Goal: Task Accomplishment & Management: Manage account settings

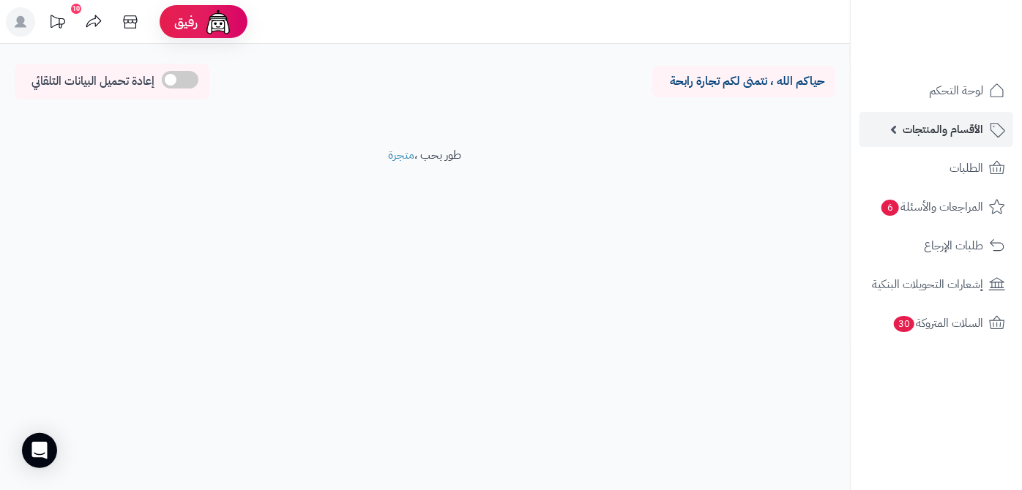
click at [915, 128] on span "الأقسام والمنتجات" at bounding box center [943, 129] width 81 height 20
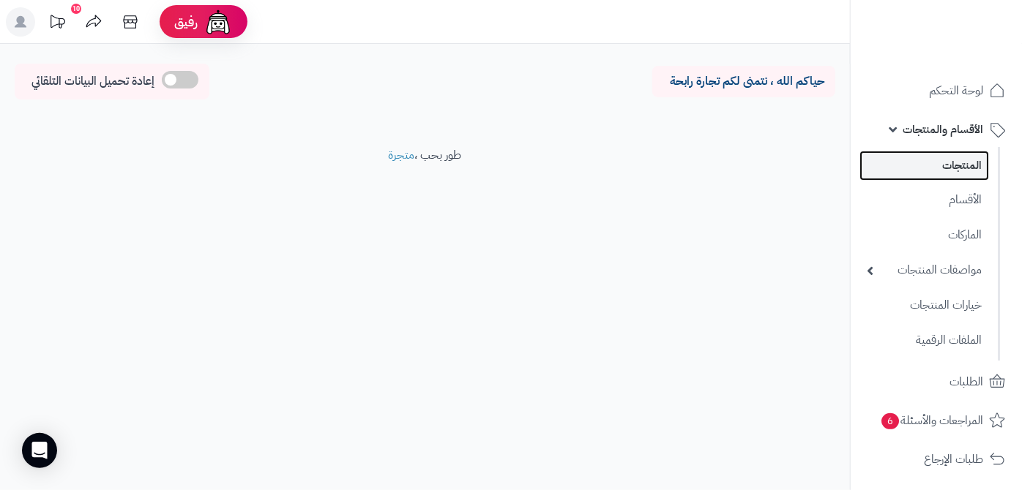
click at [916, 165] on link "المنتجات" at bounding box center [924, 166] width 130 height 30
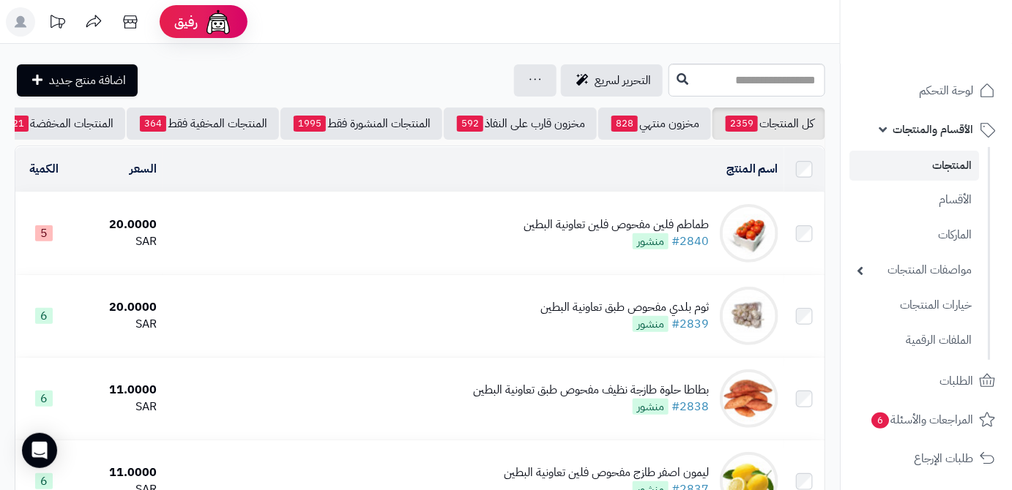
scroll to position [0, -154]
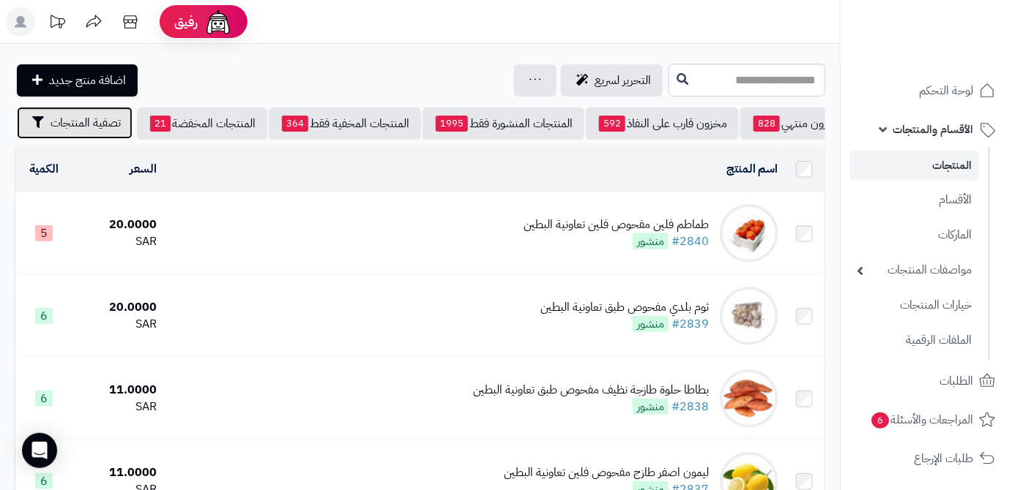
click at [60, 130] on span "تصفية المنتجات" at bounding box center [86, 123] width 70 height 18
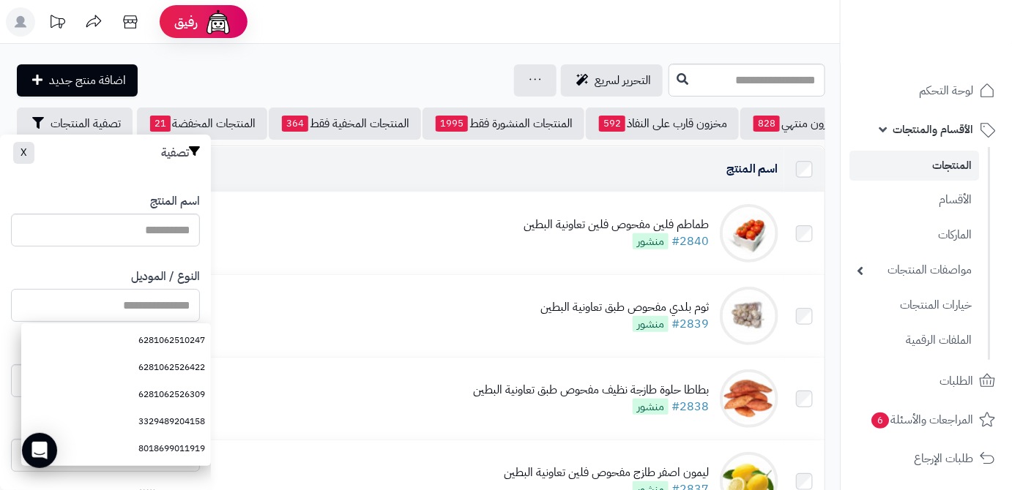
paste input "**********"
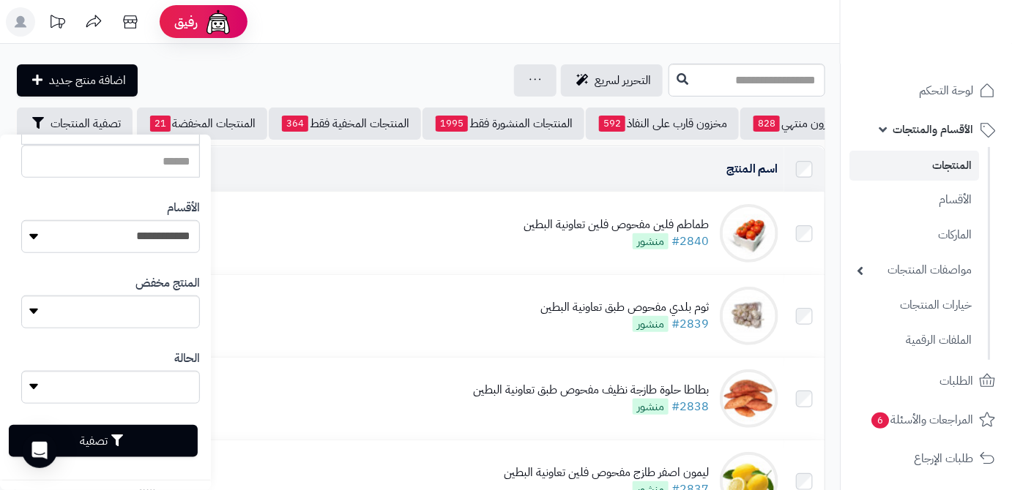
scroll to position [404, 0]
type input "**********"
click at [150, 444] on button "تصفية" at bounding box center [103, 440] width 189 height 32
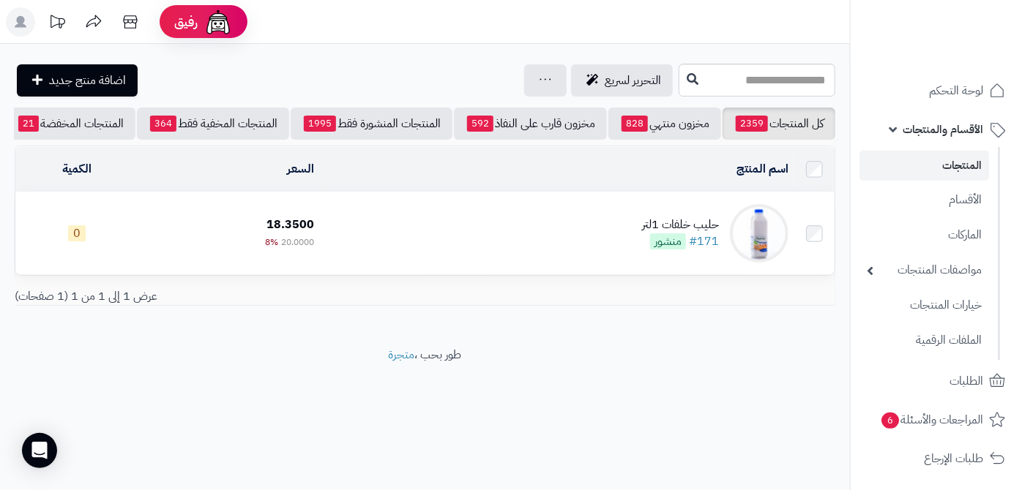
click at [656, 231] on div "حليب خلفات 1لتر" at bounding box center [680, 225] width 77 height 17
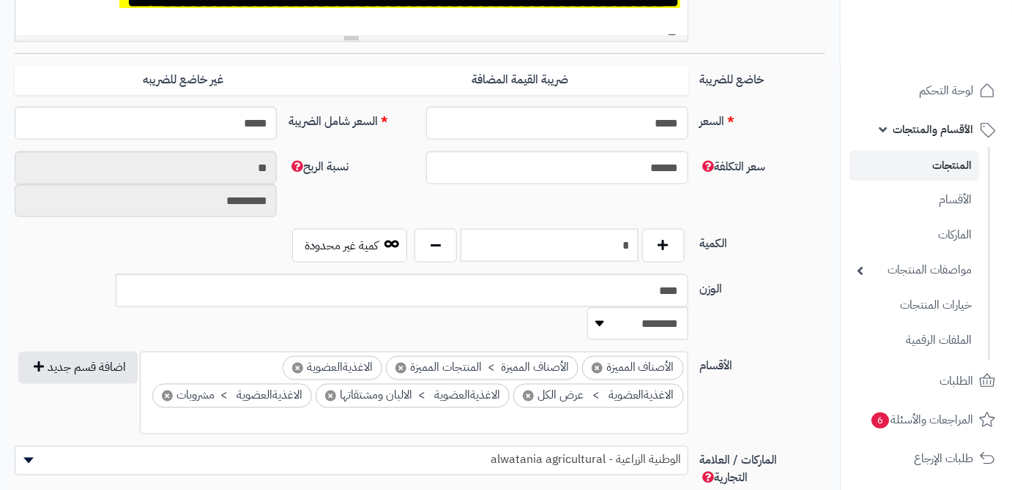
scroll to position [599, 0]
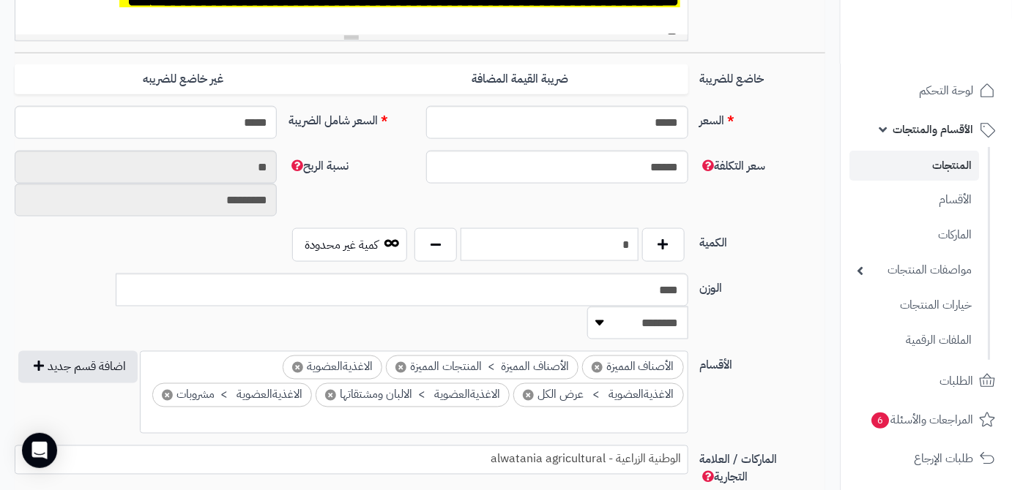
click at [619, 249] on input "*" at bounding box center [549, 244] width 178 height 33
type input "***"
click at [637, 209] on div "سعر التكلفة ****** نسبة الربح ** *********" at bounding box center [420, 190] width 822 height 78
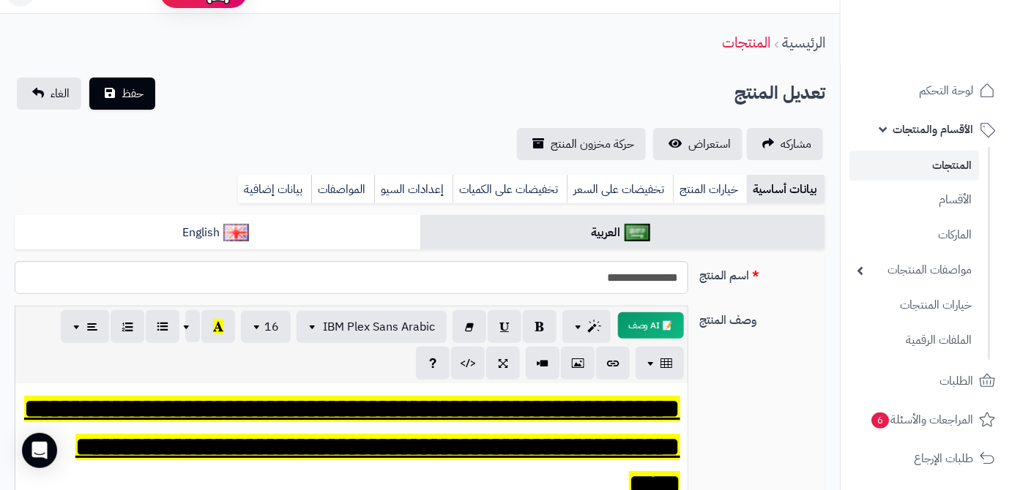
scroll to position [0, 0]
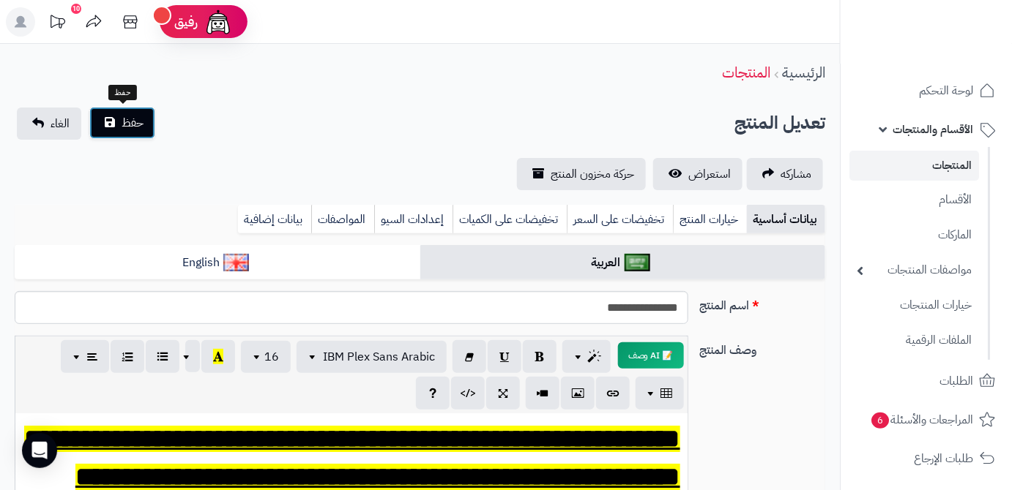
click at [141, 124] on span "حفظ" at bounding box center [133, 123] width 22 height 18
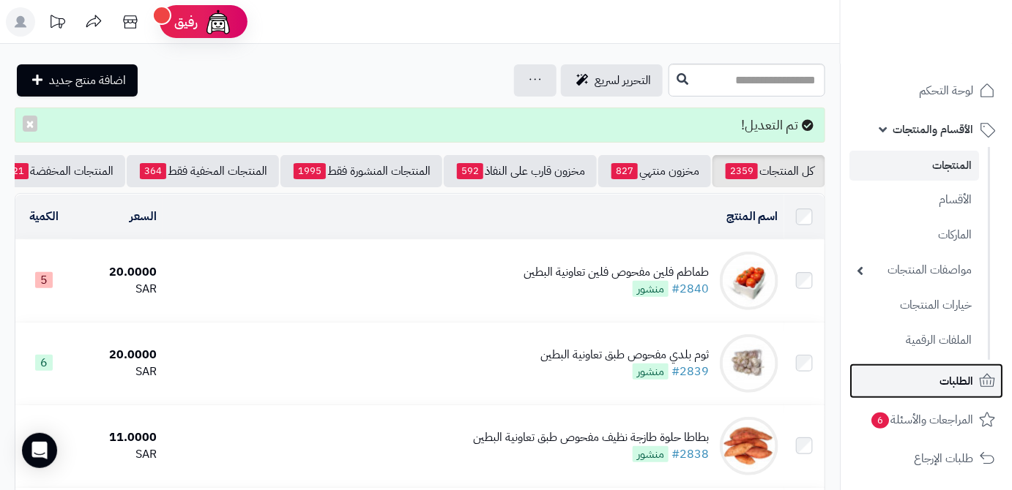
click at [939, 395] on link "الطلبات" at bounding box center [926, 381] width 154 height 35
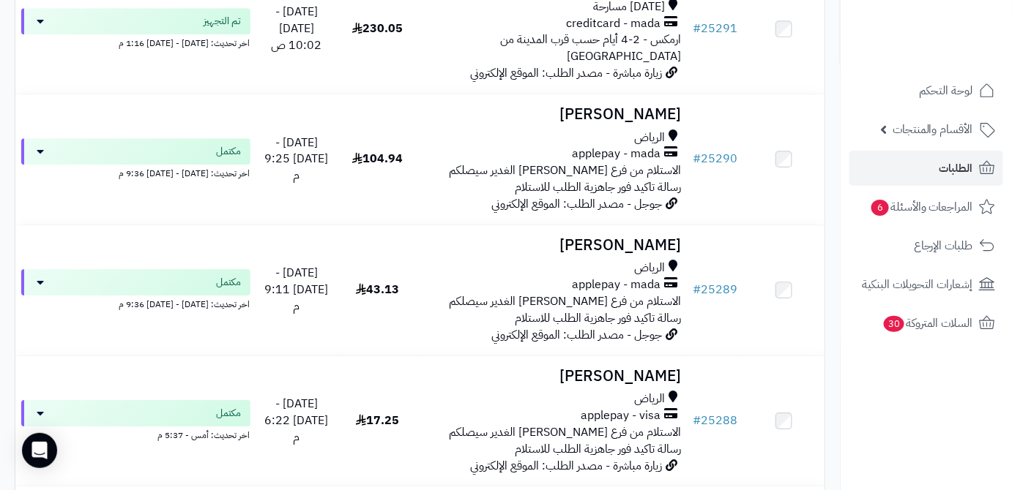
scroll to position [1464, 0]
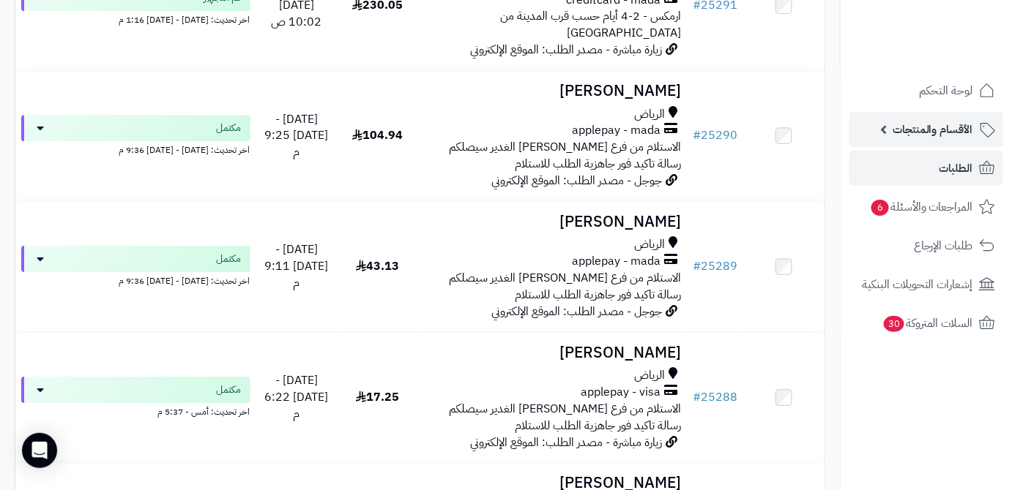
click at [918, 124] on span "الأقسام والمنتجات" at bounding box center [932, 129] width 81 height 20
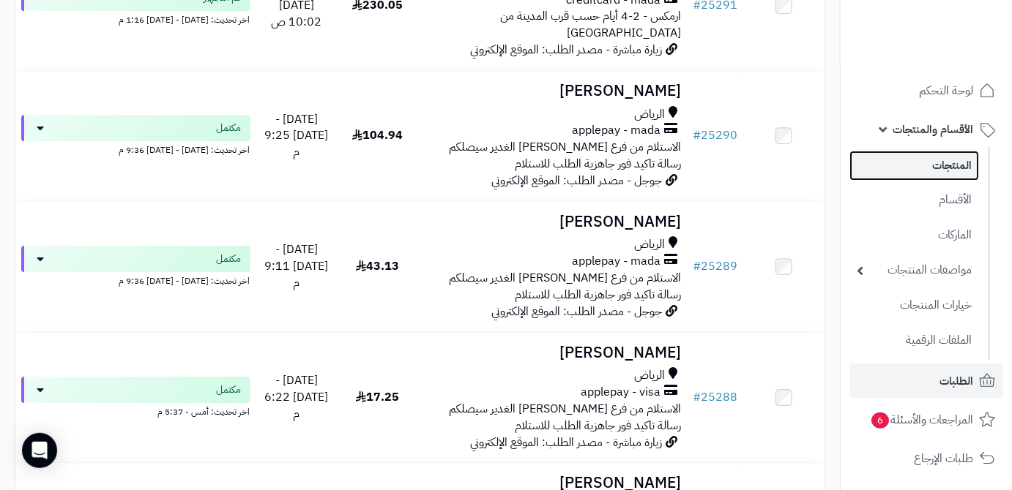
click at [918, 170] on link "المنتجات" at bounding box center [914, 166] width 130 height 30
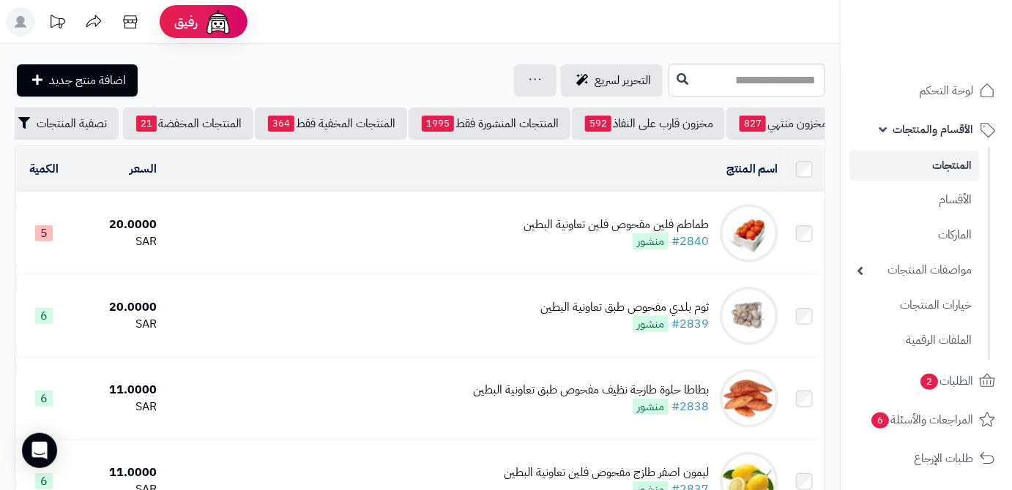
scroll to position [0, -154]
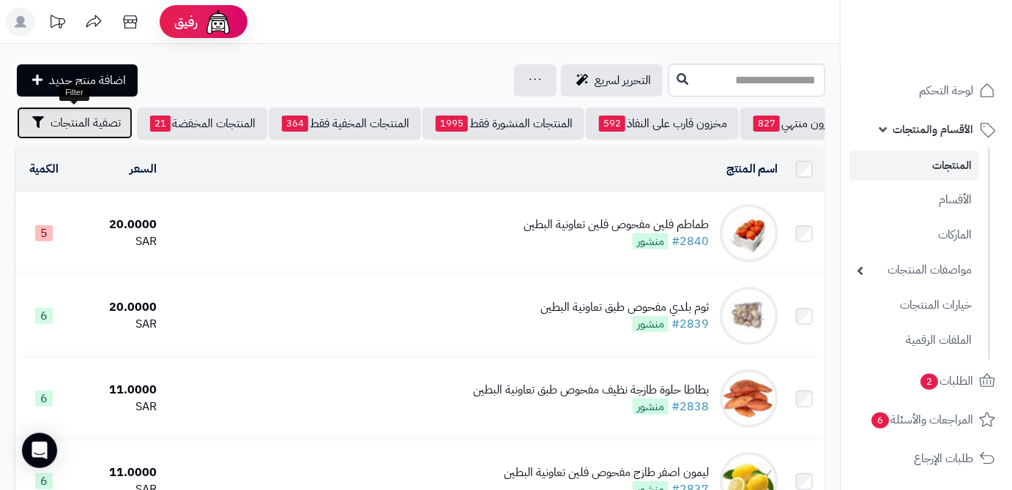
click at [60, 124] on span "تصفية المنتجات" at bounding box center [86, 123] width 70 height 18
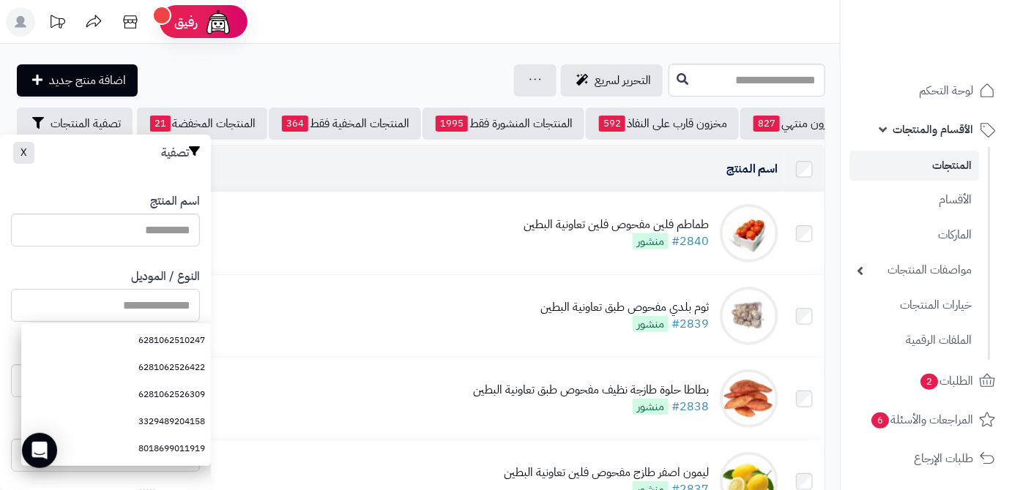
paste input "**********"
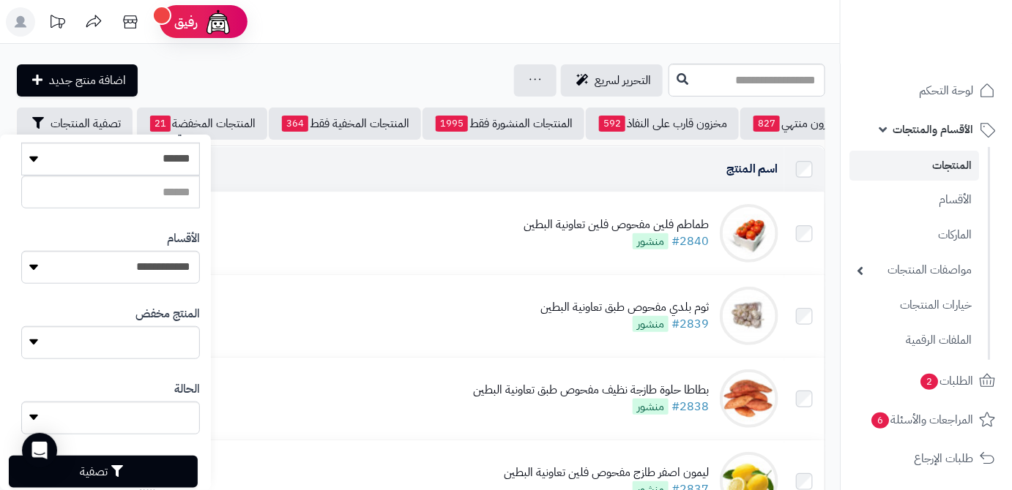
scroll to position [404, 0]
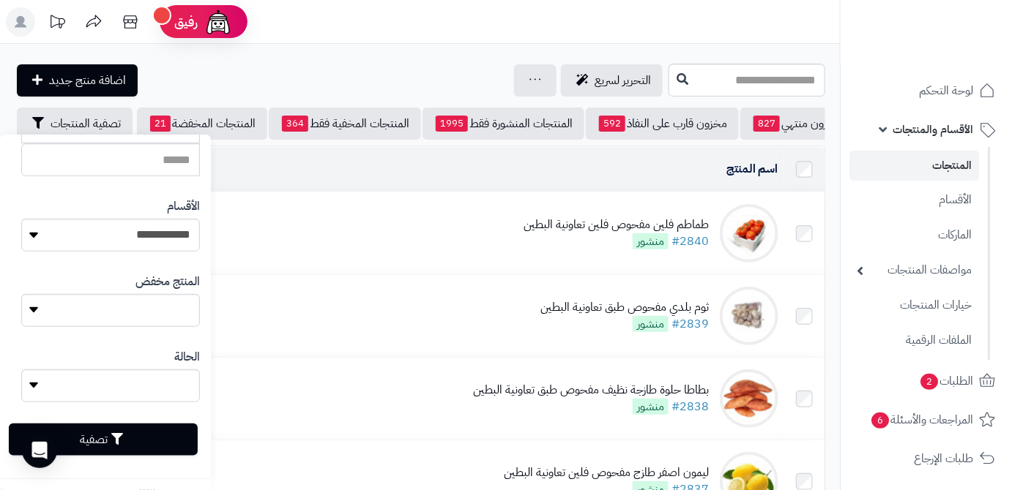
type input "**********"
click at [173, 451] on button "تصفية" at bounding box center [103, 440] width 189 height 32
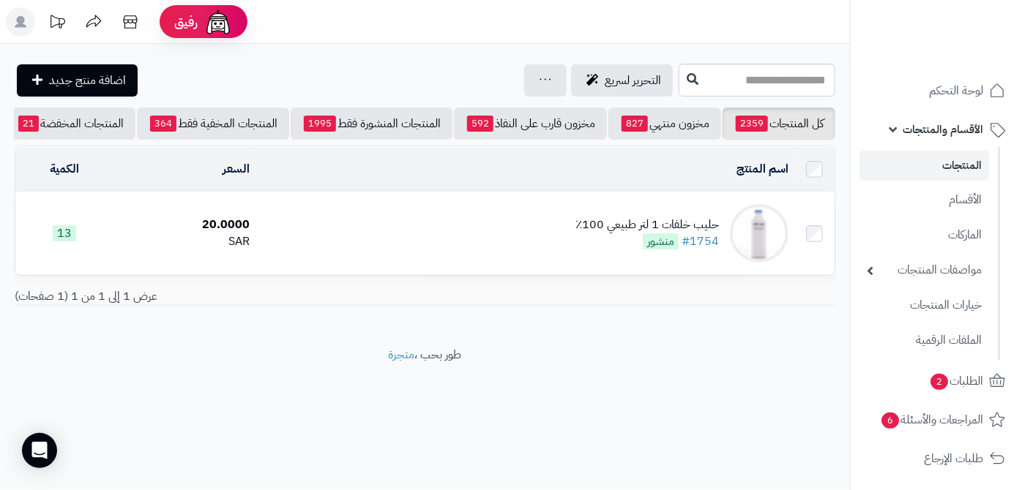
click at [605, 234] on div "حليب خلفات 1 لتر طبيعي 100٪؜" at bounding box center [646, 225] width 143 height 17
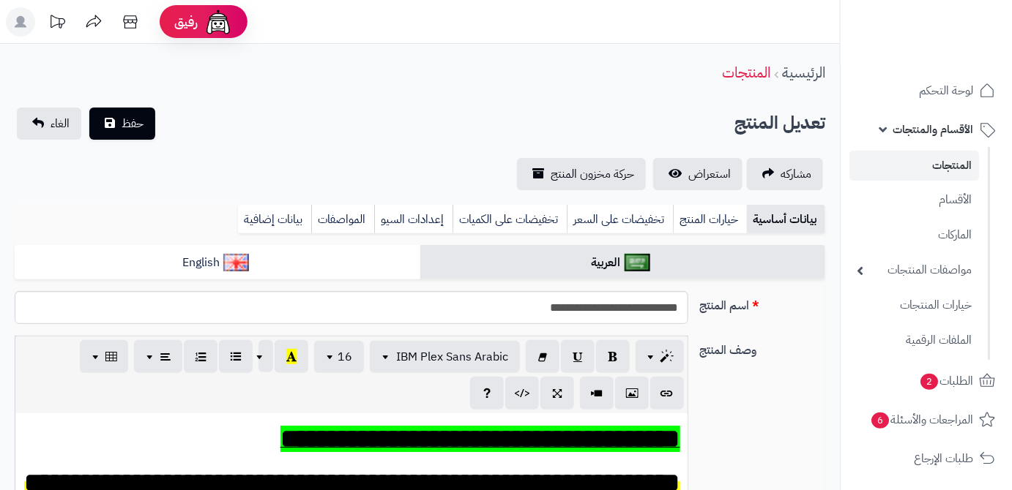
scroll to position [83, 0]
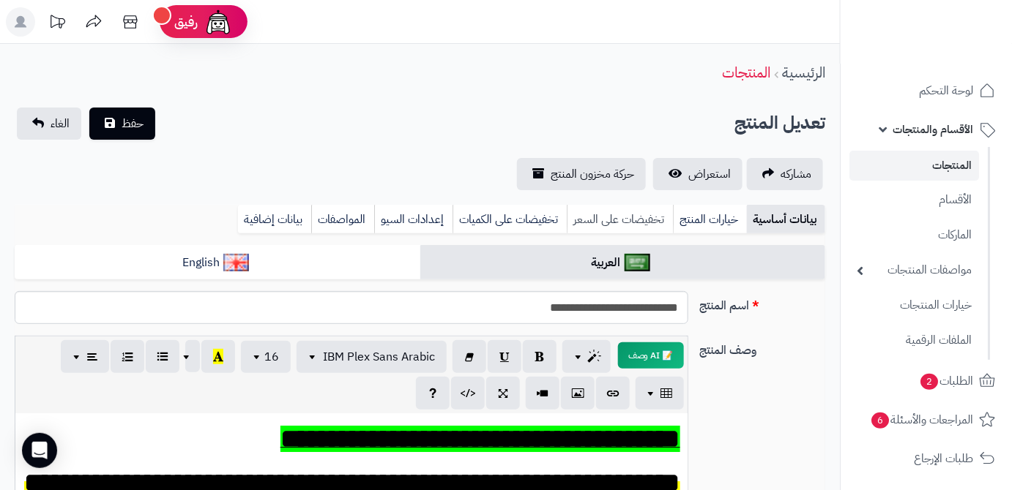
click at [631, 223] on link "تخفيضات على السعر" at bounding box center [620, 219] width 106 height 29
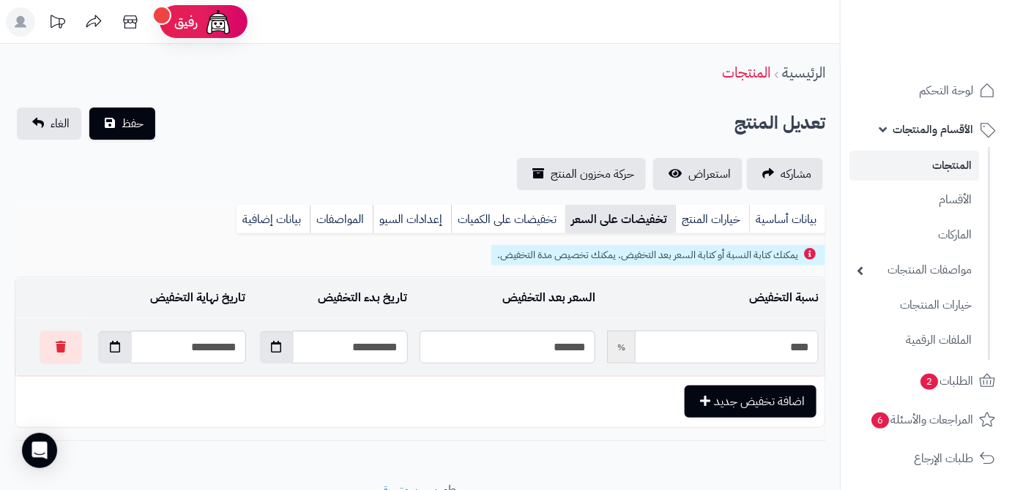
click at [718, 348] on input "****" at bounding box center [727, 347] width 184 height 33
type input "*"
type input "*****"
type input "**"
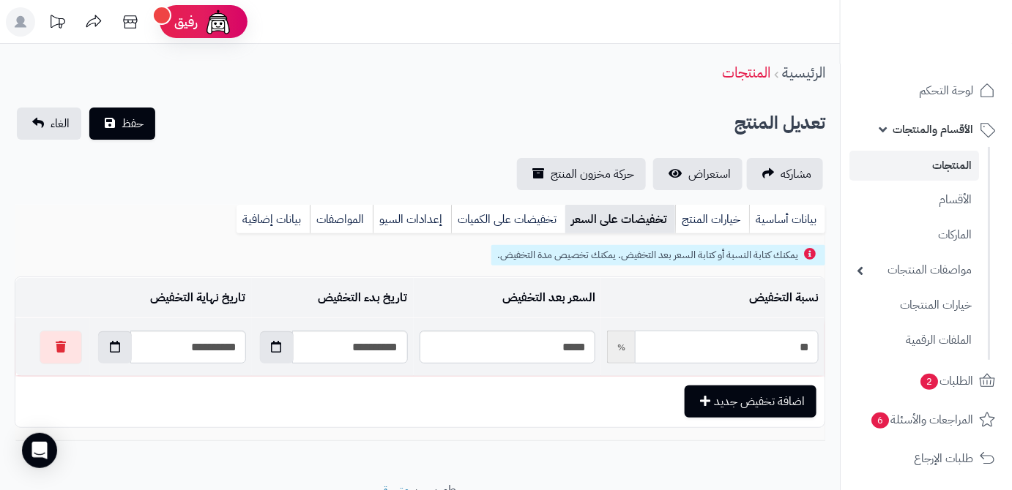
type input "*****"
click at [98, 354] on button "button" at bounding box center [115, 347] width 34 height 32
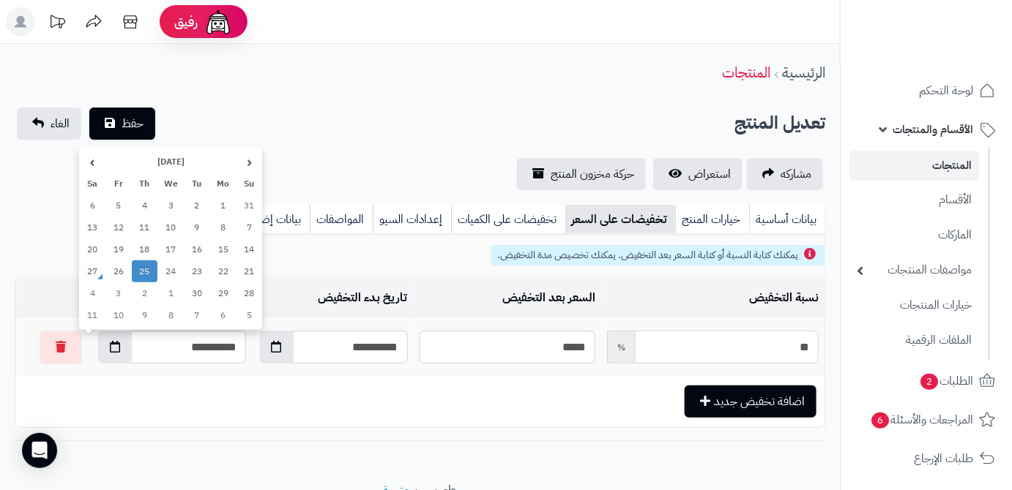
type input "**"
click at [86, 167] on th "›" at bounding box center [92, 162] width 26 height 22
click at [163, 223] on td "8" at bounding box center [170, 228] width 26 height 22
type input "**********"
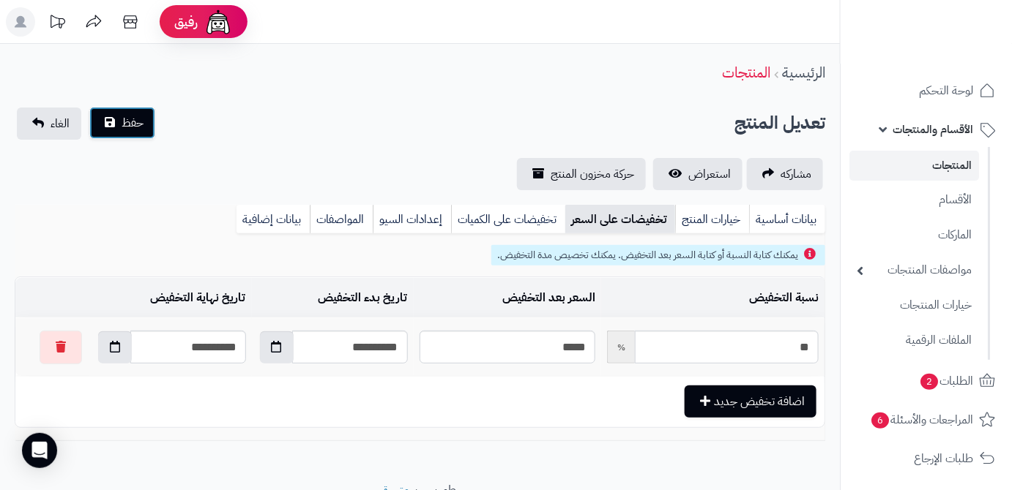
click at [143, 127] on button "حفظ" at bounding box center [122, 123] width 66 height 32
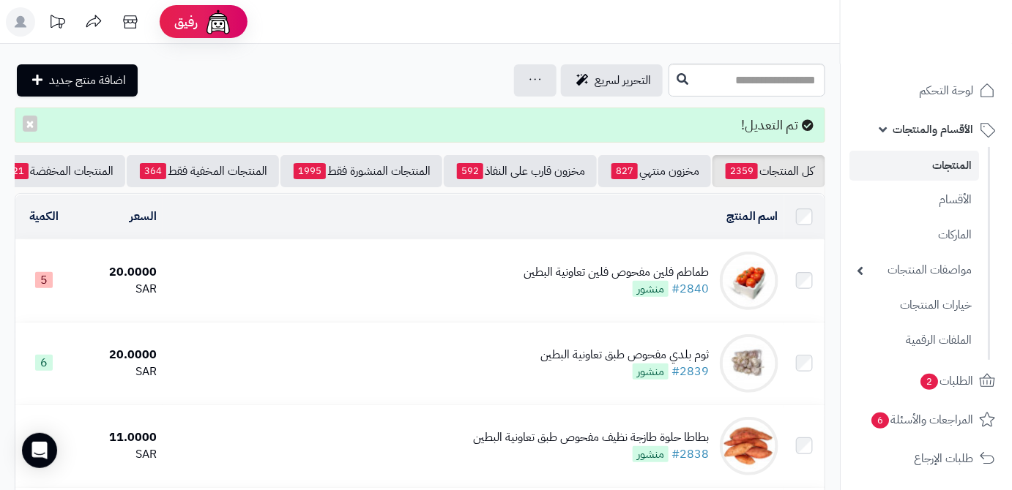
scroll to position [0, -154]
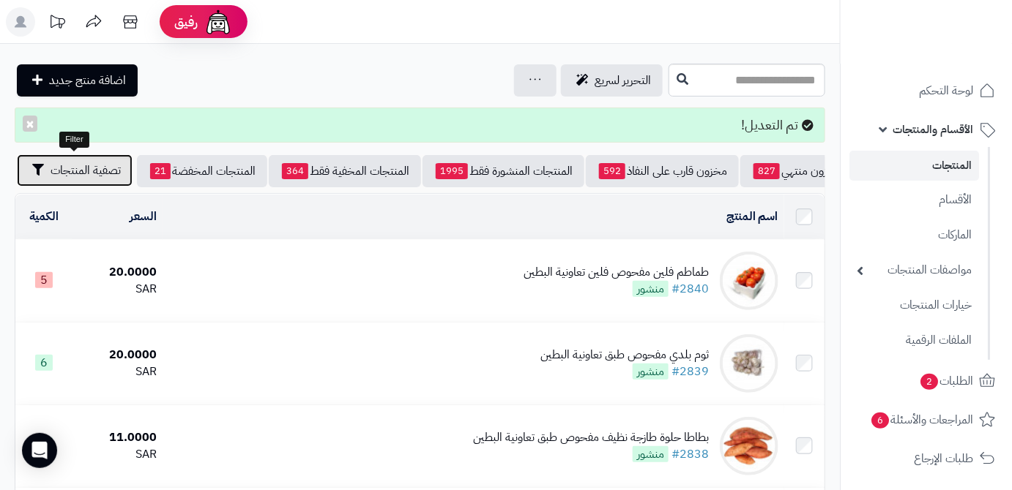
click at [57, 172] on span "تصفية المنتجات" at bounding box center [86, 171] width 70 height 18
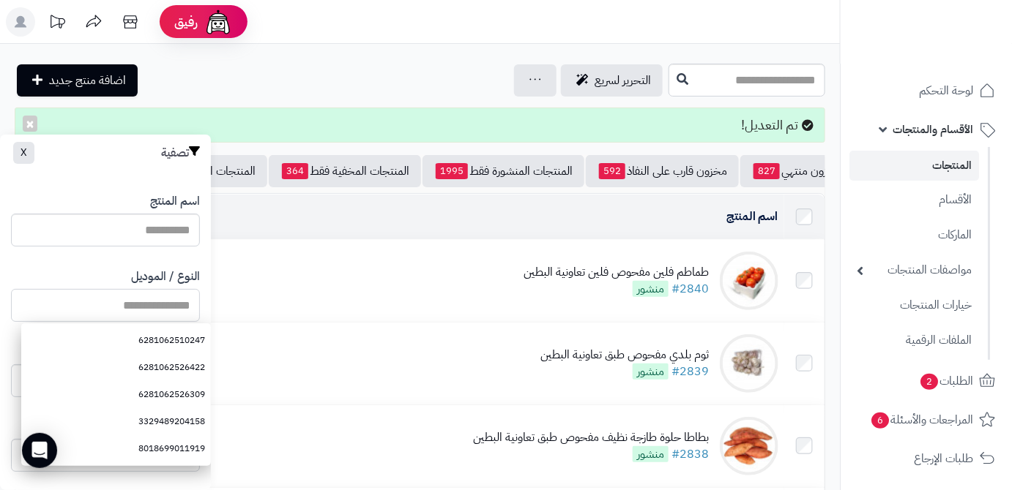
paste input "**********"
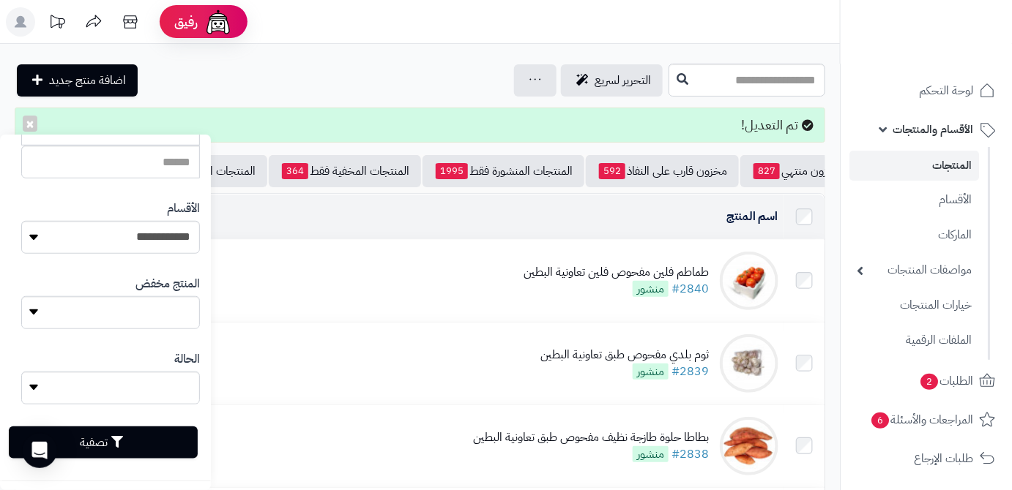
scroll to position [404, 0]
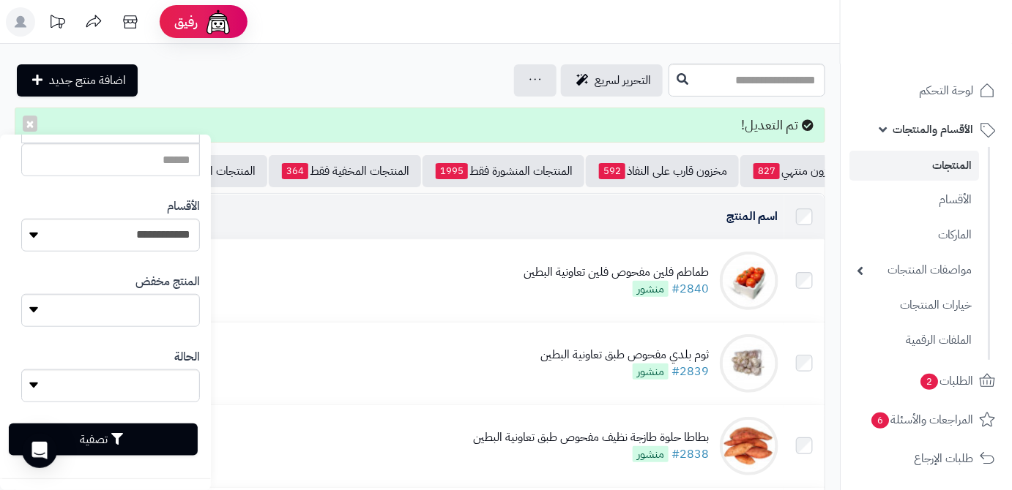
type input "**********"
click at [114, 436] on button "تصفية" at bounding box center [103, 440] width 189 height 32
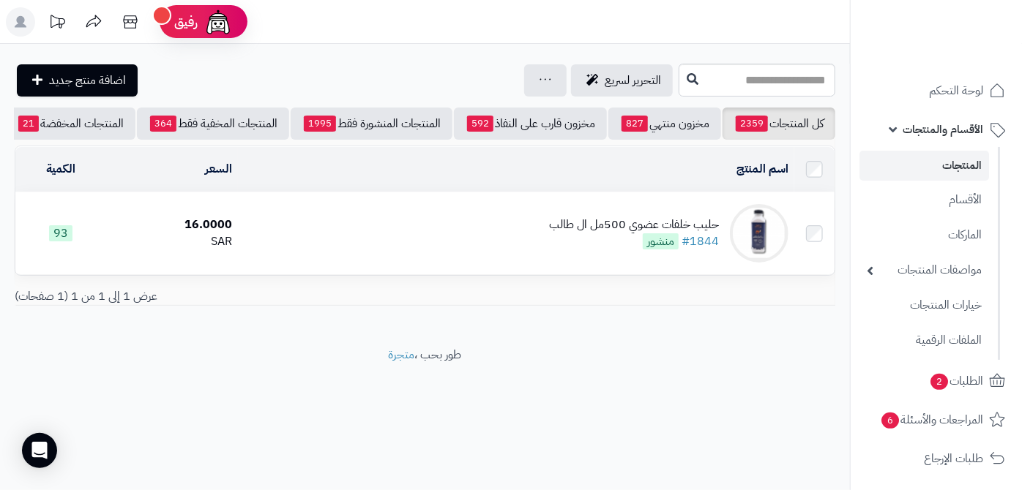
click at [570, 270] on td "حليب خلفات عضوي 500مل ال طالب #1844 منشور" at bounding box center [516, 234] width 556 height 82
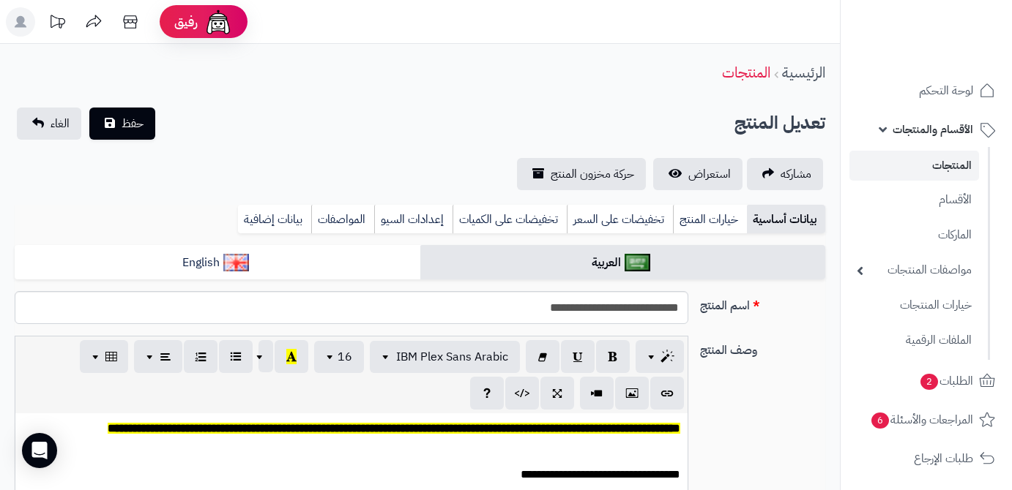
click at [611, 223] on link "تخفيضات على السعر" at bounding box center [620, 219] width 106 height 29
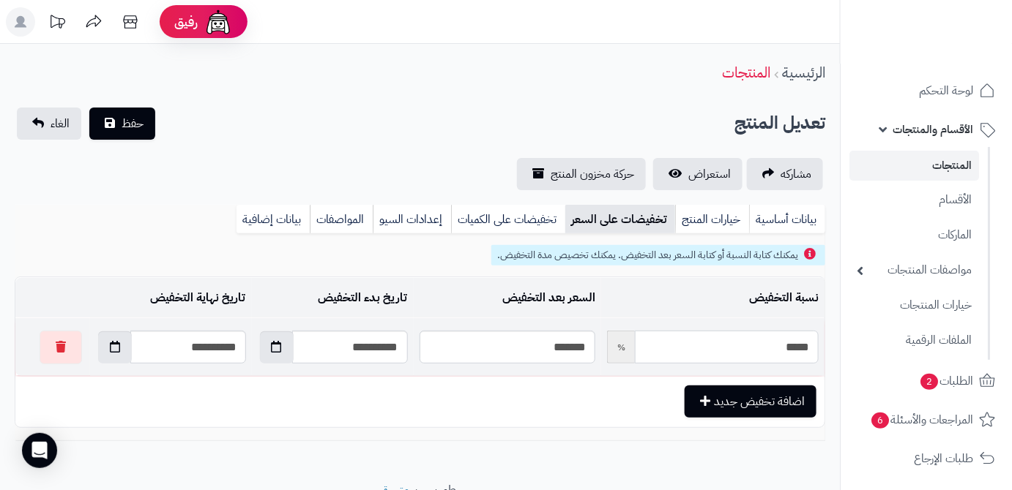
click at [693, 354] on input "*****" at bounding box center [727, 347] width 184 height 33
type input "**"
type input "*****"
click at [100, 340] on button "button" at bounding box center [115, 347] width 34 height 32
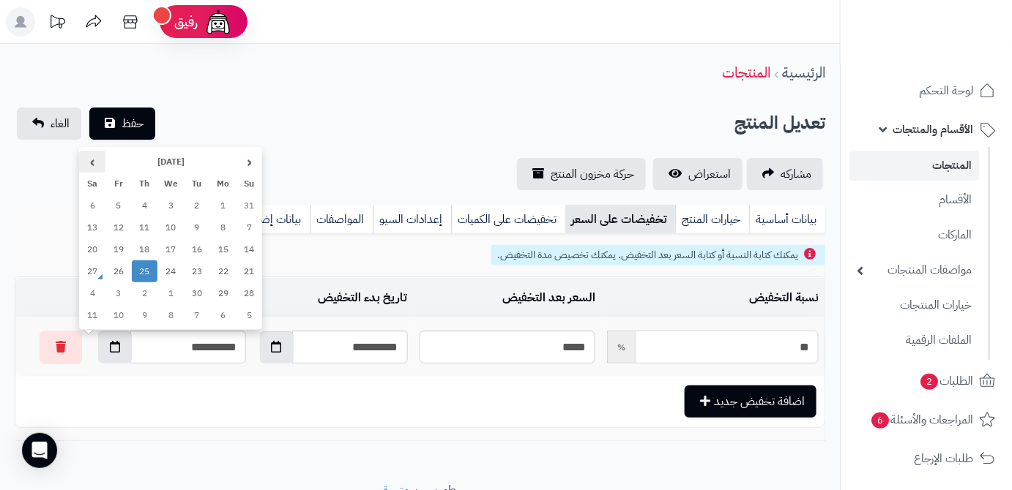
click at [97, 168] on th "›" at bounding box center [92, 162] width 26 height 22
click at [168, 225] on td "8" at bounding box center [170, 228] width 26 height 22
type input "**********"
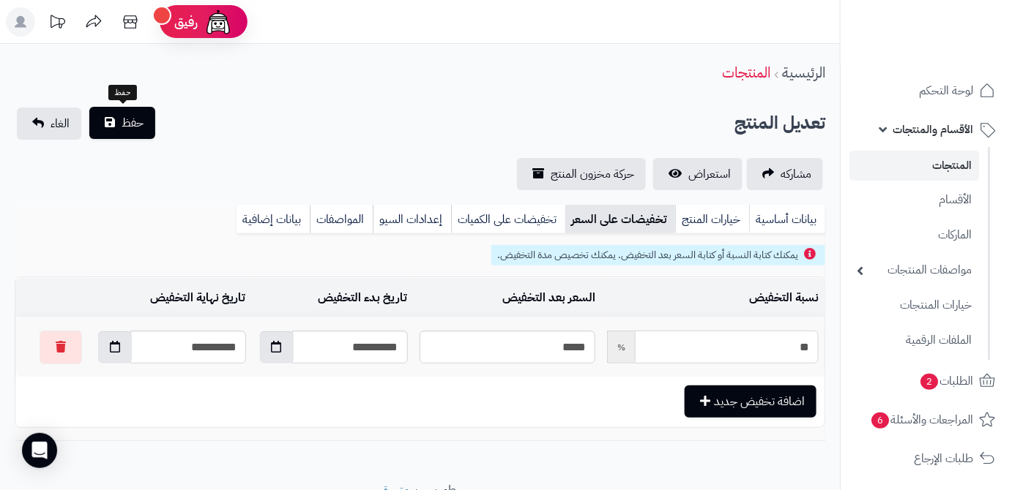
type input "**"
click at [113, 134] on button "حفظ" at bounding box center [122, 123] width 66 height 32
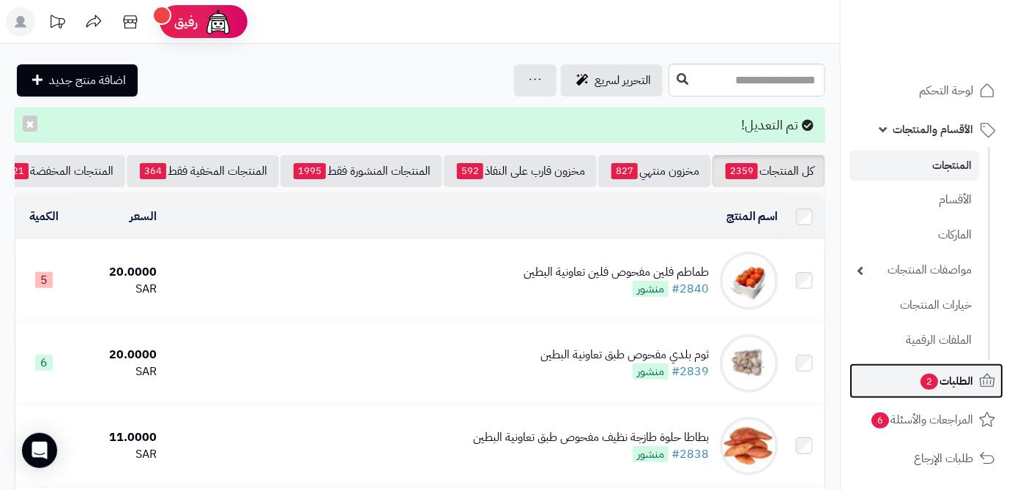
click at [919, 374] on span "الطلبات 2" at bounding box center [946, 381] width 54 height 20
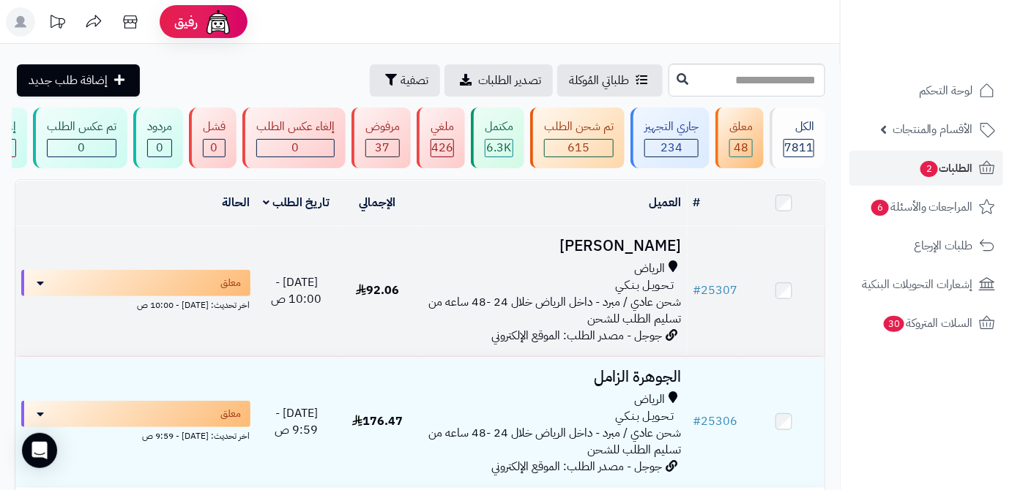
click at [562, 264] on td "حسين العبدالوهاب الرياض تـحـويـل بـنـكـي شحن عادي / مبرد - داخل الرياض خلال 24 …" at bounding box center [552, 291] width 269 height 130
click at [586, 266] on td "حسين العبدالوهاب الرياض تـحـويـل بـنـكـي شحن عادي / مبرد - داخل الرياض خلال 24 …" at bounding box center [552, 291] width 269 height 130
click at [594, 247] on h3 "[PERSON_NAME]" at bounding box center [553, 246] width 258 height 17
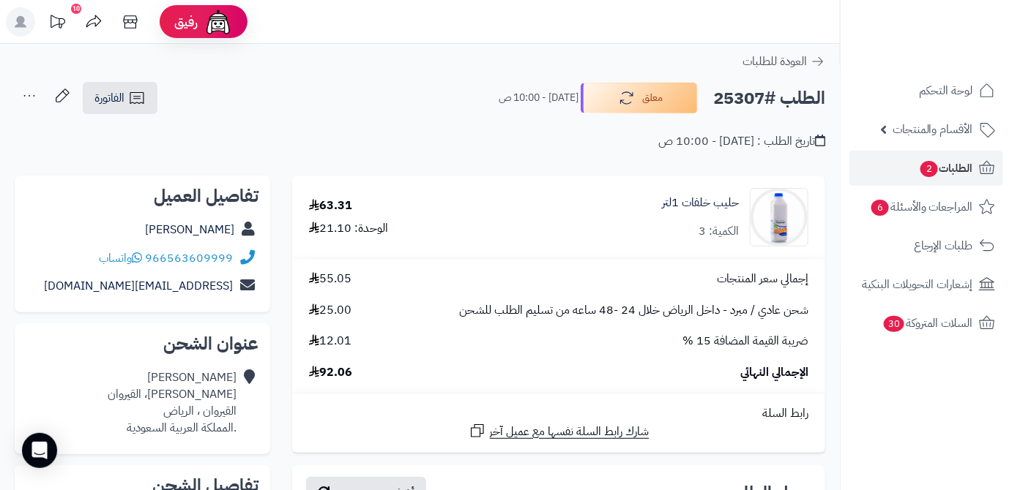
drag, startPoint x: 135, startPoint y: 229, endPoint x: 236, endPoint y: 236, distance: 101.3
click at [236, 236] on div "[PERSON_NAME]" at bounding box center [142, 230] width 232 height 29
copy link "[PERSON_NAME]"
drag, startPoint x: 146, startPoint y: 255, endPoint x: 243, endPoint y: 261, distance: 96.8
click at [243, 261] on div "966563609999 واتساب" at bounding box center [142, 259] width 232 height 29
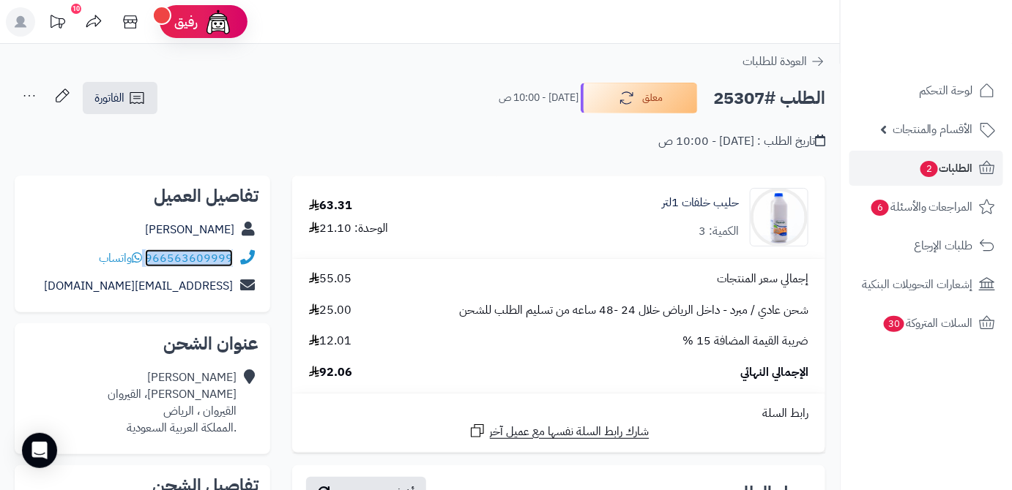
copy div "966563609999"
click at [340, 377] on span "92.06" at bounding box center [330, 373] width 43 height 17
copy span "92.06"
click at [769, 94] on h2 "الطلب #25307" at bounding box center [769, 98] width 112 height 30
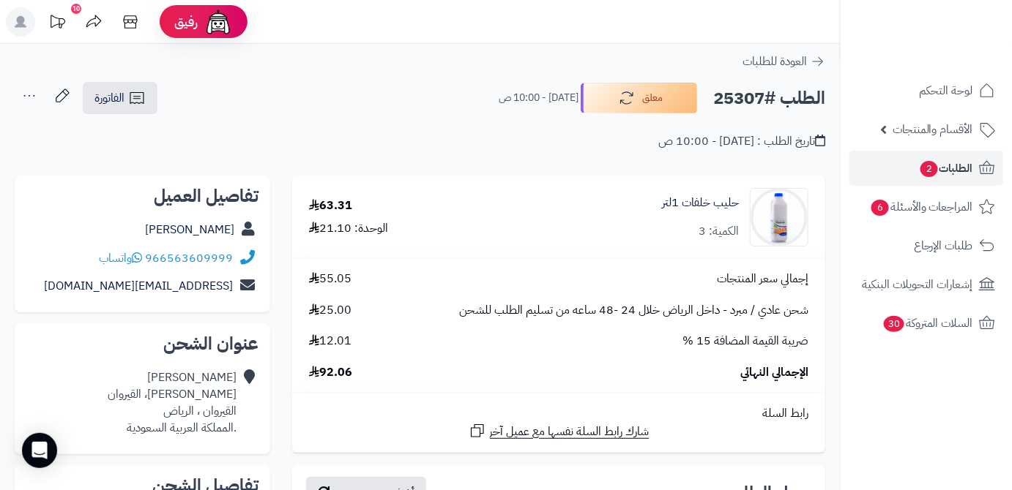
click at [735, 92] on h2 "الطلب #25307" at bounding box center [769, 98] width 112 height 30
copy h2 "25307"
drag, startPoint x: 644, startPoint y: 209, endPoint x: 767, endPoint y: 205, distance: 123.1
click at [767, 205] on div "حليب خلفات 1لتر الكمية: 3" at bounding box center [661, 217] width 316 height 59
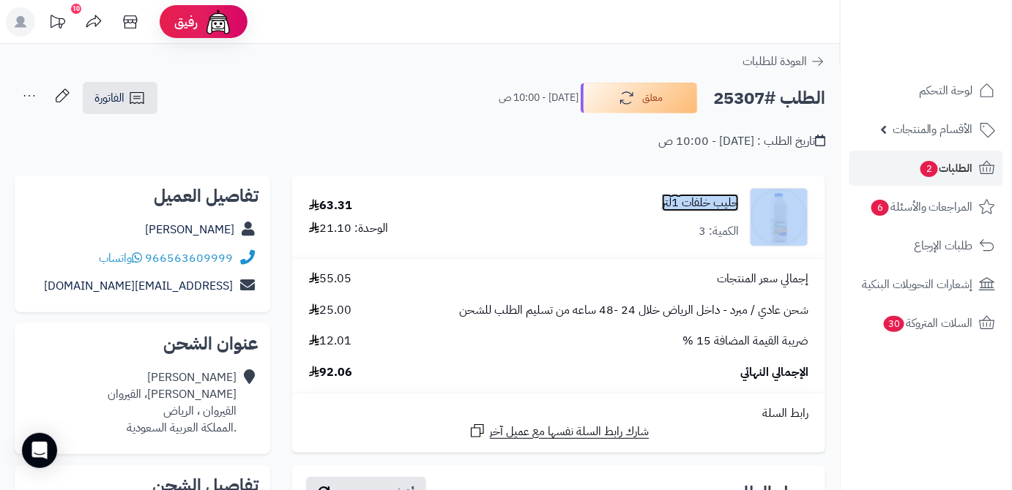
copy div "حليب خلفات 1لتر"
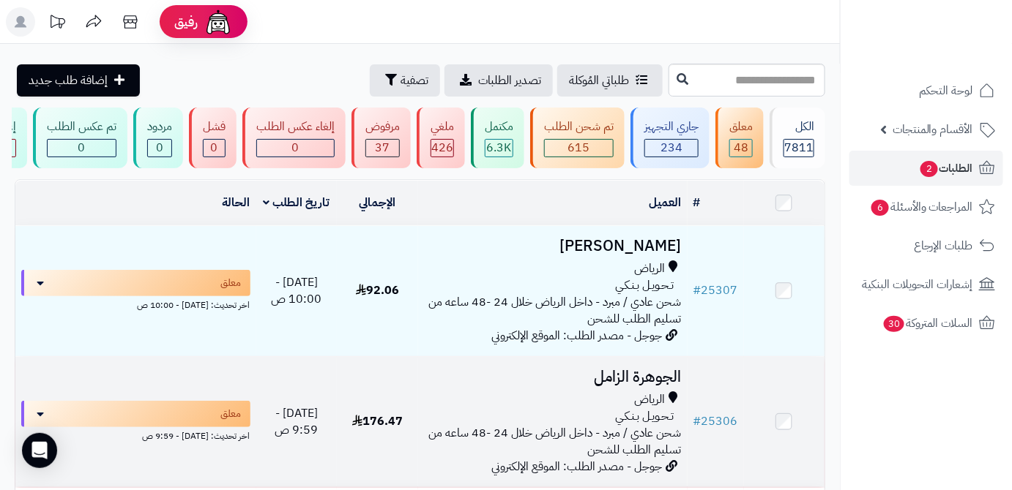
click at [630, 384] on h3 "الجوهرة الزامل" at bounding box center [553, 377] width 258 height 17
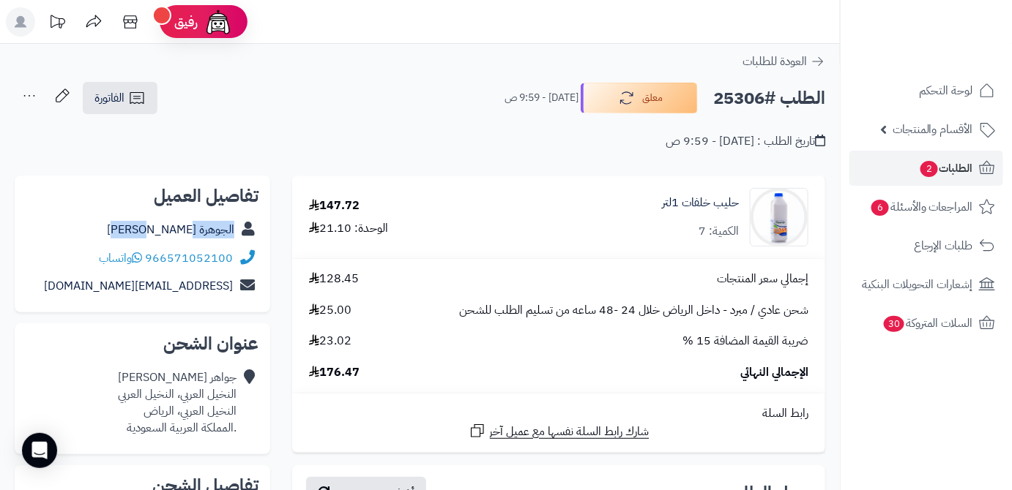
drag, startPoint x: 161, startPoint y: 228, endPoint x: 261, endPoint y: 237, distance: 100.7
click at [261, 237] on div "تفاصيل العميل الجوهرة [PERSON_NAME] 966571052100 واتساب [EMAIL_ADDRESS][DOMAIN_…" at bounding box center [142, 245] width 255 height 138
copy div "الجوهرة [PERSON_NAME]"
drag, startPoint x: 146, startPoint y: 256, endPoint x: 236, endPoint y: 269, distance: 90.3
click at [236, 269] on div "966571052100 واتساب" at bounding box center [142, 259] width 232 height 29
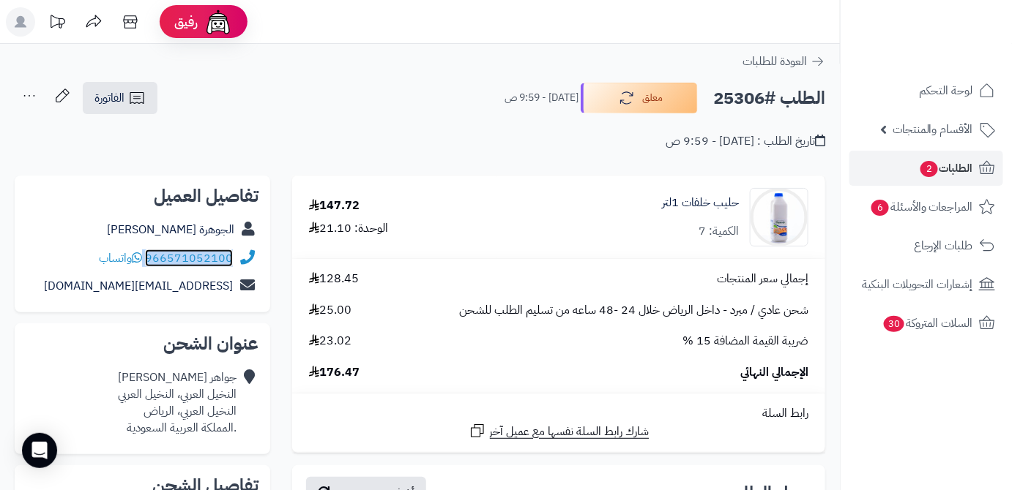
copy div "966571052100"
click at [343, 373] on span "176.47" at bounding box center [334, 373] width 51 height 17
copy span "176.47"
click at [720, 90] on h2 "الطلب #25306" at bounding box center [769, 98] width 112 height 30
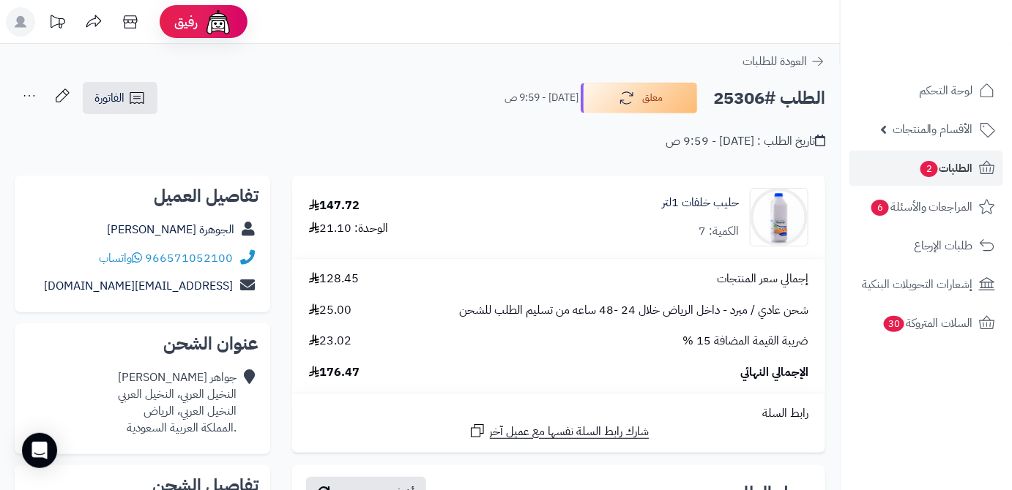
click at [720, 90] on h2 "الطلب #25306" at bounding box center [769, 98] width 112 height 30
copy h2 "25306"
drag, startPoint x: 650, startPoint y: 207, endPoint x: 750, endPoint y: 205, distance: 99.6
click at [750, 205] on div "حليب خلفات 1لتر الكمية: 7" at bounding box center [661, 217] width 316 height 59
copy div "حليب خلفات 1لتر"
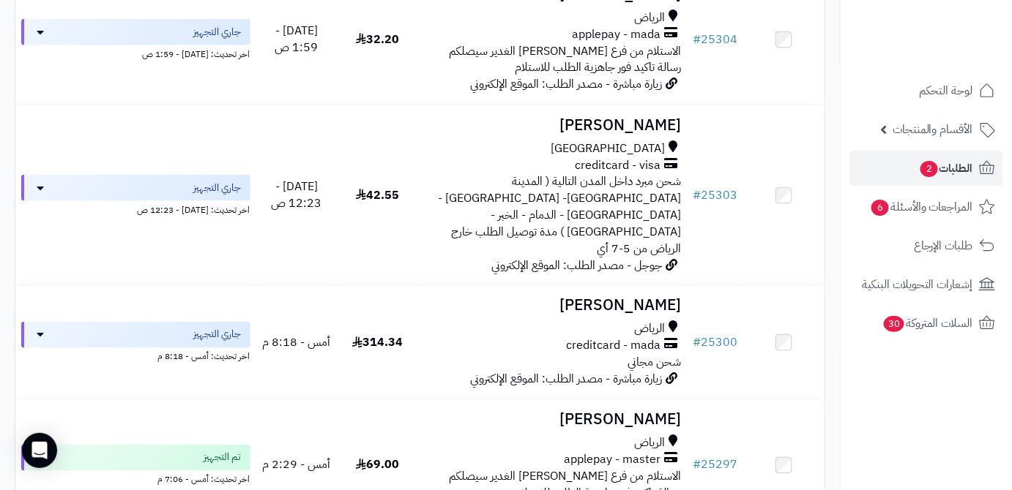
scroll to position [665, 0]
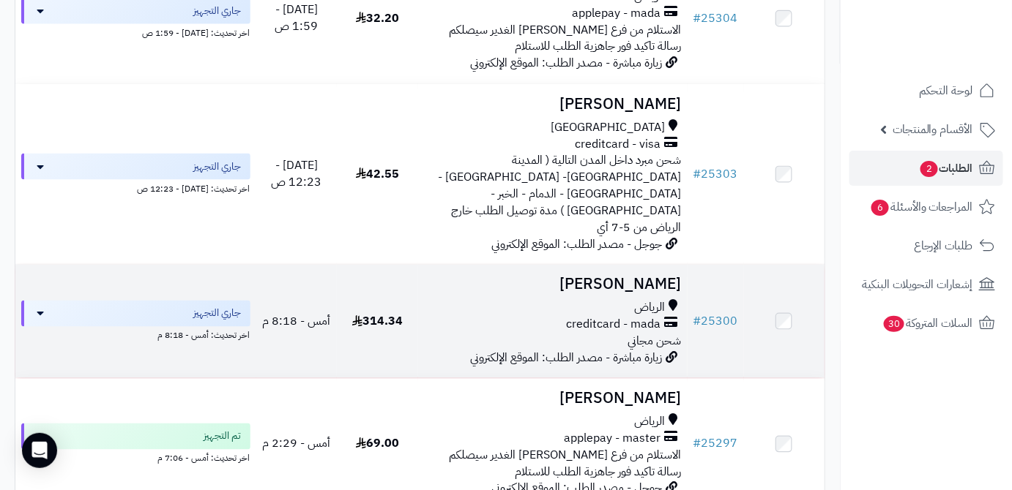
click at [741, 307] on td "# 25300" at bounding box center [715, 321] width 56 height 113
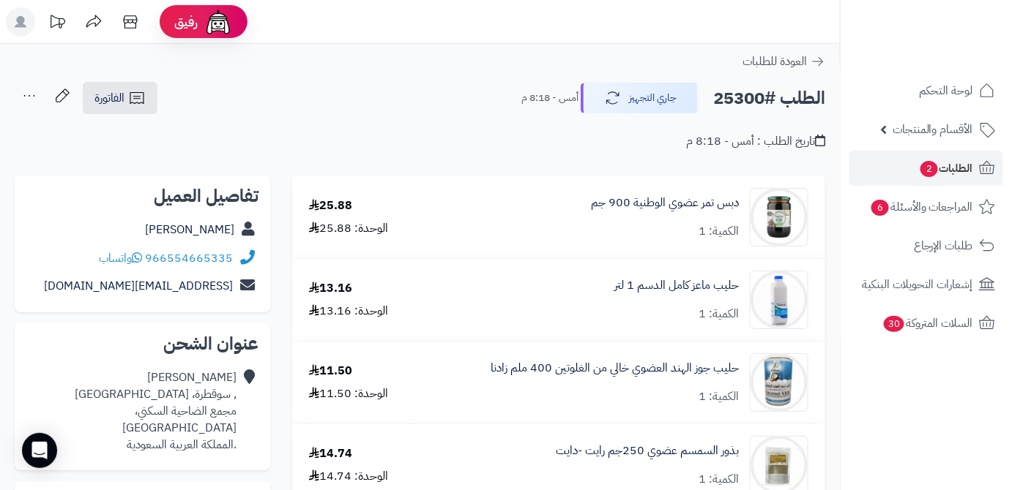
drag, startPoint x: 164, startPoint y: 232, endPoint x: 236, endPoint y: 236, distance: 71.9
click at [236, 236] on div "[PERSON_NAME]" at bounding box center [142, 230] width 232 height 29
copy div "مالك القحطاني"
drag, startPoint x: 147, startPoint y: 252, endPoint x: 238, endPoint y: 250, distance: 90.8
click at [238, 250] on div "966554665335 واتساب" at bounding box center [142, 259] width 232 height 29
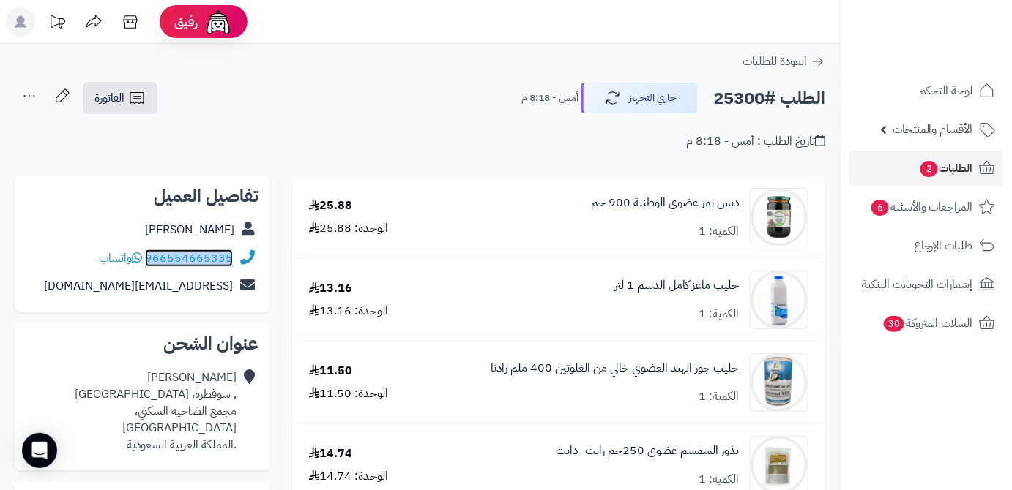
copy div "966554665335"
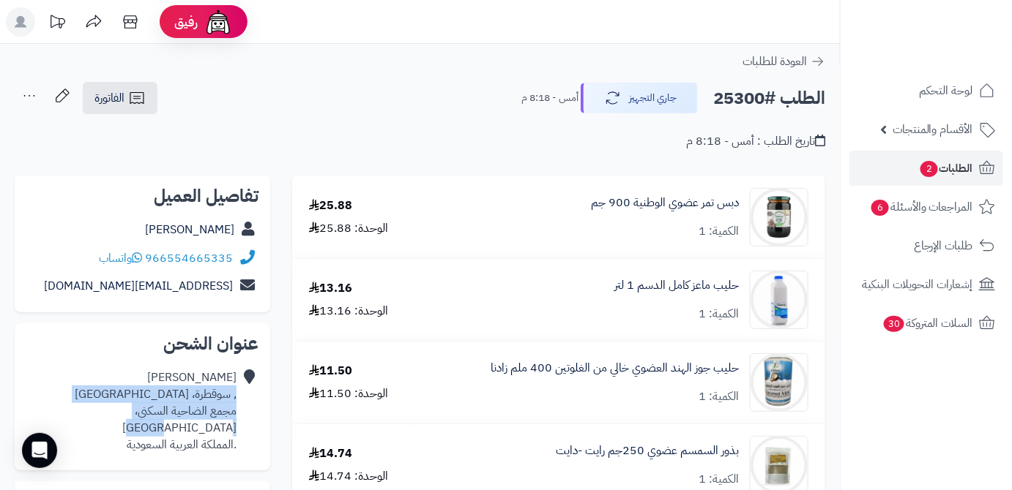
drag, startPoint x: 96, startPoint y: 410, endPoint x: 236, endPoint y: 392, distance: 141.6
click at [236, 392] on div "مالك القحطاني , سوقطرة، حي الرمال مجمع الضاحية السكني، الرياض .المملكة العربية …" at bounding box center [142, 411] width 232 height 95
copy div ", سوقطرة، حي الرمال مجمع الضاحية السكني، الرياض"
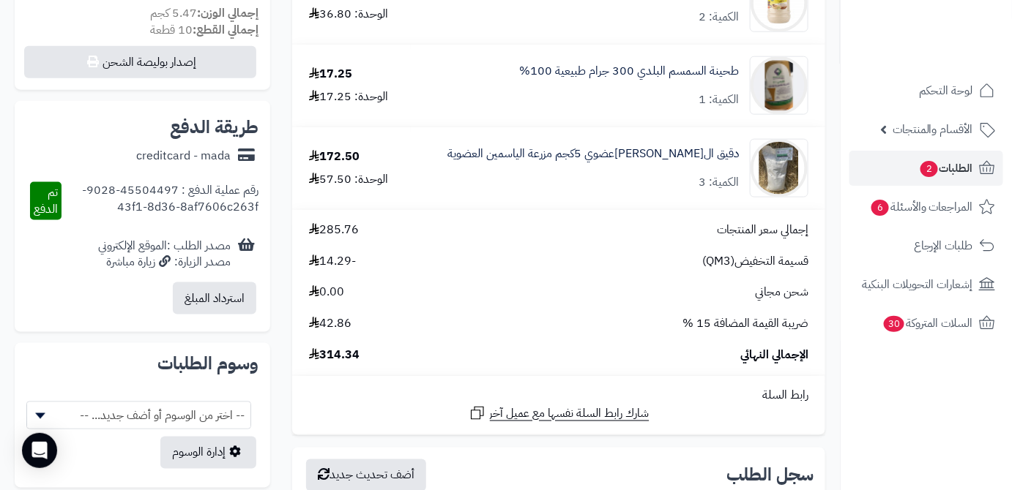
scroll to position [599, 0]
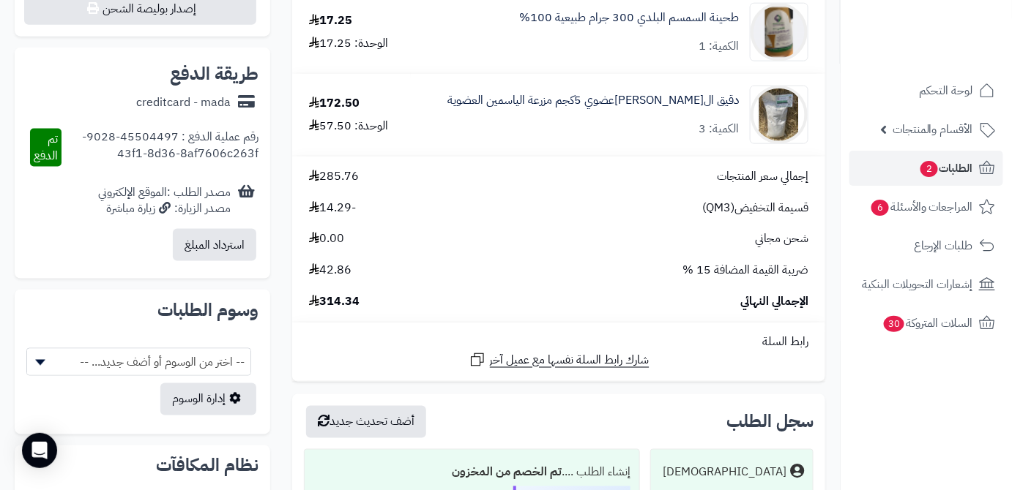
click at [335, 303] on span "314.34" at bounding box center [334, 302] width 51 height 17
copy span "314.34"
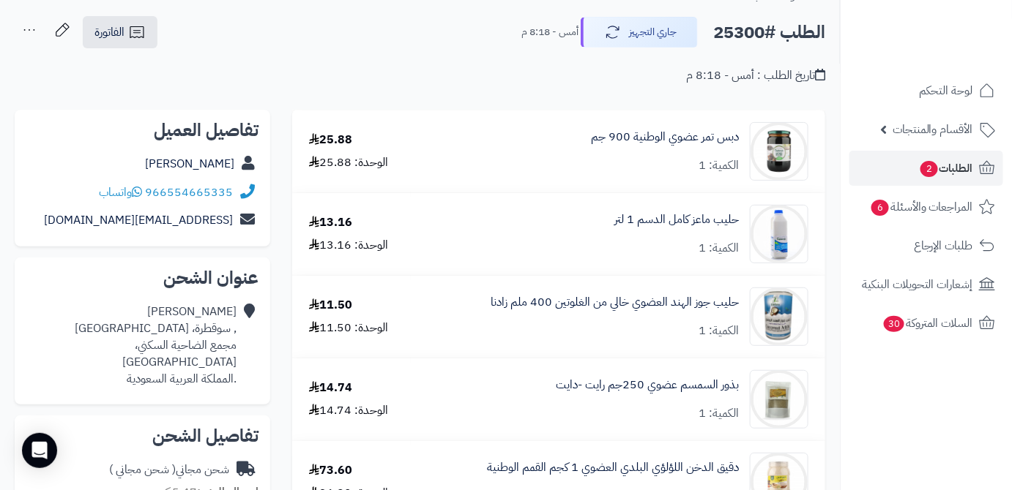
scroll to position [0, 0]
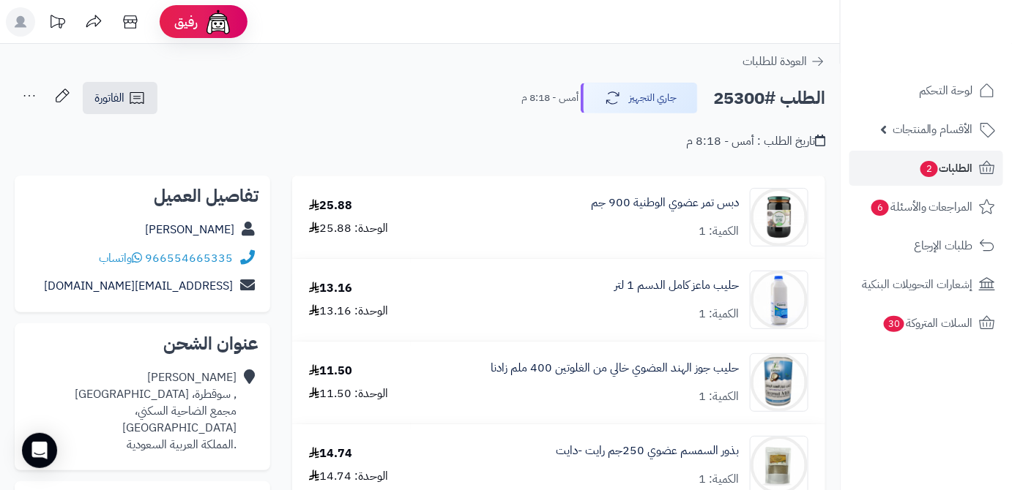
click at [739, 94] on h2 "الطلب #25300" at bounding box center [769, 98] width 112 height 30
copy h2 "25300"
drag, startPoint x: 575, startPoint y: 204, endPoint x: 663, endPoint y: 195, distance: 89.0
click at [663, 195] on div "دبس تمر عضوي الوطنية 900 جم الكمية: 1" at bounding box center [618, 217] width 403 height 59
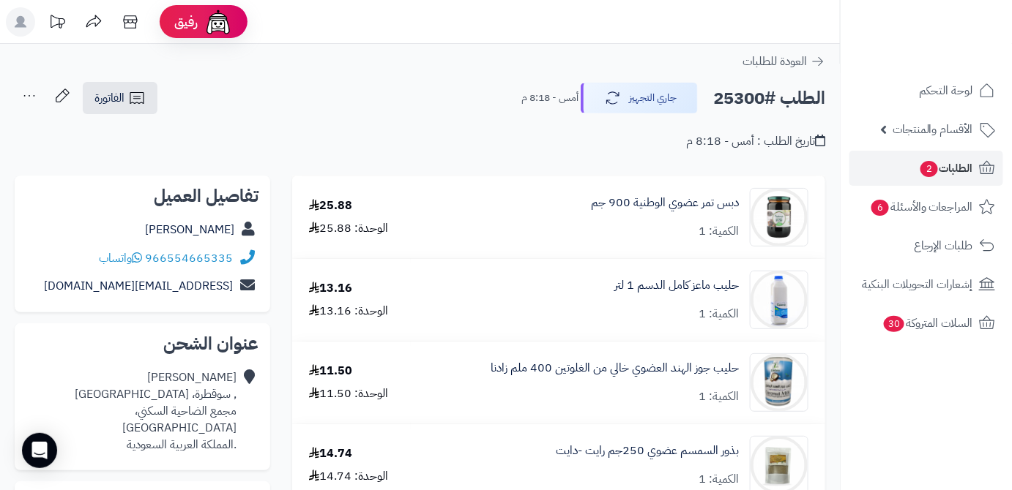
click at [451, 59] on div "العودة للطلبات" at bounding box center [420, 62] width 840 height 18
drag, startPoint x: 740, startPoint y: 204, endPoint x: 669, endPoint y: 212, distance: 71.5
click at [669, 212] on div "دبس تمر عضوي الوطنية 900 جم الكمية: 1" at bounding box center [618, 217] width 403 height 59
copy link "دبس تمر عضوي"
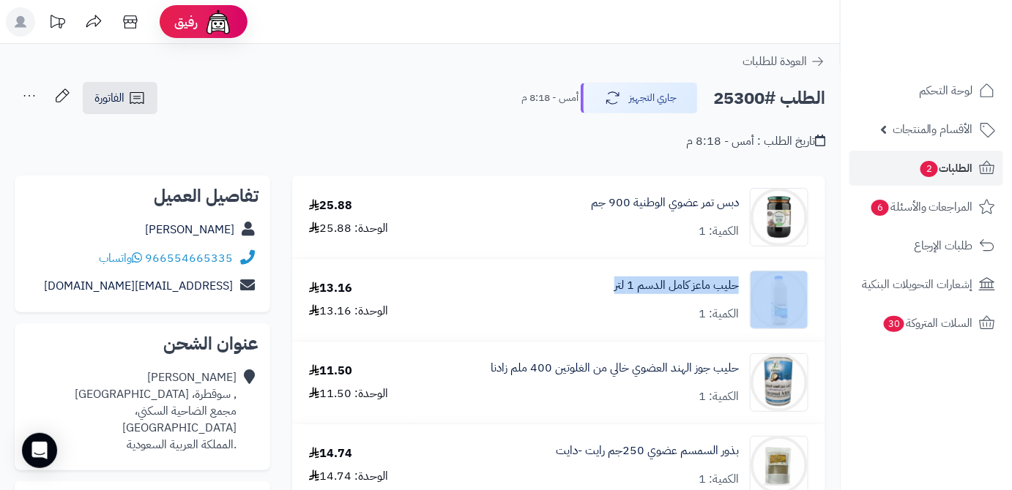
drag, startPoint x: 745, startPoint y: 287, endPoint x: 613, endPoint y: 301, distance: 132.5
click at [613, 301] on div "حليب ماعز كامل الدسم 1 لتر الكمية: 1" at bounding box center [618, 300] width 403 height 59
copy div "حليب ماعز كامل الدسم 1 لتر"
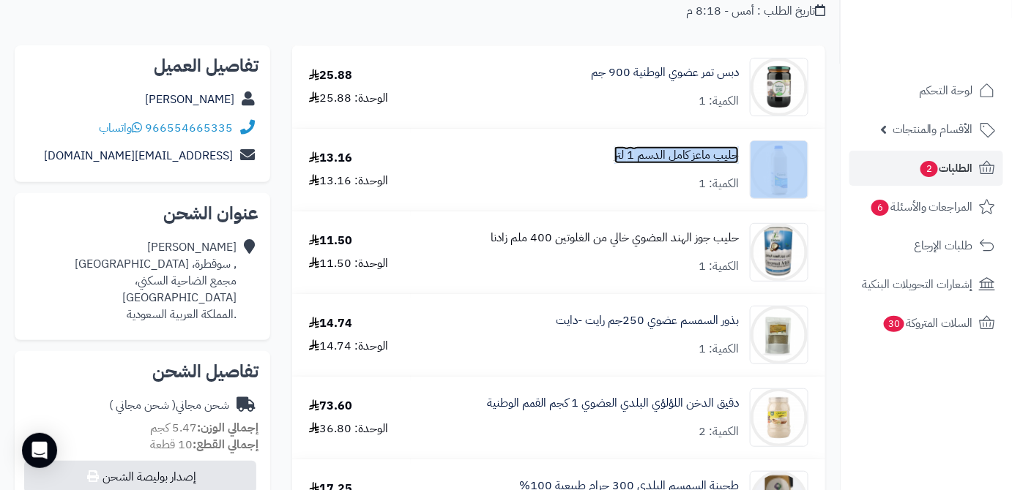
scroll to position [133, 0]
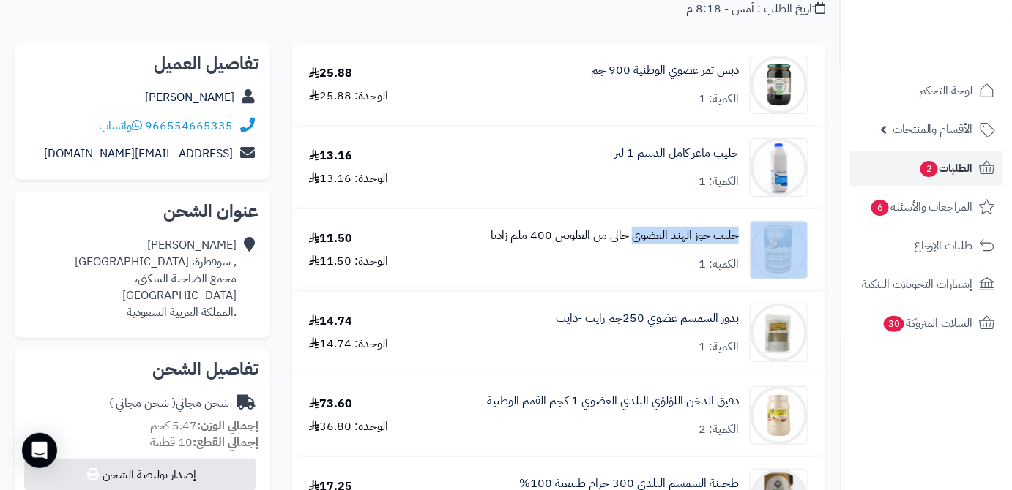
drag, startPoint x: 747, startPoint y: 234, endPoint x: 633, endPoint y: 240, distance: 114.4
click at [633, 240] on div "حليب جوز الهند العضوي خالي من الغلوتين 400 ملم زادنا الكمية: 1" at bounding box center [618, 250] width 403 height 59
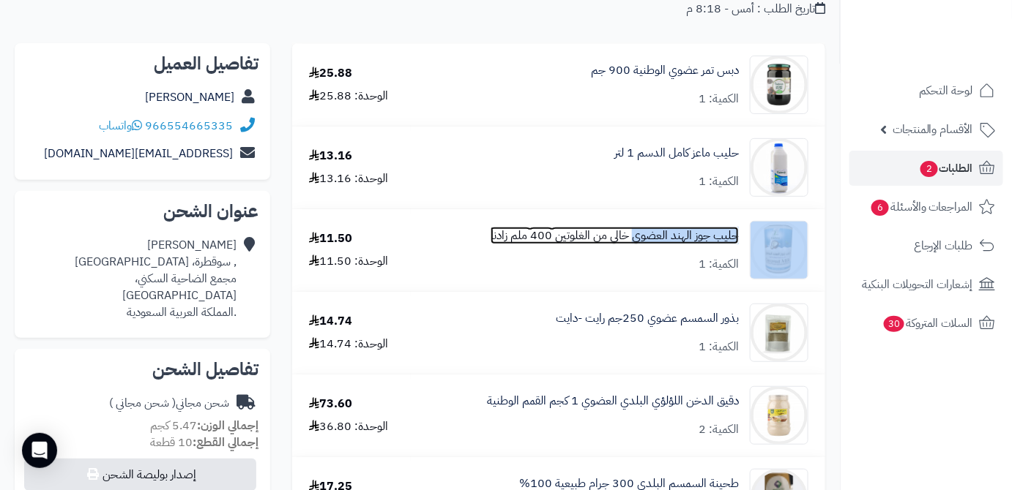
copy div "حليب جوز الهند العضوي"
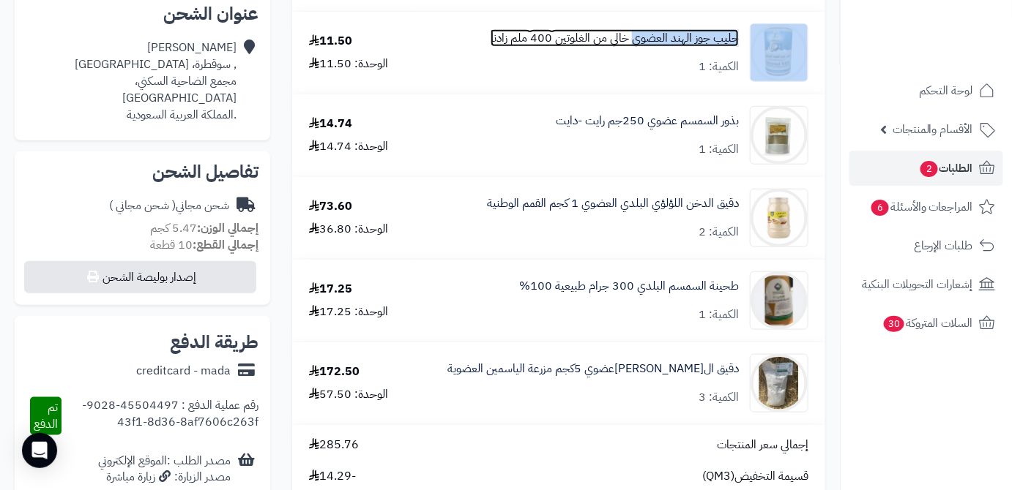
scroll to position [332, 0]
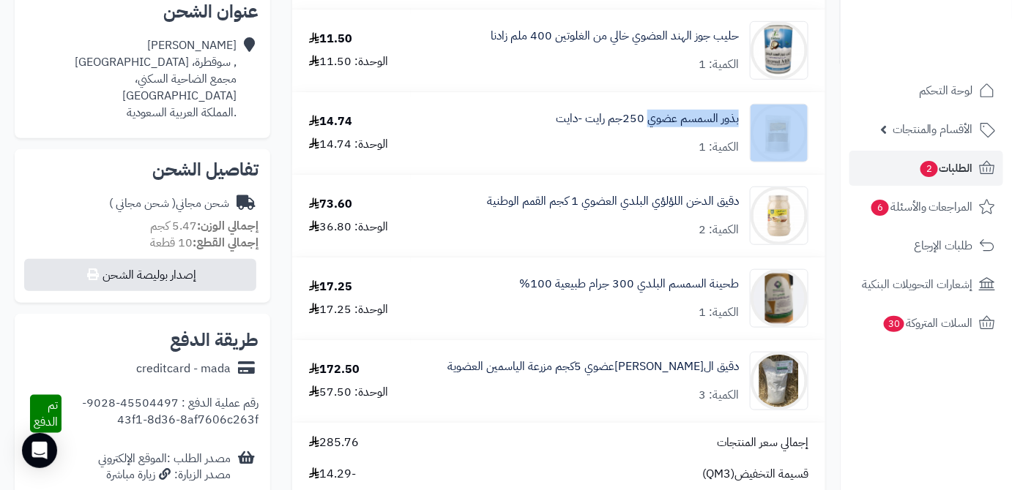
drag, startPoint x: 747, startPoint y: 119, endPoint x: 647, endPoint y: 130, distance: 100.9
click at [647, 130] on div "بذور السمسم عضوي 250جم رايت -دايت الكمية: 1" at bounding box center [618, 133] width 403 height 59
copy div "بذور السمسم عضوي"
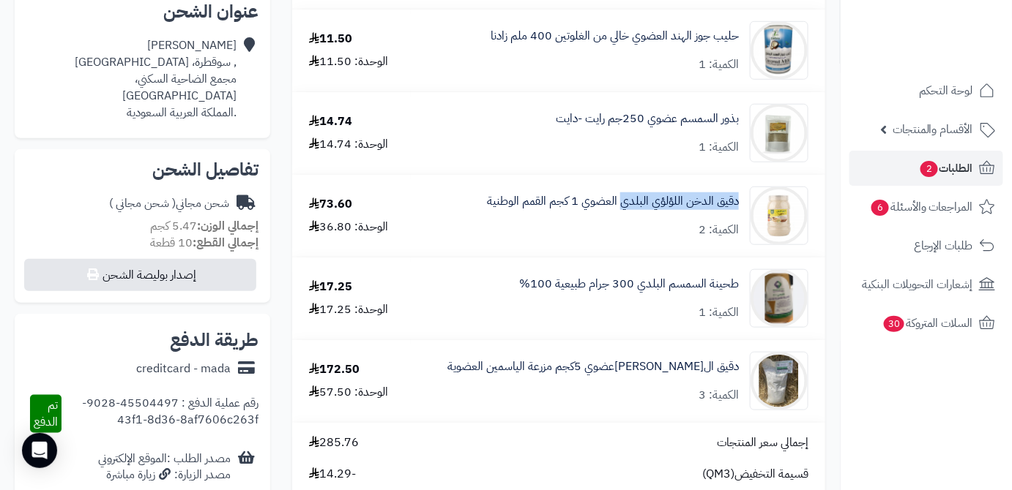
drag, startPoint x: 743, startPoint y: 198, endPoint x: 624, endPoint y: 217, distance: 120.7
click at [624, 217] on div "دقيق الدخن اللؤلؤي البلدي العضوي 1 كجم القمم الوطنية الكمية: 2" at bounding box center [618, 216] width 403 height 59
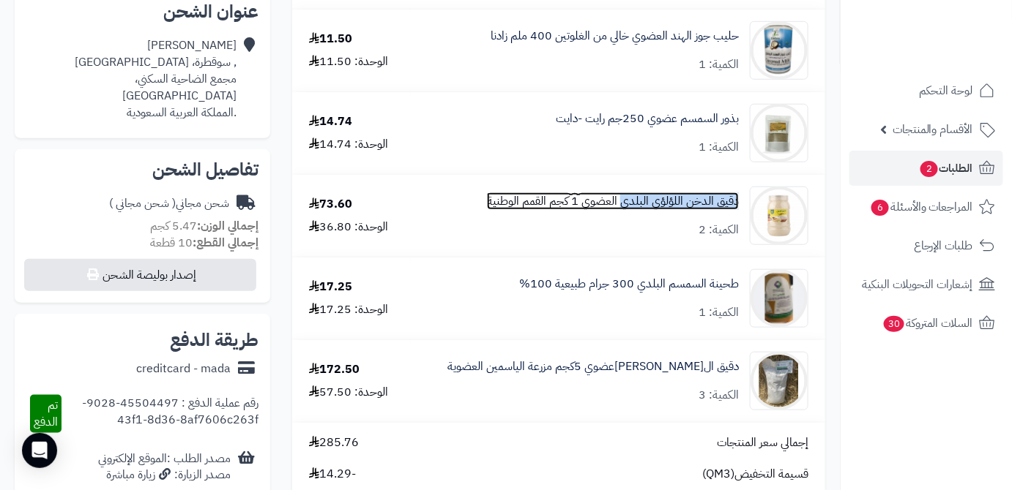
copy link "دقيق الدخن اللؤلؤي البلدي"
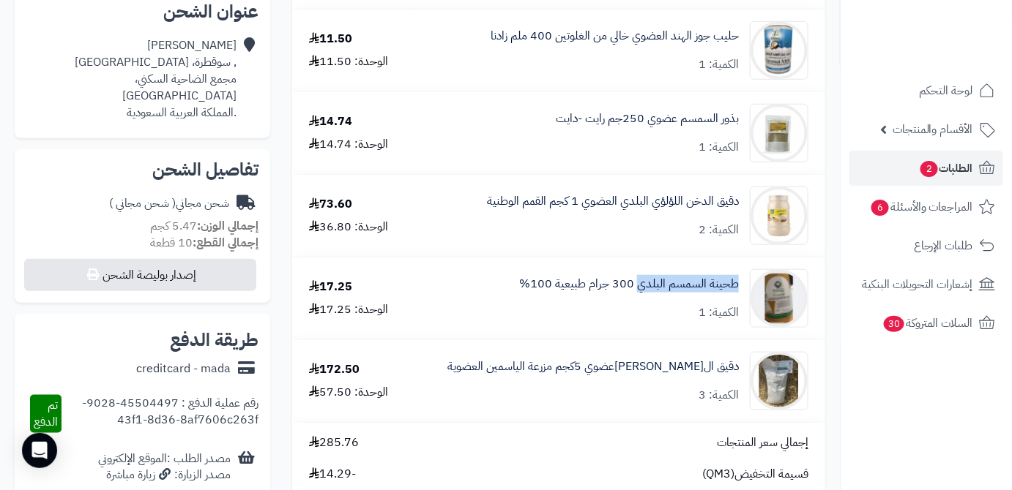
drag, startPoint x: 742, startPoint y: 284, endPoint x: 640, endPoint y: 297, distance: 102.6
click at [640, 297] on div "طحينة السمسم البلدي 300 جرام طبيعية 100% الكمية: 1" at bounding box center [618, 298] width 403 height 59
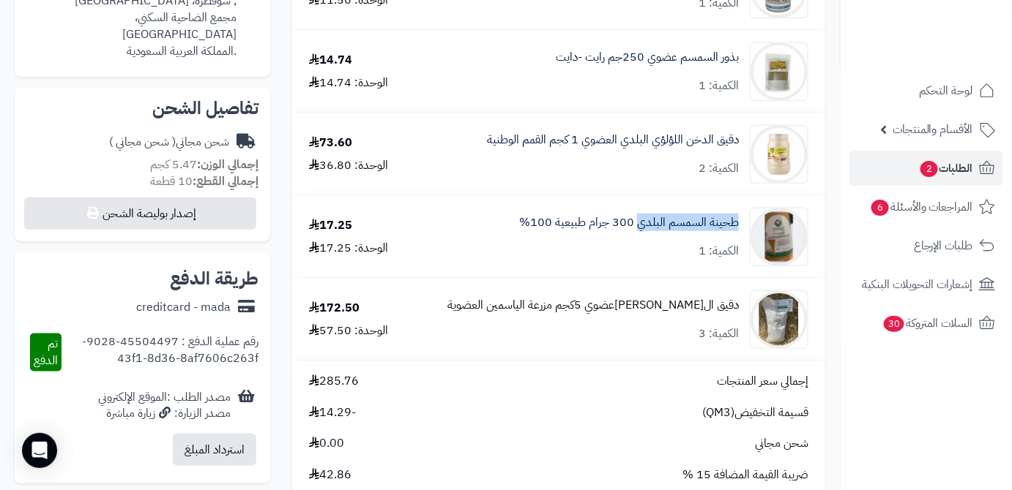
scroll to position [532, 0]
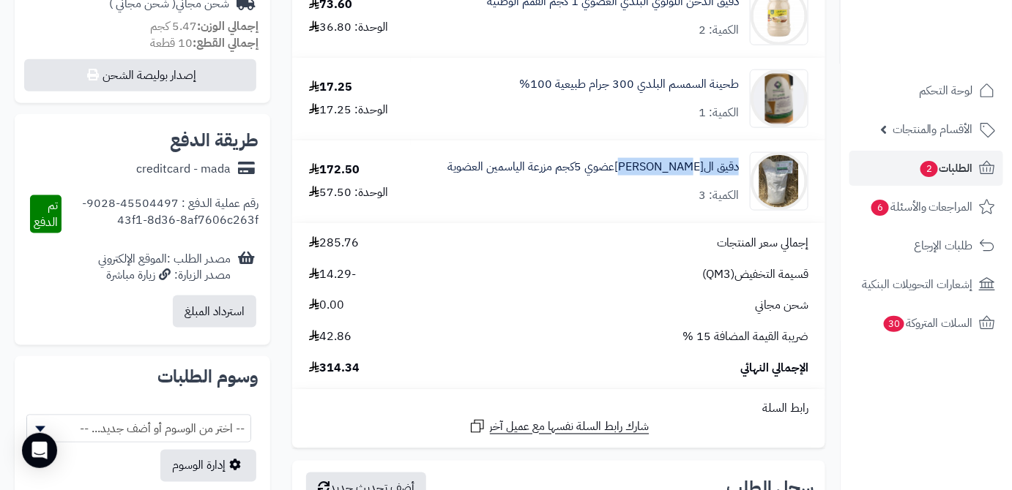
drag, startPoint x: 744, startPoint y: 170, endPoint x: 649, endPoint y: 187, distance: 96.8
click at [649, 187] on div "دقيق الشعيرالعضوي 5كجم مزرعة الياسمين العضوية الكمية: 3" at bounding box center [618, 181] width 403 height 59
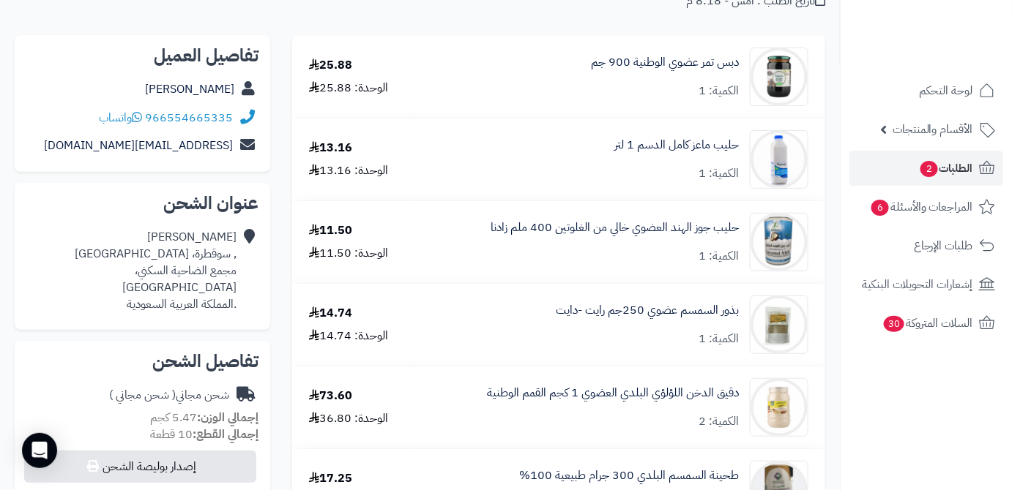
scroll to position [66, 0]
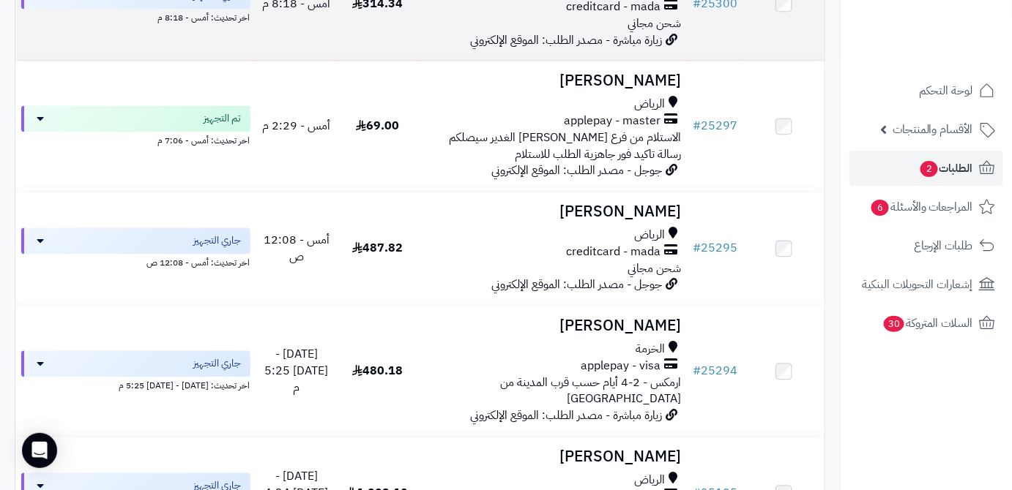
scroll to position [998, 0]
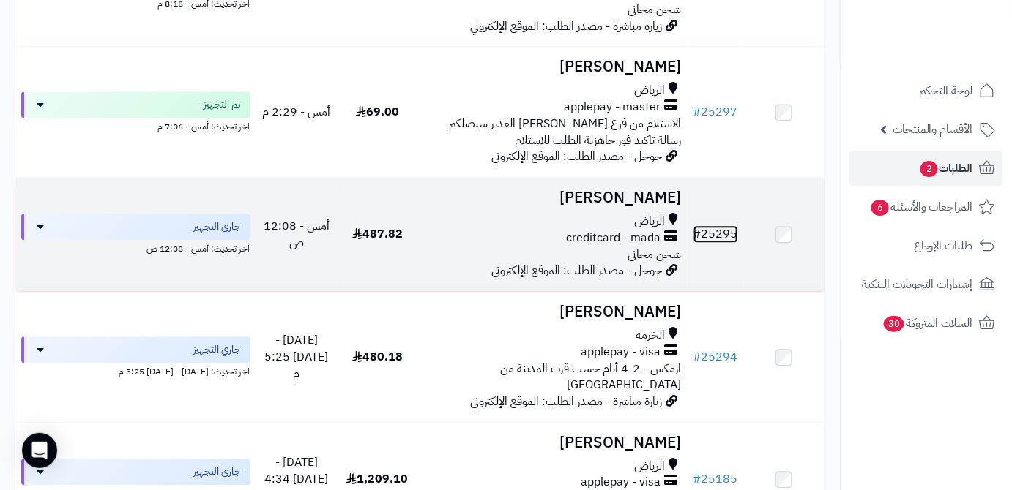
click at [718, 225] on link "# 25295" at bounding box center [715, 234] width 45 height 18
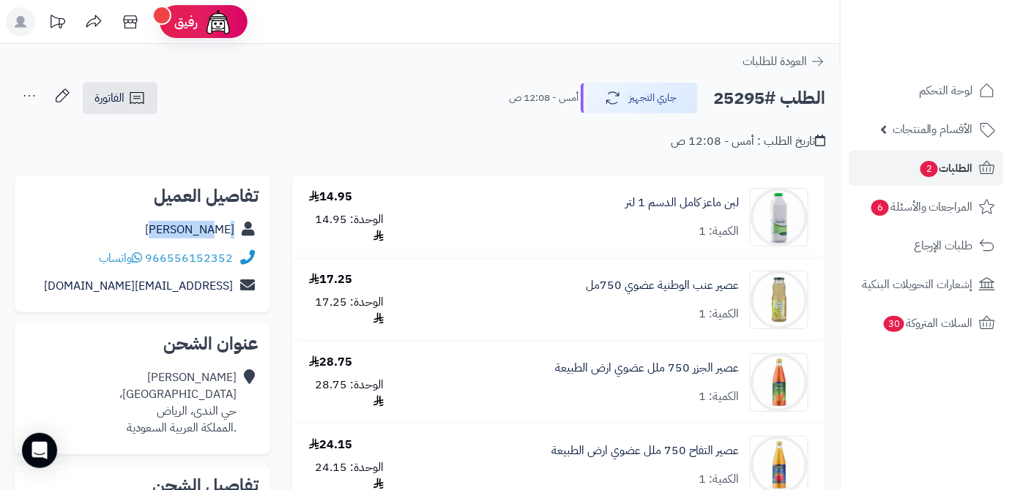
drag, startPoint x: 173, startPoint y: 229, endPoint x: 236, endPoint y: 235, distance: 62.5
click at [236, 235] on div "Rehab Ali" at bounding box center [142, 230] width 232 height 29
copy link "Rehab Ali"
drag, startPoint x: 147, startPoint y: 255, endPoint x: 252, endPoint y: 249, distance: 104.8
click at [252, 249] on div "966556152352 واتساب" at bounding box center [142, 259] width 232 height 29
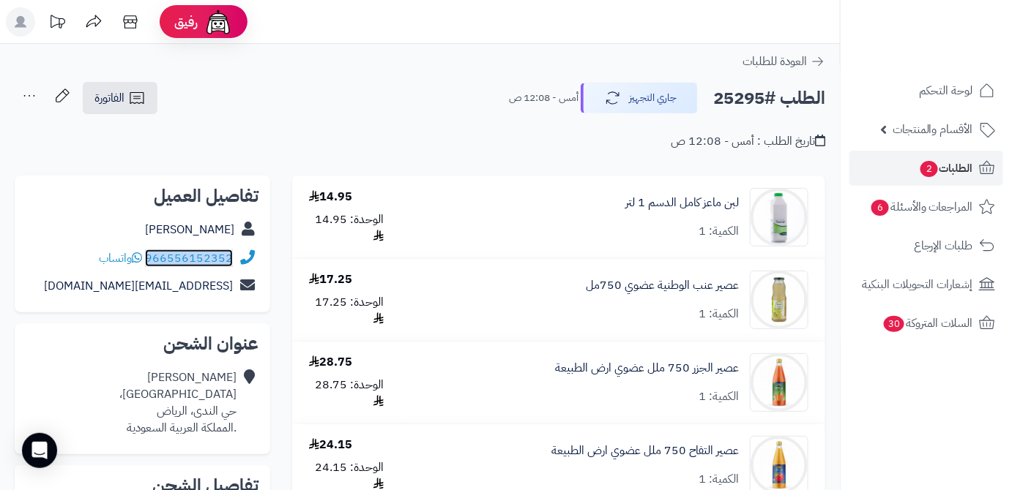
copy div "966556152352"
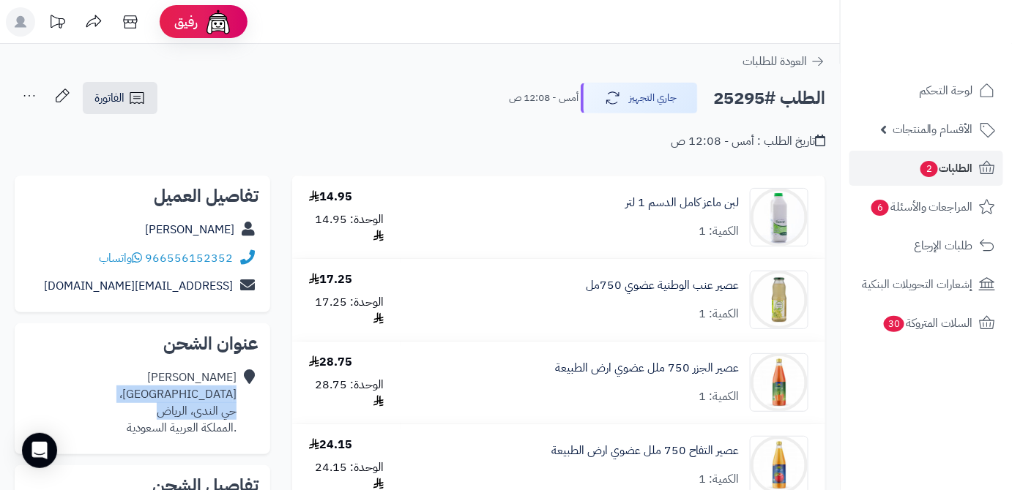
drag, startPoint x: 146, startPoint y: 407, endPoint x: 236, endPoint y: 391, distance: 91.5
click at [236, 391] on div "Rehab Ali وادي ماوان، حي الندى، الرياض .المملكة العربية السعودية" at bounding box center [142, 403] width 232 height 78
copy div "وادي ماوان، حي الندى، الرياض"
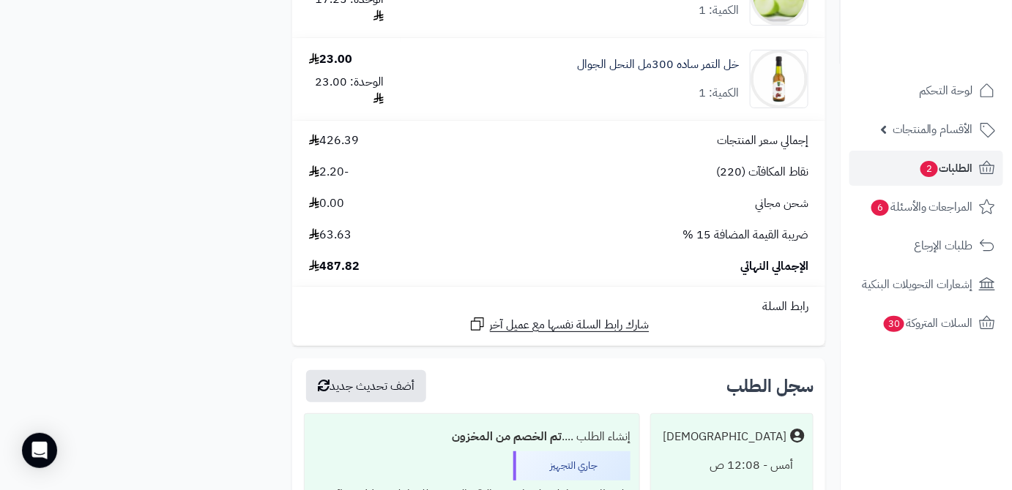
scroll to position [1796, 0]
click at [349, 275] on span "487.82" at bounding box center [334, 266] width 51 height 17
copy span "487.82"
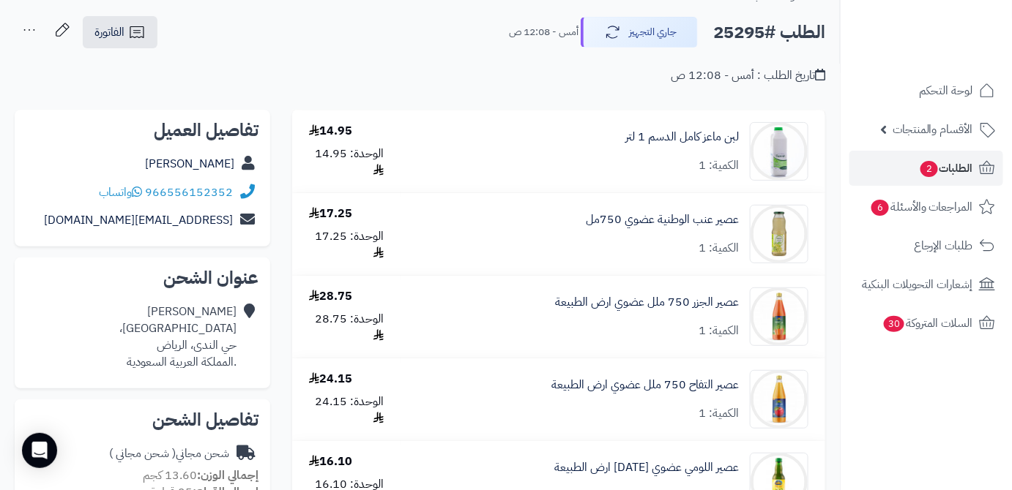
scroll to position [0, 0]
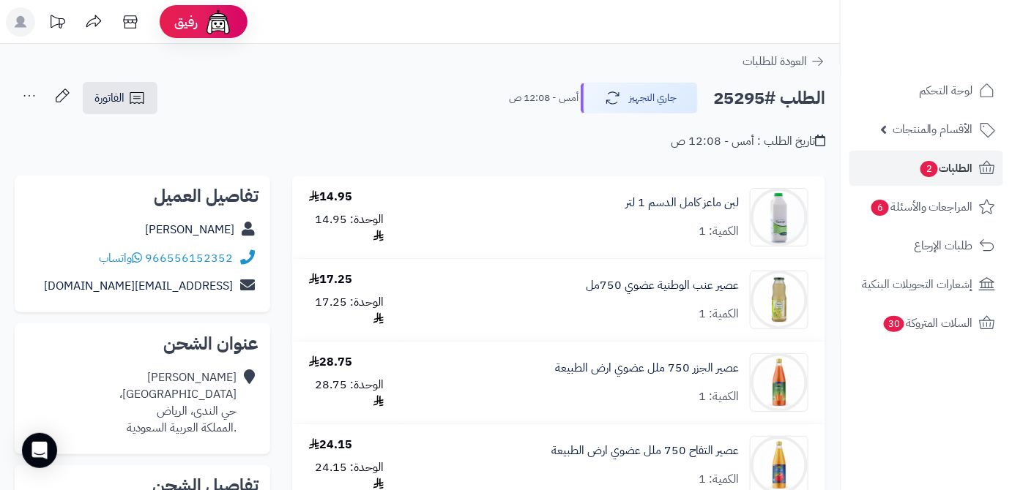
click at [725, 97] on h2 "الطلب #25295" at bounding box center [769, 98] width 112 height 30
copy h2 "25295"
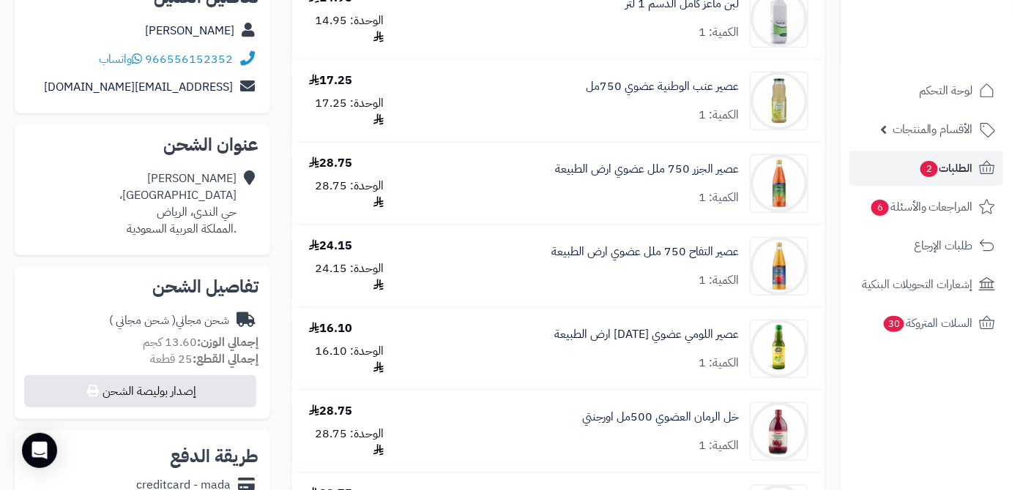
scroll to position [66, 0]
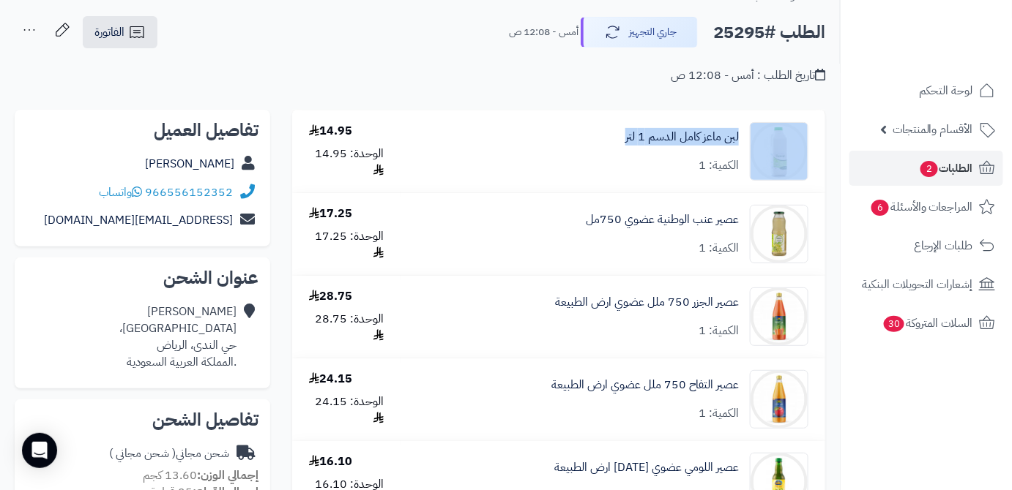
drag, startPoint x: 745, startPoint y: 131, endPoint x: 619, endPoint y: 159, distance: 129.0
click at [619, 159] on div "لبن ماعز كامل الدسم 1 لتر الكمية: 1" at bounding box center [612, 151] width 413 height 59
copy div "لبن ماعز كامل الدسم 1 لتر"
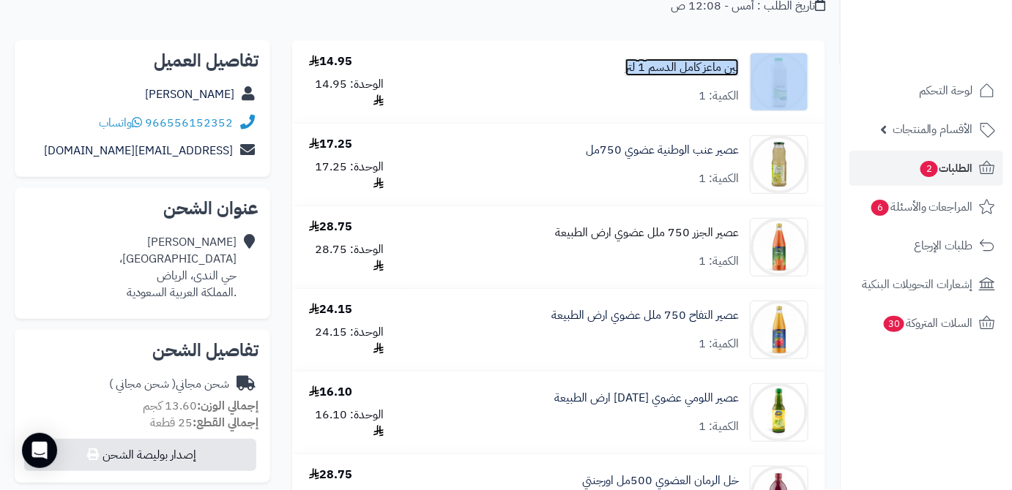
scroll to position [133, 0]
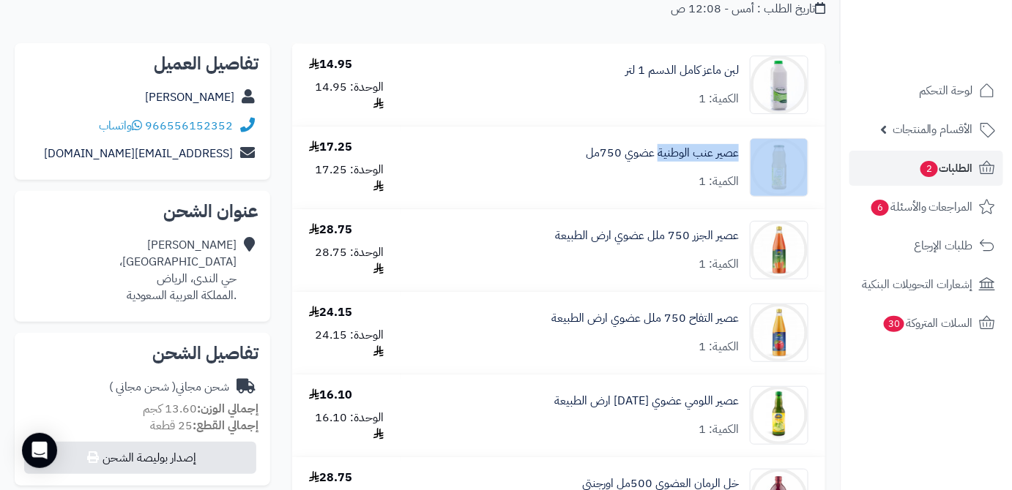
drag, startPoint x: 748, startPoint y: 149, endPoint x: 660, endPoint y: 165, distance: 90.0
click at [660, 165] on div "عصير عنب الوطنية عضوي 750مل الكمية: 1" at bounding box center [612, 167] width 413 height 59
copy div "عصير عنب الوطنية"
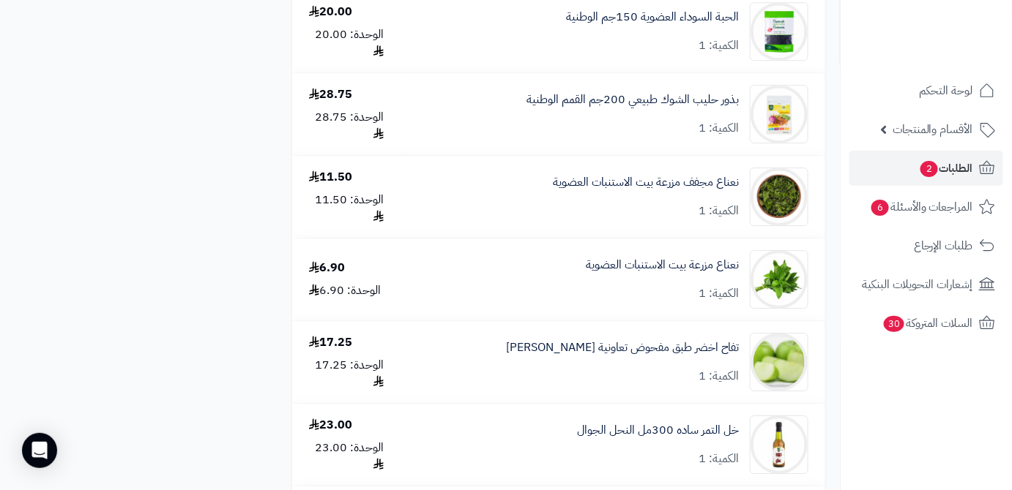
scroll to position [1464, 0]
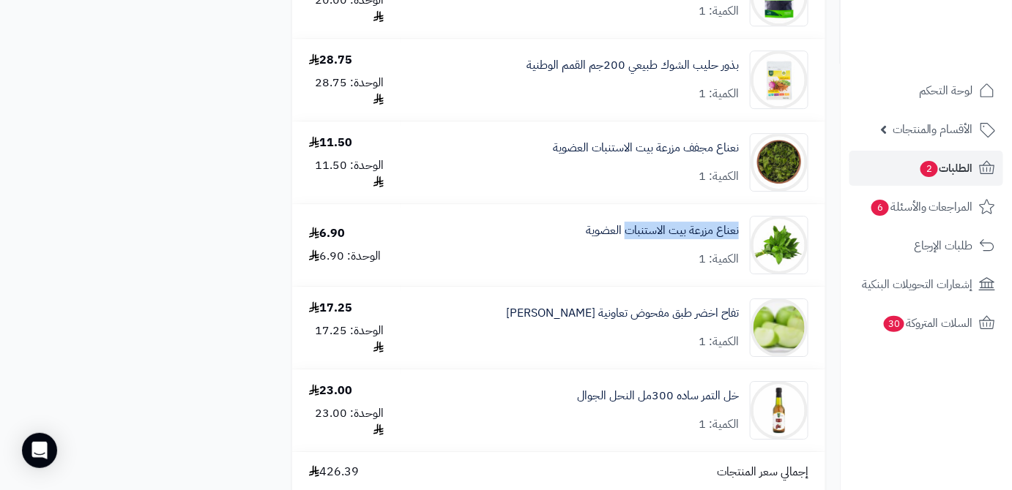
drag, startPoint x: 742, startPoint y: 234, endPoint x: 630, endPoint y: 247, distance: 113.4
click at [624, 250] on div "نعناع مزرعة بيت الاستنبات العضوية الكمية: 1" at bounding box center [612, 245] width 413 height 59
copy link "نعناع مزرعة بيت الاستنبات"
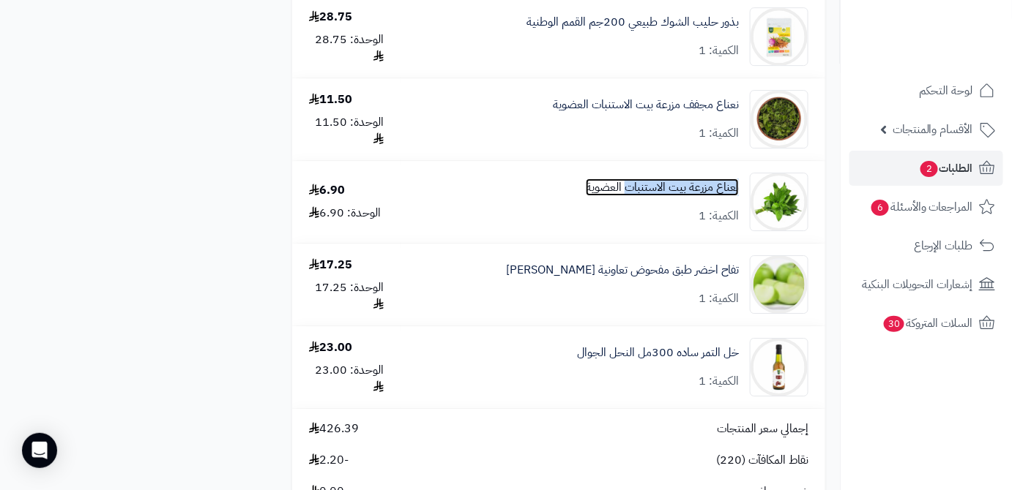
scroll to position [1530, 0]
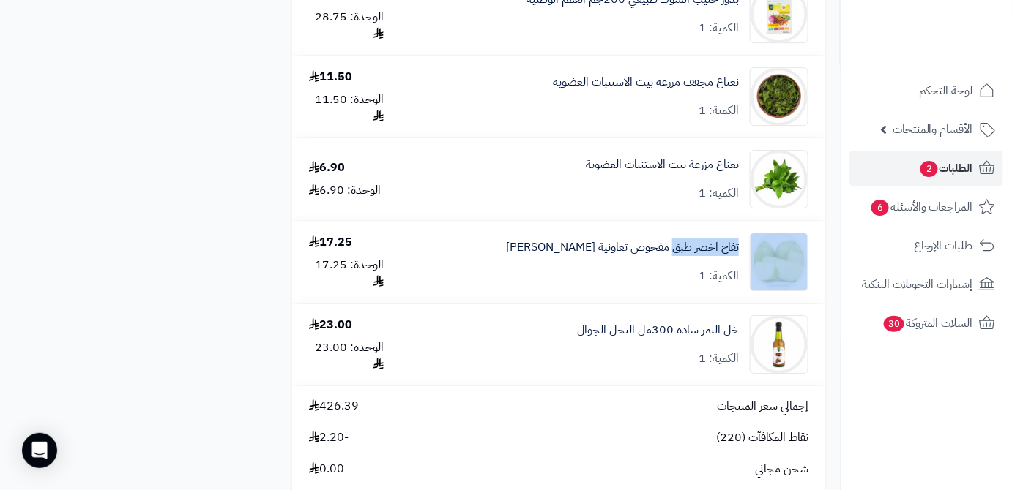
drag, startPoint x: 750, startPoint y: 250, endPoint x: 671, endPoint y: 262, distance: 79.2
click at [671, 262] on div "تفاح اخضر طبق مفحوض تعاونية الباطين الكمية: 1" at bounding box center [612, 262] width 413 height 59
copy div "تفاح اخضر طبق"
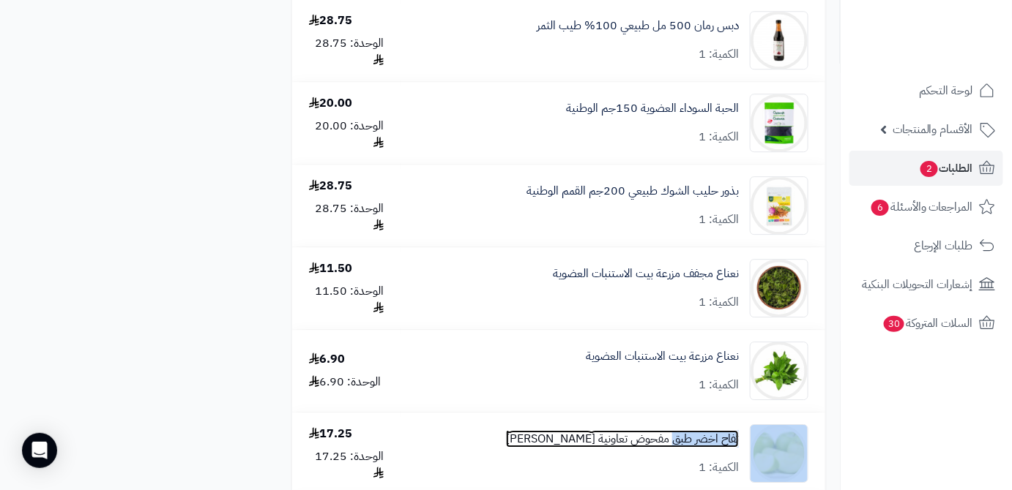
scroll to position [1331, 0]
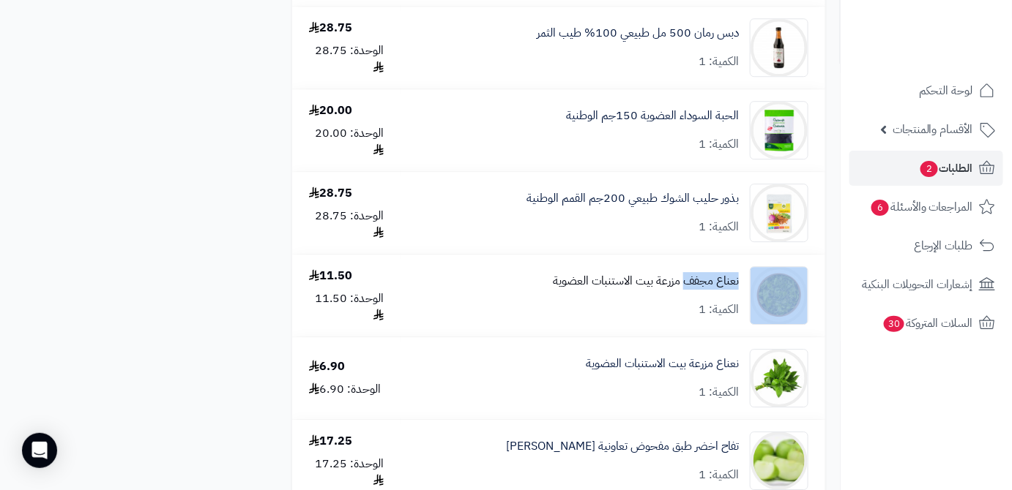
drag, startPoint x: 745, startPoint y: 289, endPoint x: 685, endPoint y: 294, distance: 60.2
click at [685, 294] on div "نعناع مجفف مزرعة بيت الاستنبات العضوية الكمية: 1" at bounding box center [612, 295] width 413 height 59
copy div "نعناع مجفف"
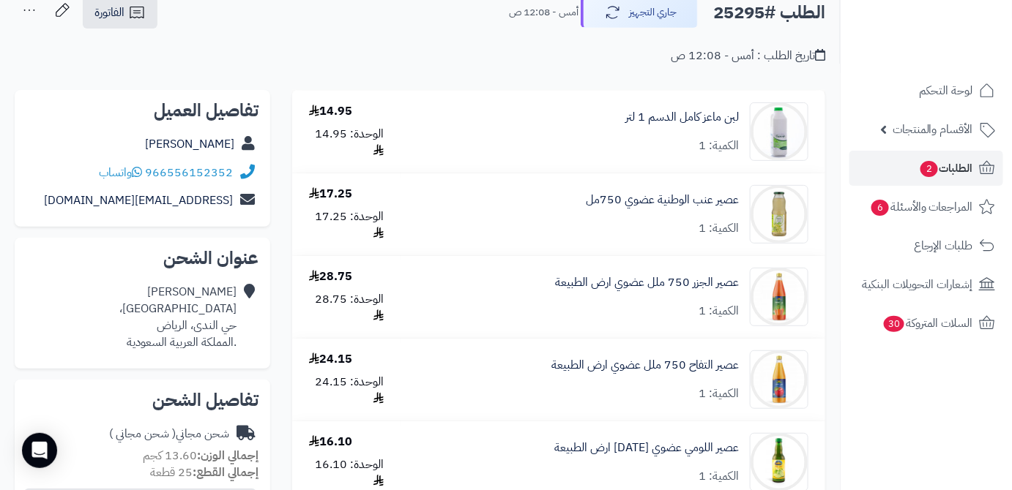
scroll to position [0, 0]
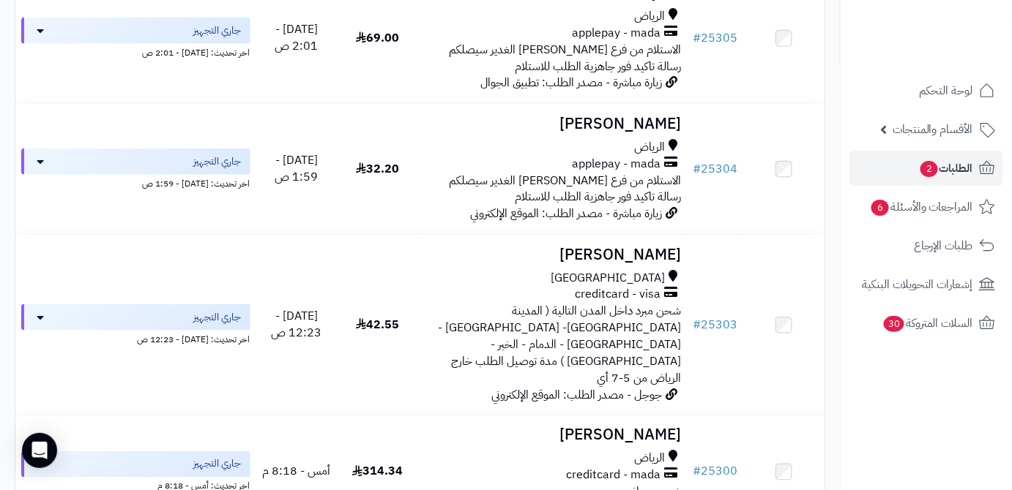
scroll to position [599, 0]
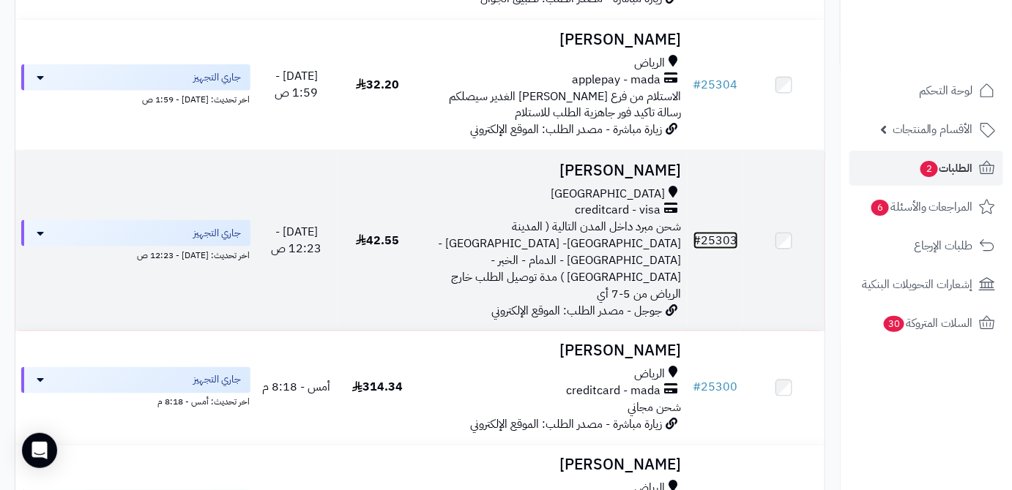
click at [713, 236] on link "# 25303" at bounding box center [715, 241] width 45 height 18
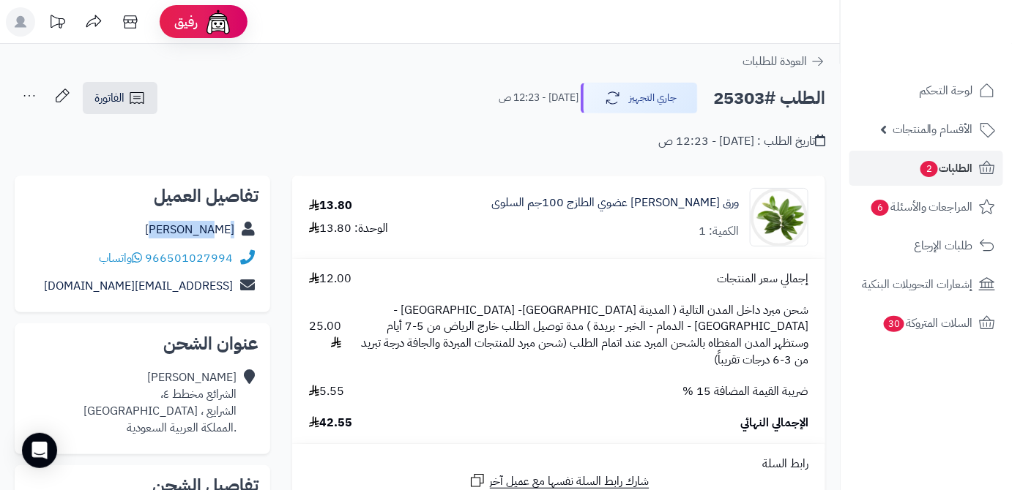
drag, startPoint x: 160, startPoint y: 229, endPoint x: 234, endPoint y: 232, distance: 74.0
click at [234, 232] on div "[PERSON_NAME]" at bounding box center [142, 230] width 232 height 29
copy link "[PERSON_NAME]"
drag, startPoint x: 147, startPoint y: 255, endPoint x: 240, endPoint y: 252, distance: 93.0
click at [240, 252] on div "966501027994 واتساب" at bounding box center [142, 259] width 232 height 29
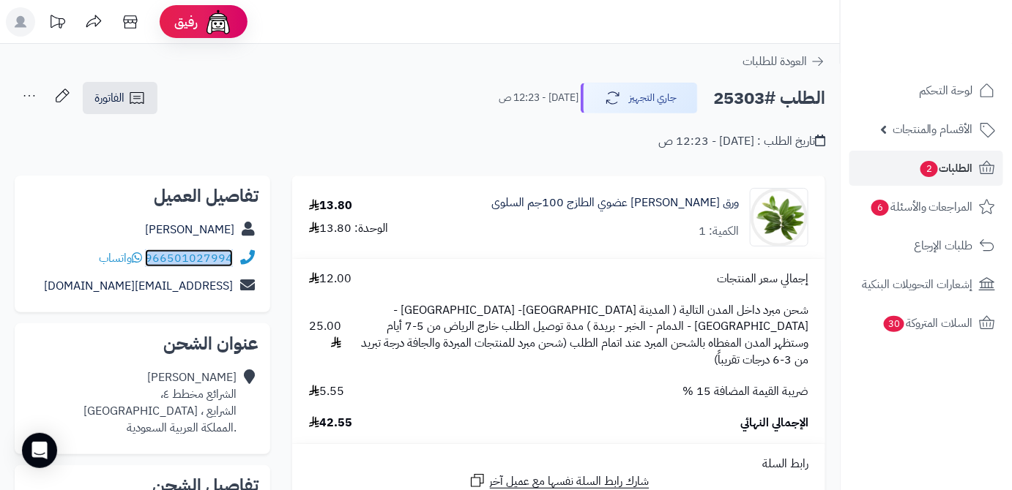
copy div "966501027994"
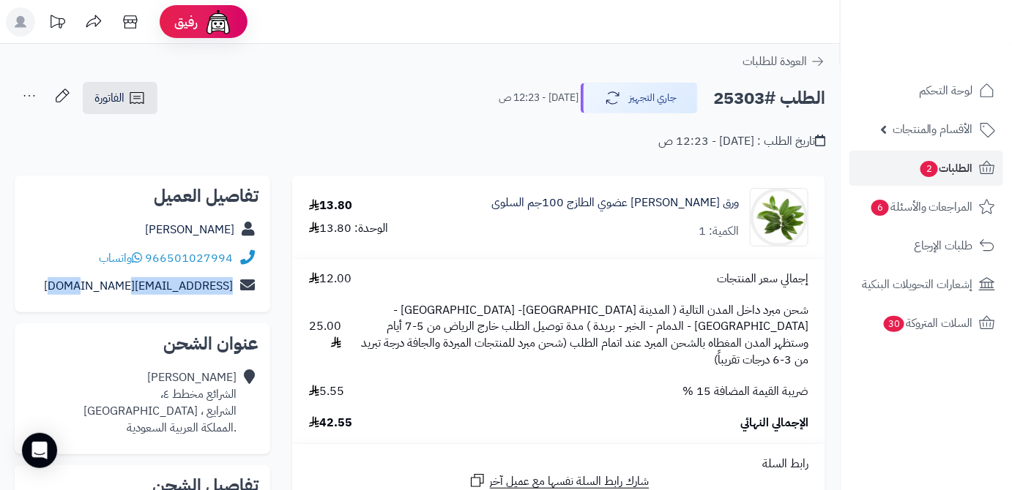
drag, startPoint x: 83, startPoint y: 290, endPoint x: 240, endPoint y: 293, distance: 157.4
click at [240, 293] on div "[EMAIL_ADDRESS][DOMAIN_NAME]" at bounding box center [142, 286] width 232 height 29
copy div "[EMAIL_ADDRESS][DOMAIN_NAME]"
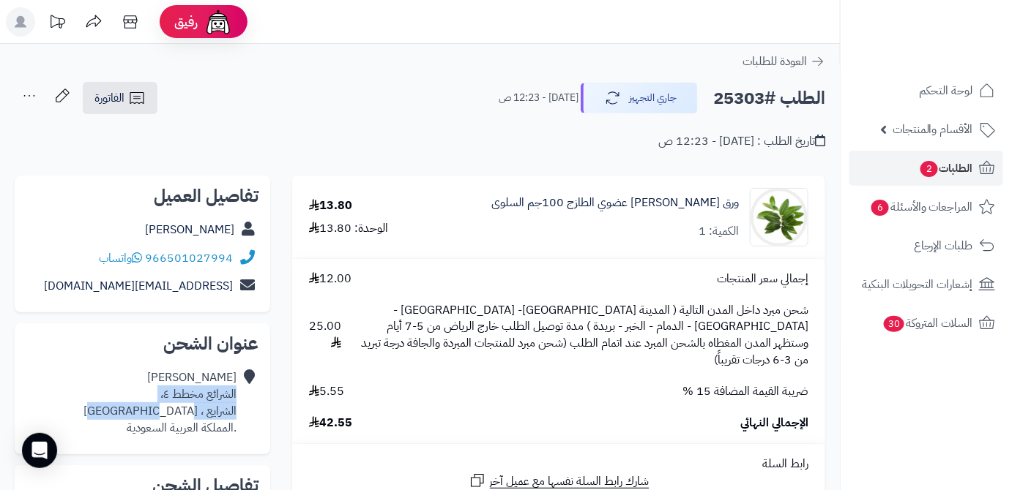
drag, startPoint x: 137, startPoint y: 414, endPoint x: 237, endPoint y: 387, distance: 104.1
click at [237, 387] on div "[PERSON_NAME] مخطط ٤، الشرايع ، [GEOGRAPHIC_DATA] .المملكة العربية السعودية" at bounding box center [142, 403] width 232 height 78
copy div "الشرائع مخطط ٤، الشرايع ، [GEOGRAPHIC_DATA]"
click at [160, 415] on div "[PERSON_NAME] مخطط ٤، الشرايع ، [GEOGRAPHIC_DATA] .المملكة العربية السعودية" at bounding box center [159, 403] width 153 height 67
drag, startPoint x: 142, startPoint y: 418, endPoint x: 236, endPoint y: 412, distance: 94.6
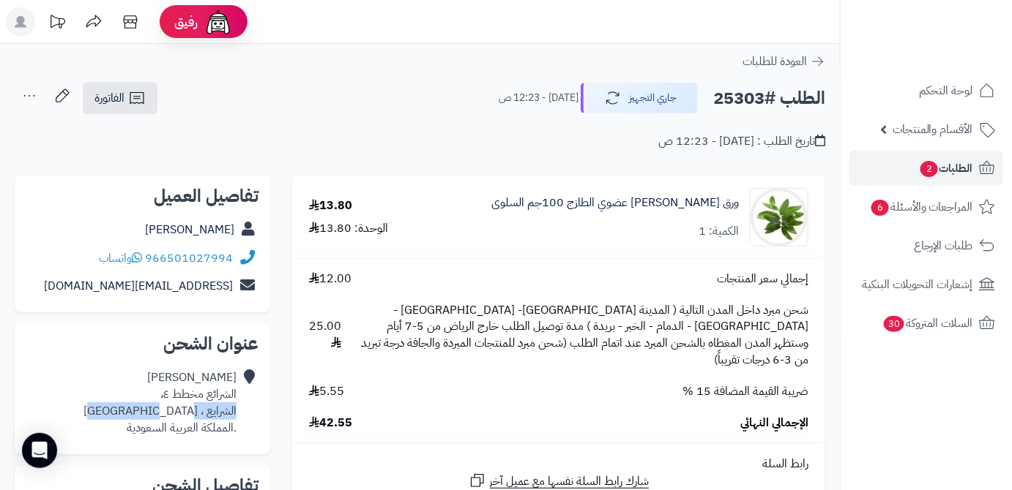
click at [236, 412] on div "[PERSON_NAME] مخطط ٤، الشرايع ، [GEOGRAPHIC_DATA] .المملكة العربية السعودية" at bounding box center [142, 403] width 232 height 78
copy div "الشرايع ، [GEOGRAPHIC_DATA]"
click at [738, 92] on h2 "الطلب #25303" at bounding box center [769, 98] width 112 height 30
copy h2 "25303"
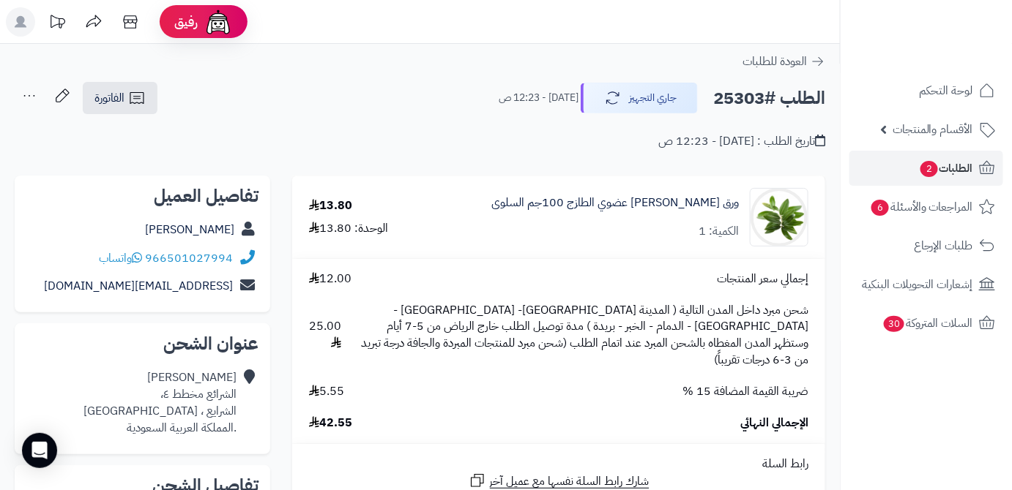
click at [330, 415] on span "42.55" at bounding box center [330, 423] width 43 height 17
copy span "42.55"
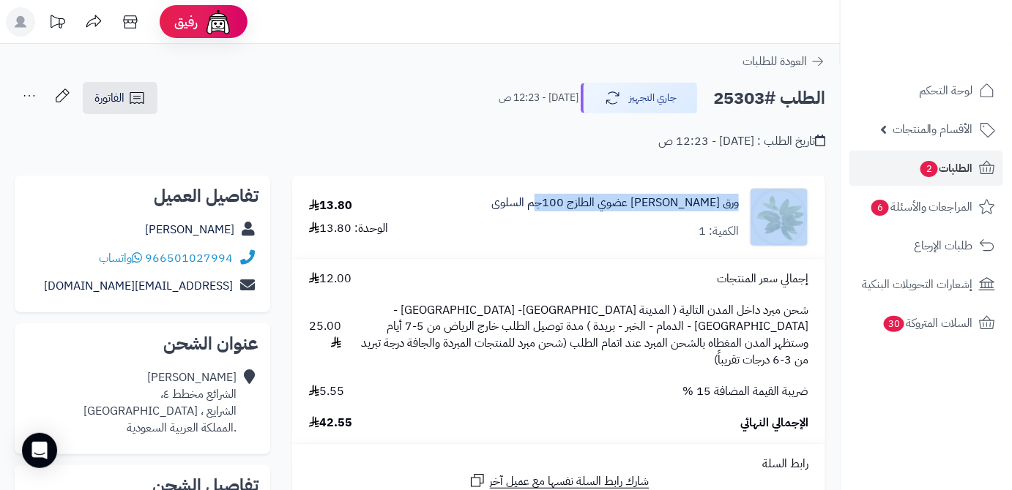
drag, startPoint x: 551, startPoint y: 203, endPoint x: 750, endPoint y: 199, distance: 199.2
click at [750, 199] on div "ورق زيتون عضوي الطازج 100جم السلوى الكمية: 1" at bounding box center [625, 217] width 389 height 59
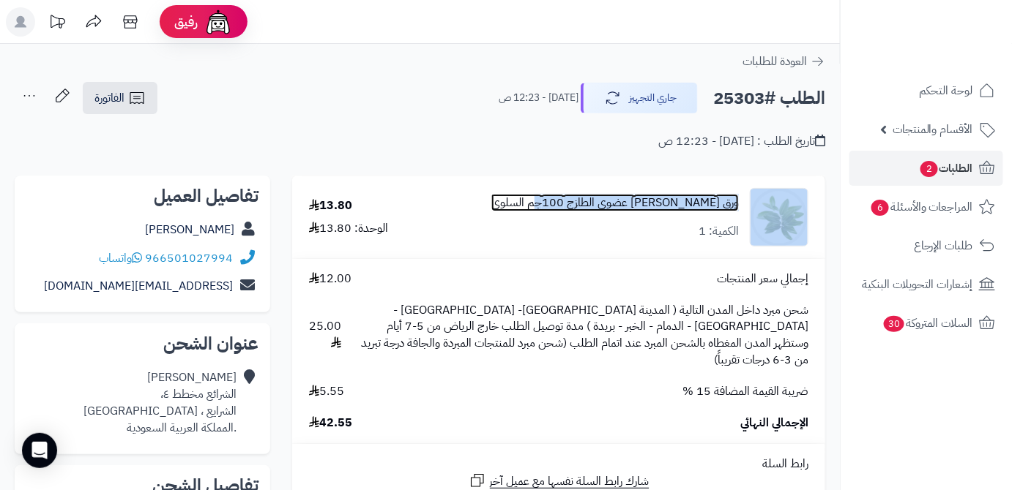
copy div "ورق زيتون عضوي الطازج 100جم السلوى"
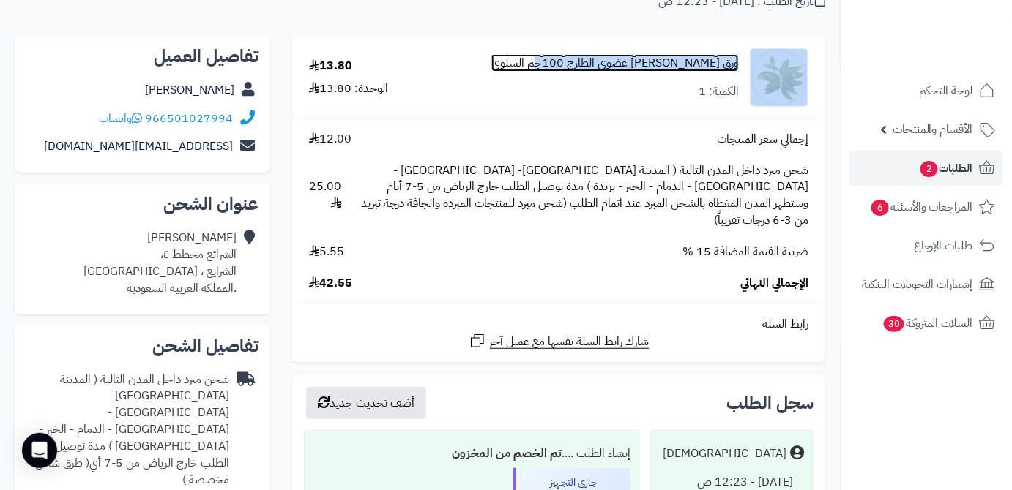
scroll to position [199, 0]
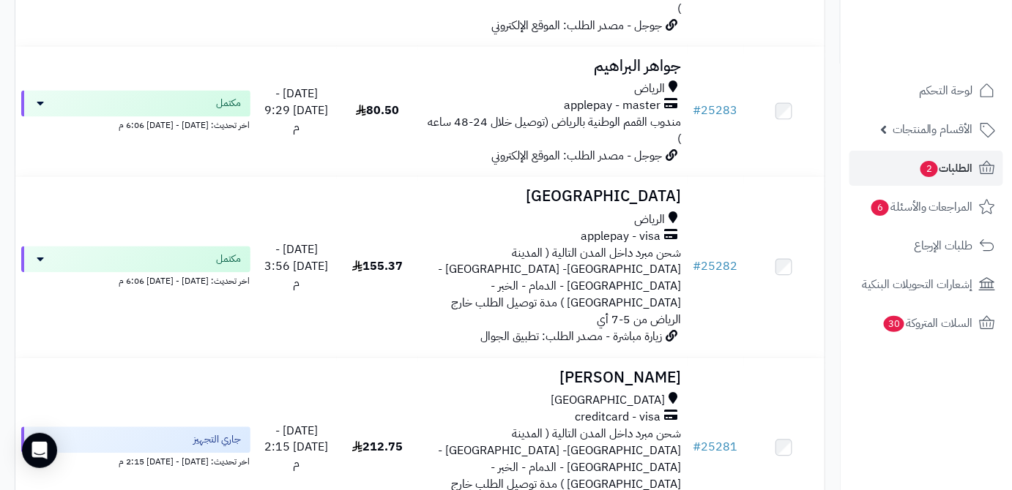
scroll to position [2795, 0]
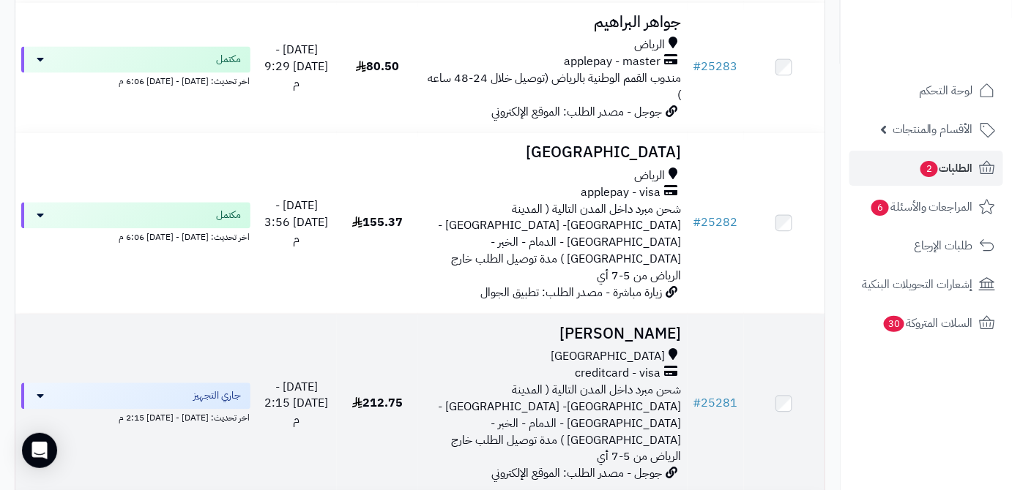
click at [650, 326] on h3 "[PERSON_NAME]" at bounding box center [553, 334] width 258 height 17
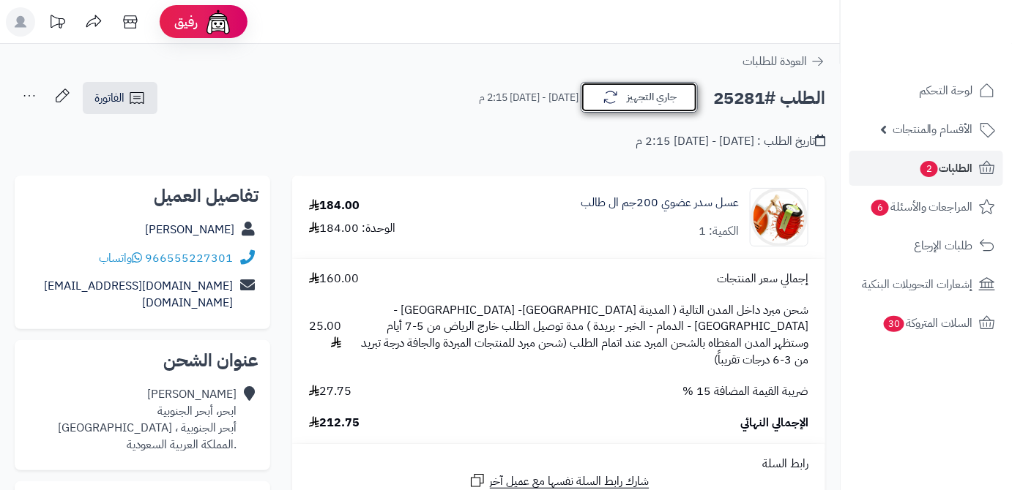
click at [674, 108] on button "جاري التجهيز" at bounding box center [639, 97] width 117 height 31
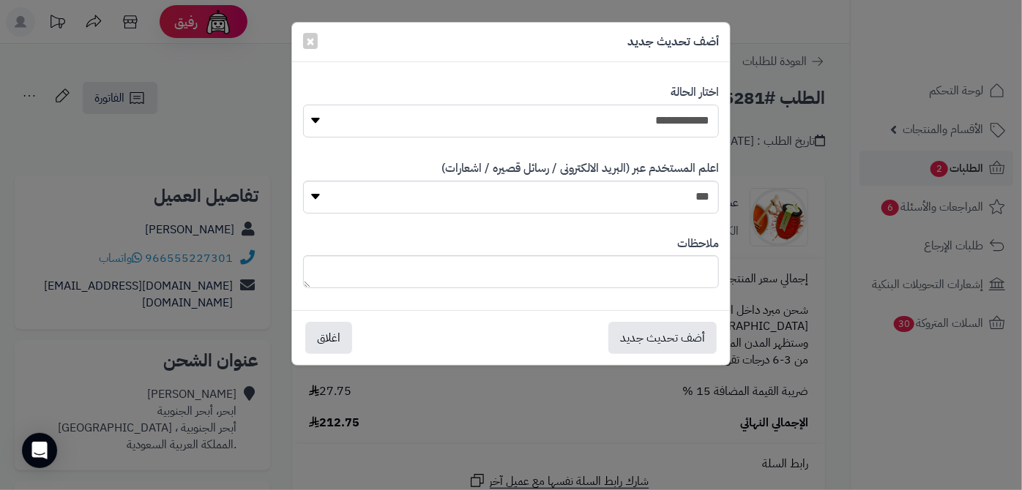
drag, startPoint x: 675, startPoint y: 120, endPoint x: 676, endPoint y: 135, distance: 14.7
click at [675, 121] on select "**********" at bounding box center [511, 121] width 417 height 33
select select "*"
click at [303, 105] on select "**********" at bounding box center [511, 121] width 417 height 33
paste textarea "**********"
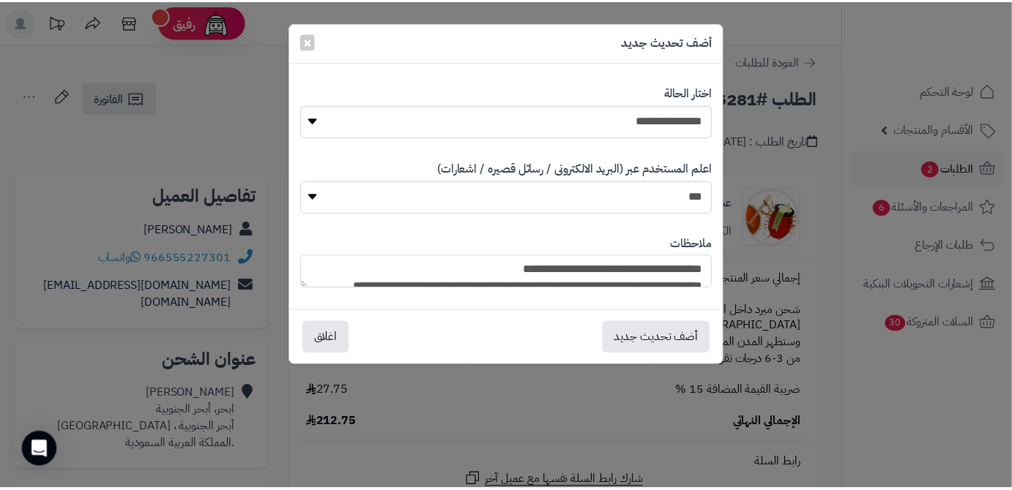
scroll to position [141, 0]
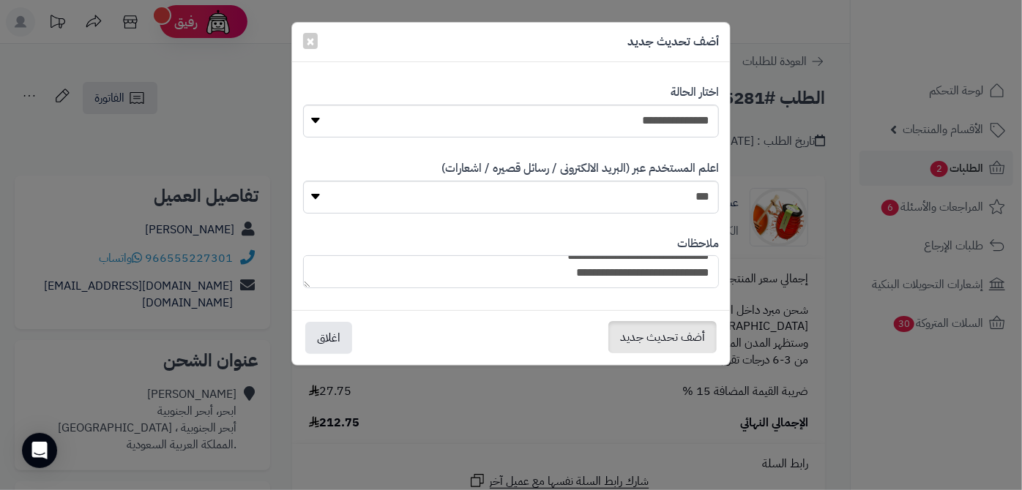
type textarea "**********"
click at [671, 340] on button "أضف تحديث جديد" at bounding box center [662, 337] width 108 height 32
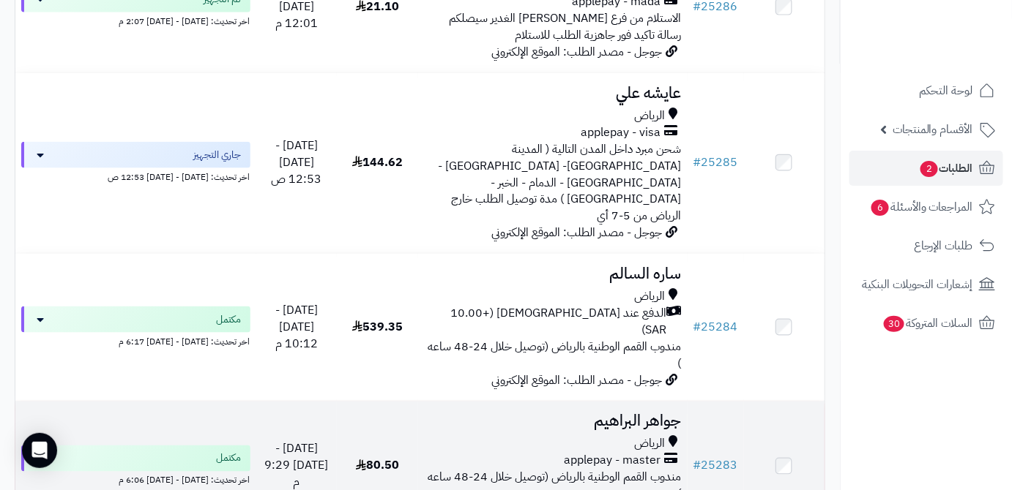
scroll to position [2329, 0]
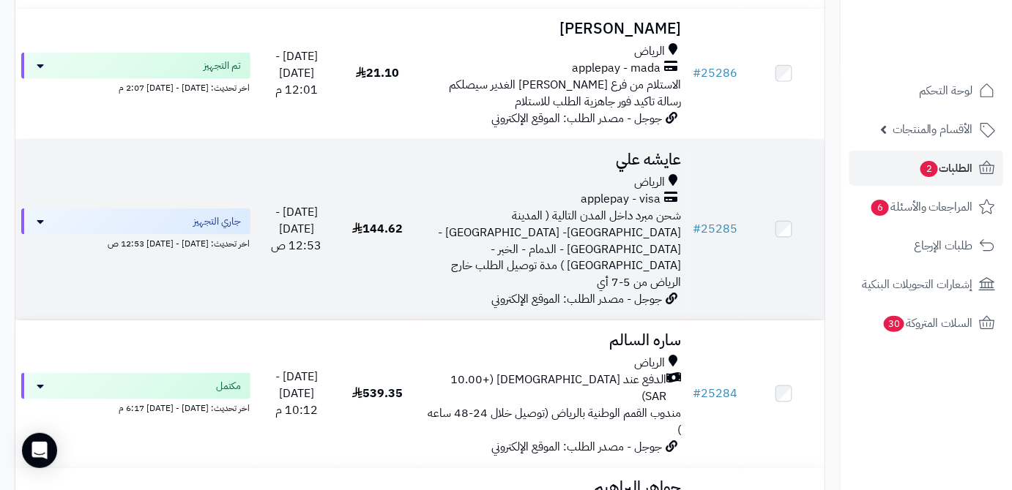
click at [632, 152] on h3 "عايشه علي" at bounding box center [553, 160] width 258 height 17
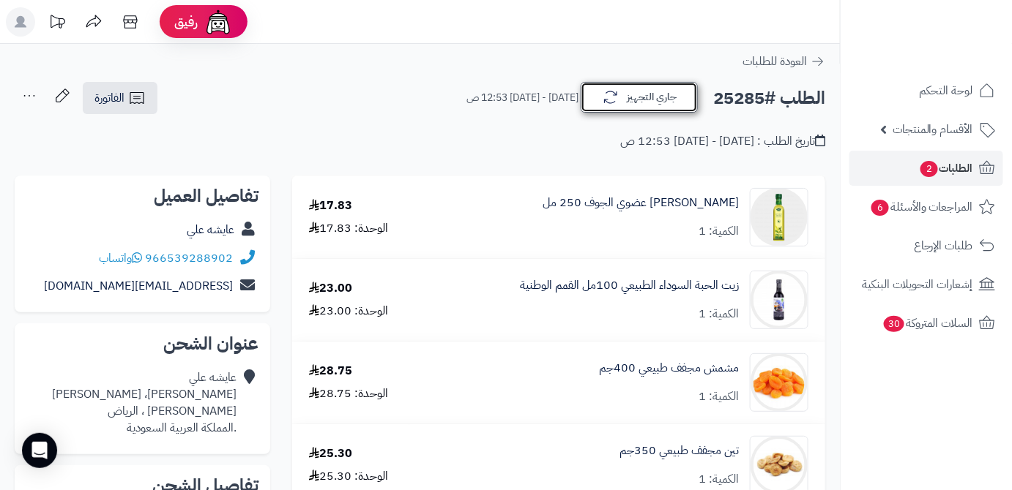
click at [648, 108] on button "جاري التجهيز" at bounding box center [639, 97] width 117 height 31
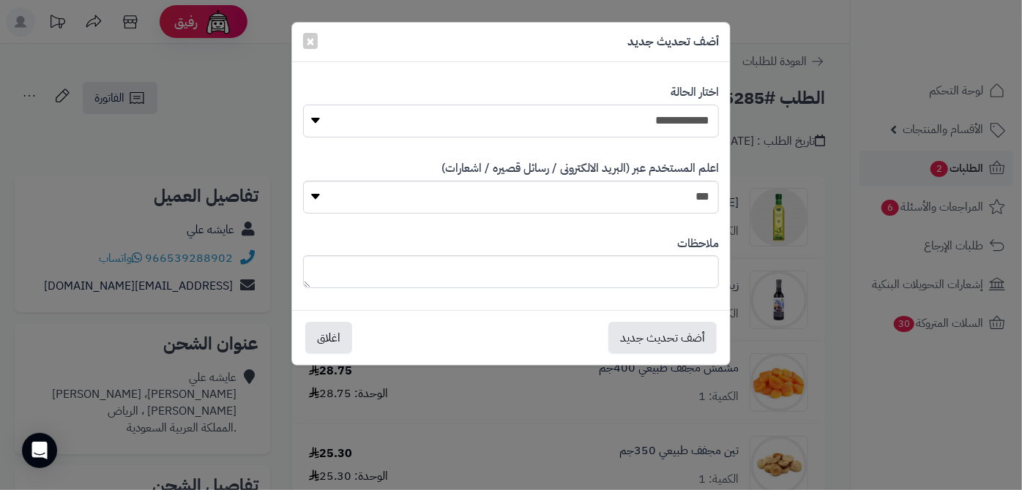
click at [647, 124] on select "**********" at bounding box center [511, 121] width 417 height 33
select select "*"
click at [303, 105] on select "**********" at bounding box center [511, 121] width 417 height 33
paste textarea "**********"
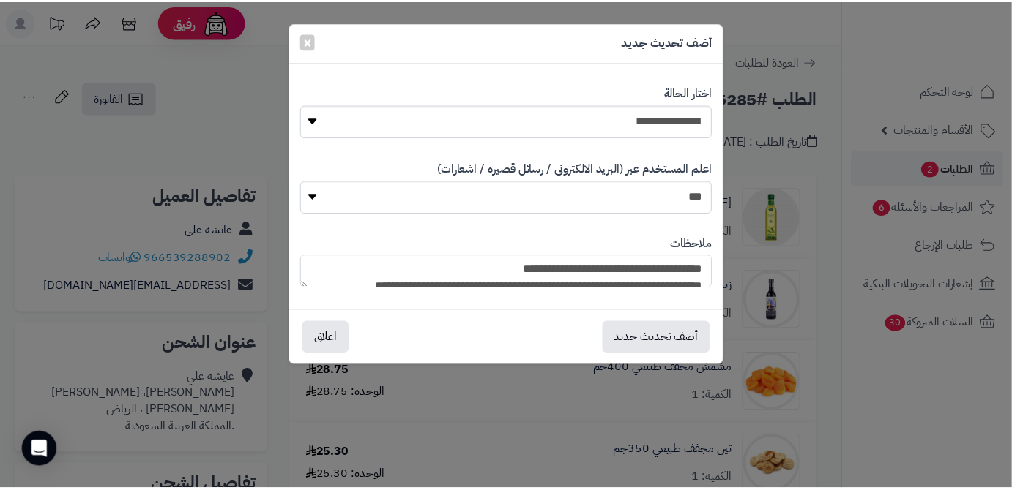
scroll to position [141, 0]
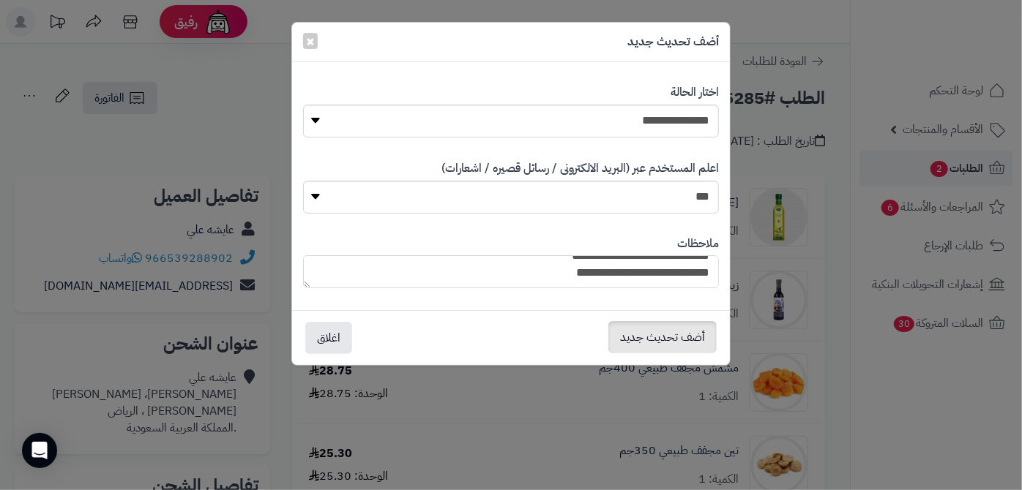
type textarea "**********"
click at [663, 333] on button "أضف تحديث جديد" at bounding box center [662, 337] width 108 height 32
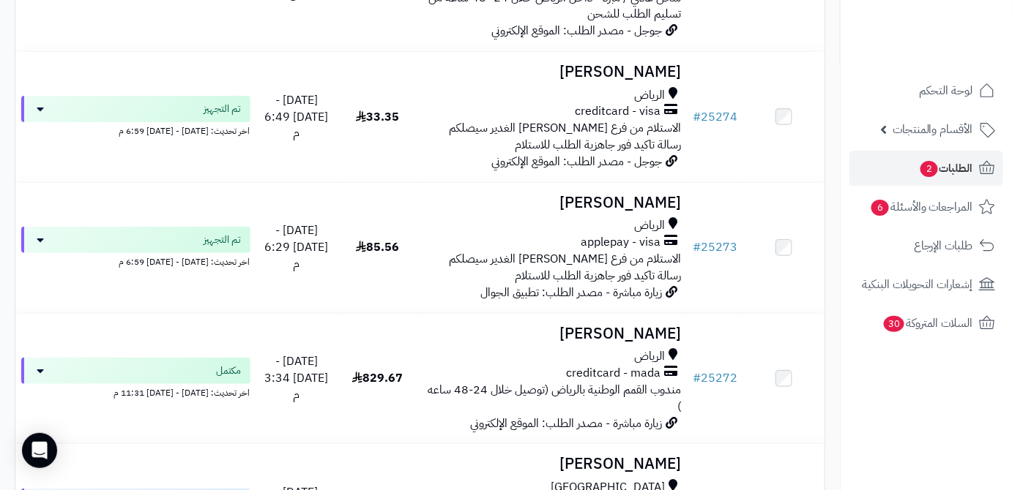
scroll to position [3806, 0]
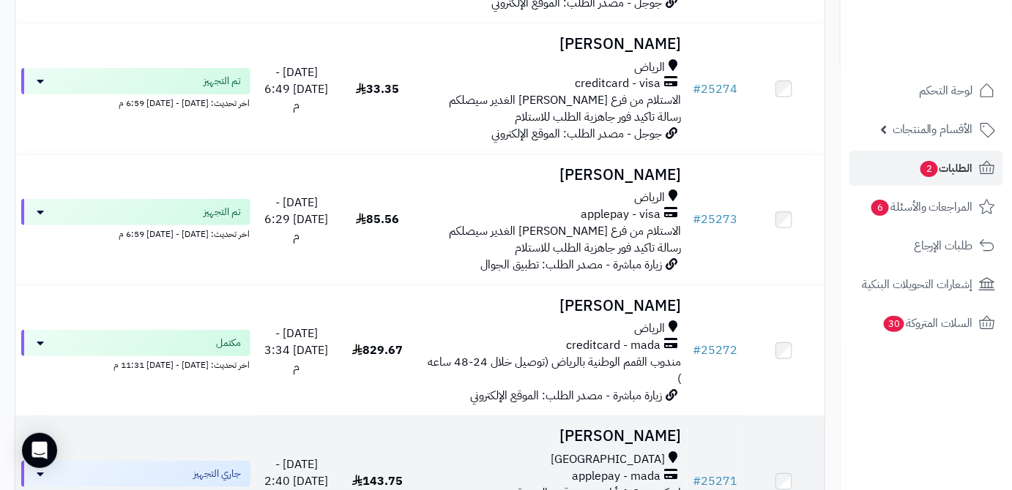
click at [596, 417] on td "[PERSON_NAME] جدة applepay - mada ارمكس - 2-4 أيام حسب قرب المدينة من [GEOGRAPH…" at bounding box center [552, 482] width 269 height 130
click at [591, 428] on h3 "[PERSON_NAME]" at bounding box center [553, 436] width 258 height 17
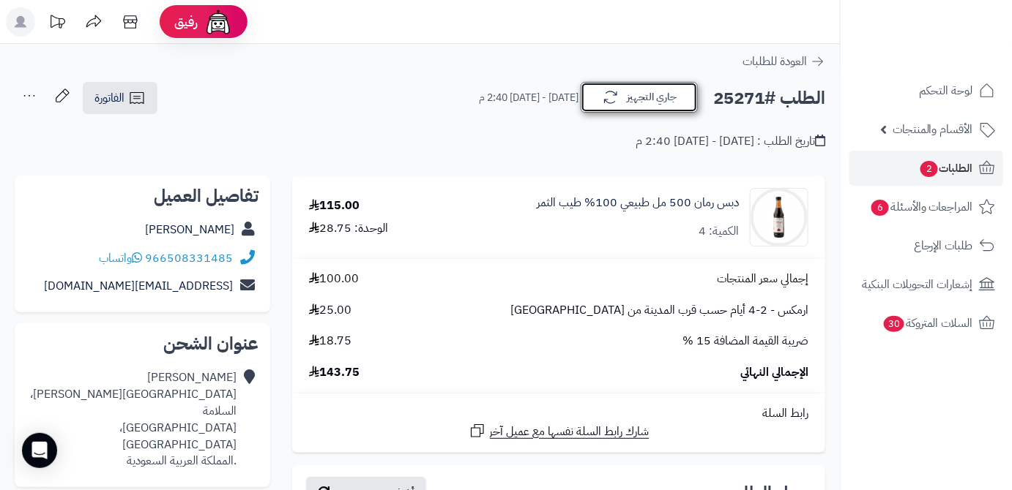
click at [639, 89] on button "جاري التجهيز" at bounding box center [639, 97] width 117 height 31
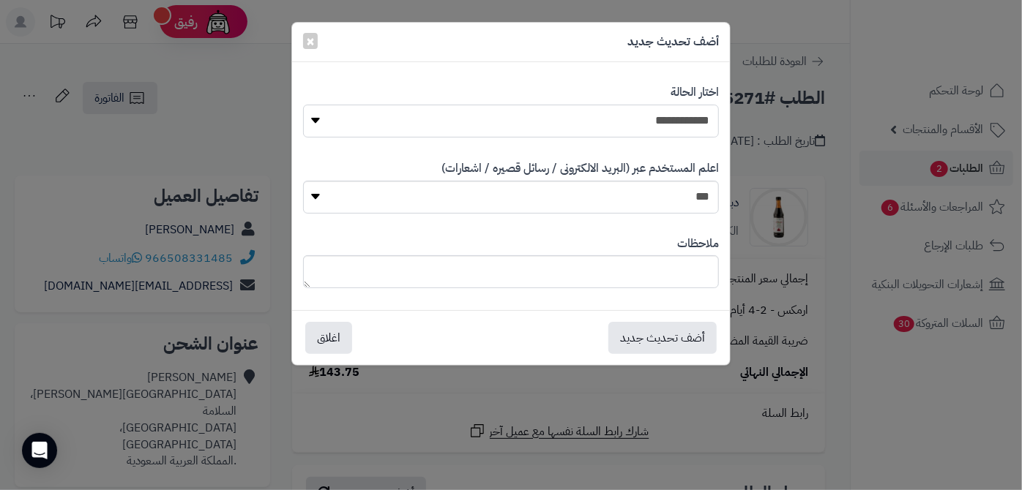
click at [659, 119] on select "**********" at bounding box center [511, 121] width 417 height 33
select select "*"
click at [303, 105] on select "**********" at bounding box center [511, 121] width 417 height 33
paste textarea "**********"
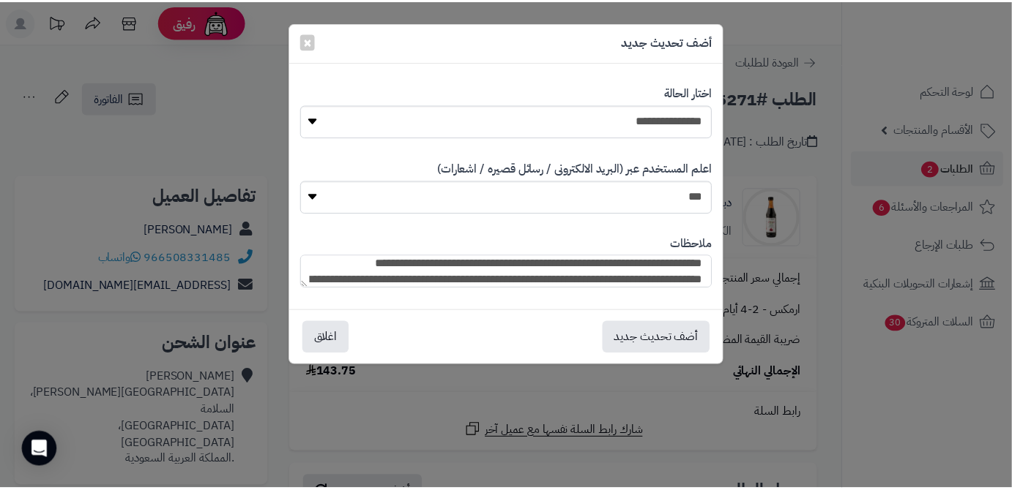
scroll to position [35, 0]
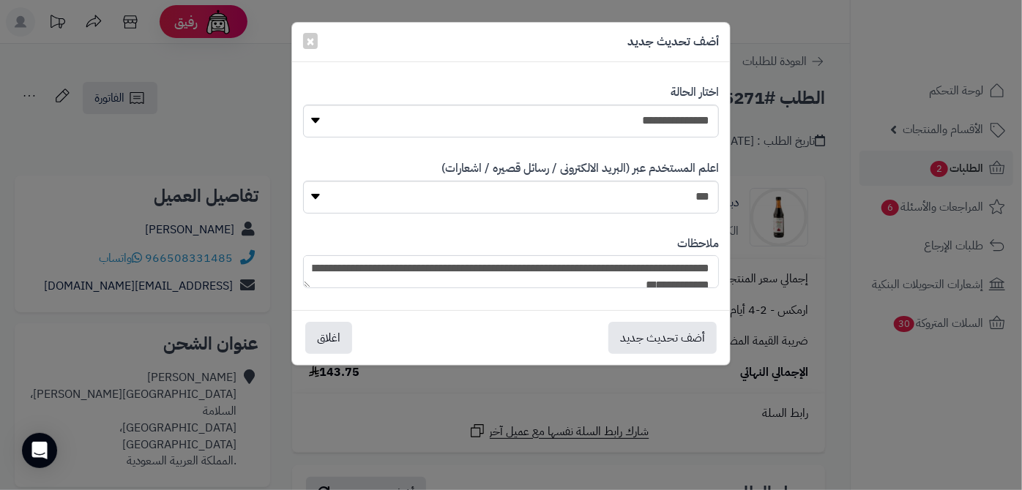
click at [556, 272] on textarea "**********" at bounding box center [511, 271] width 417 height 33
type textarea "**********"
click at [643, 337] on button "أضف تحديث جديد" at bounding box center [662, 337] width 108 height 32
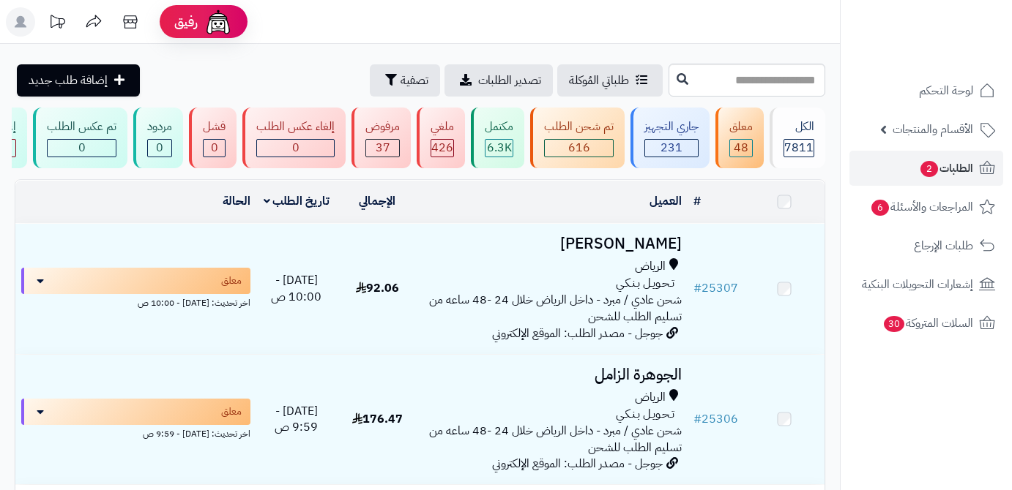
scroll to position [3806, 0]
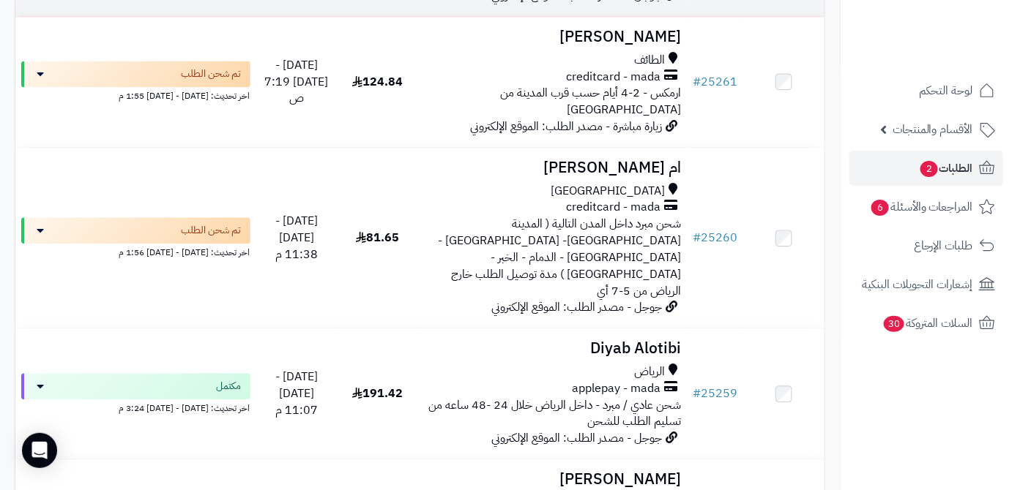
scroll to position [1064, 0]
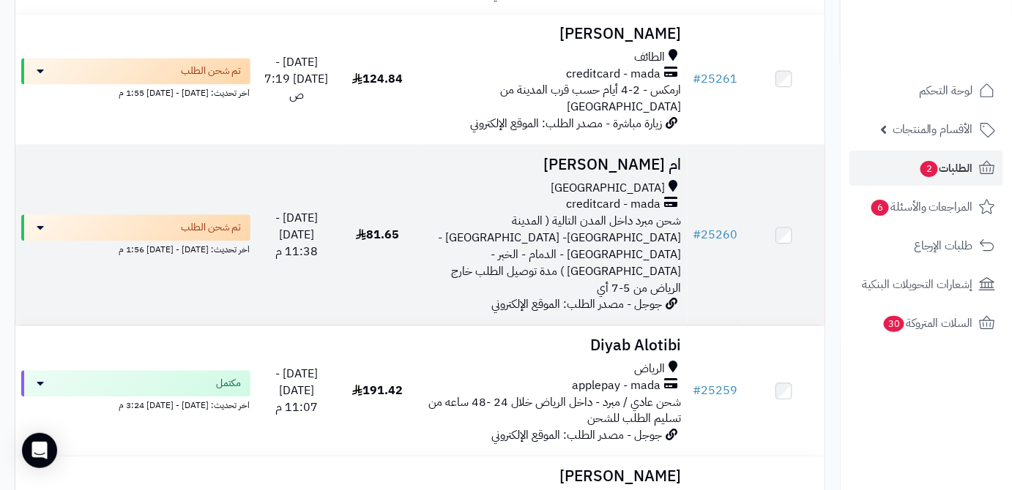
click at [632, 157] on h3 "ام [PERSON_NAME]" at bounding box center [553, 165] width 258 height 17
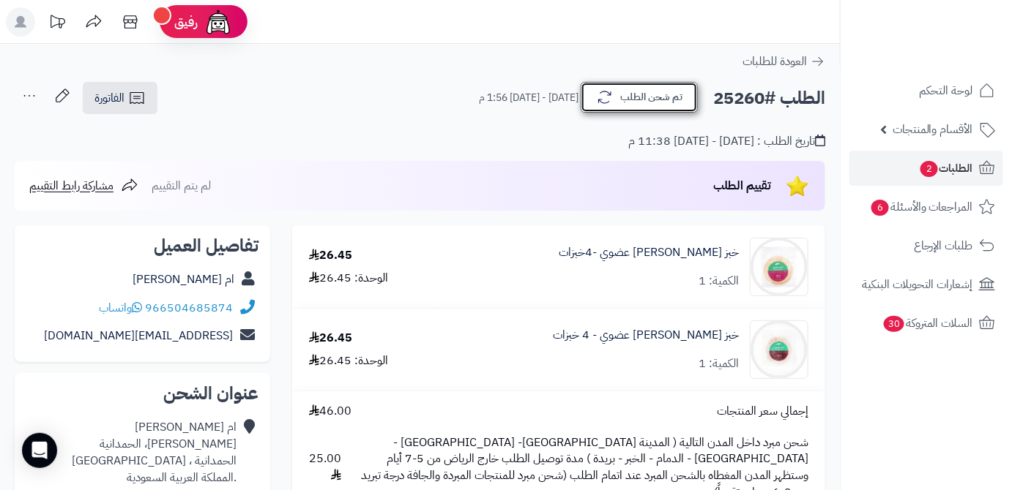
click at [645, 91] on button "تم شحن الطلب" at bounding box center [639, 97] width 117 height 31
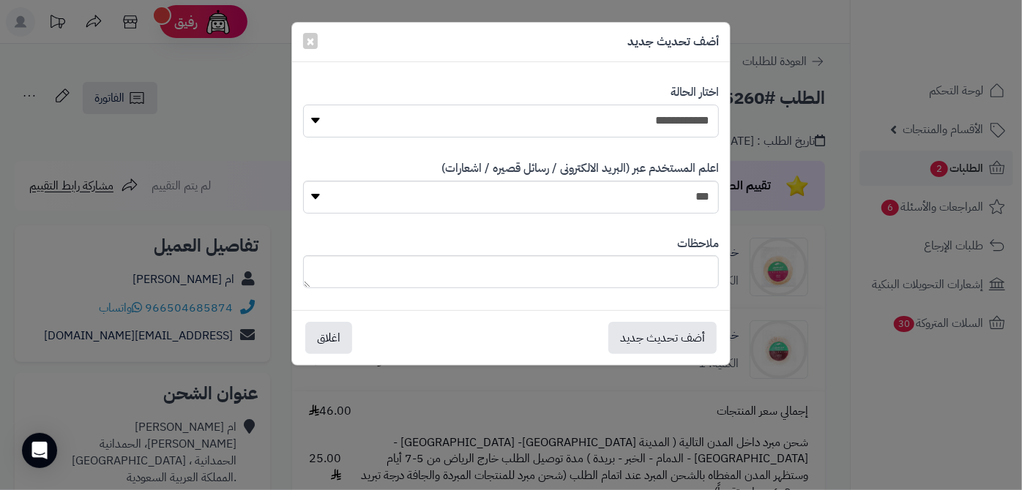
click at [666, 114] on select "**********" at bounding box center [511, 121] width 417 height 33
select select "*"
click at [303, 105] on select "**********" at bounding box center [511, 121] width 417 height 33
paste textarea "**********"
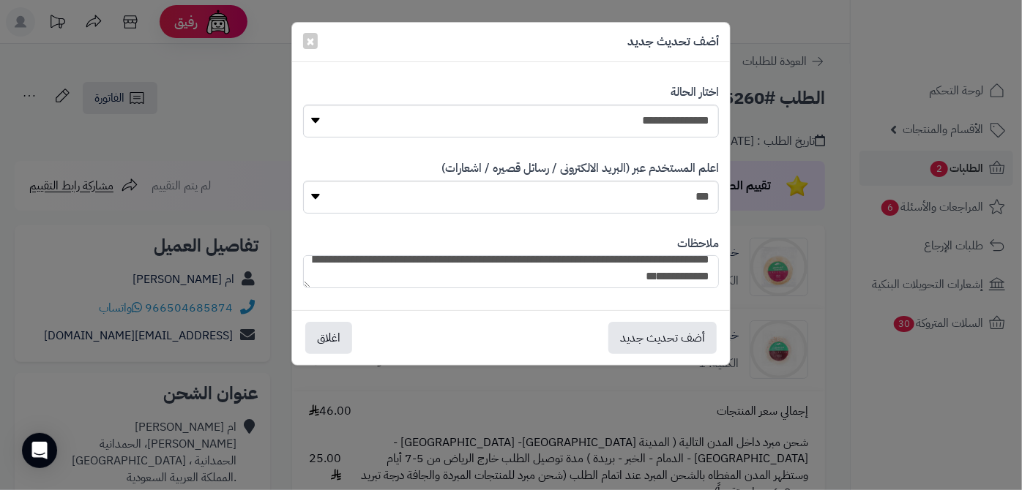
scroll to position [35, 0]
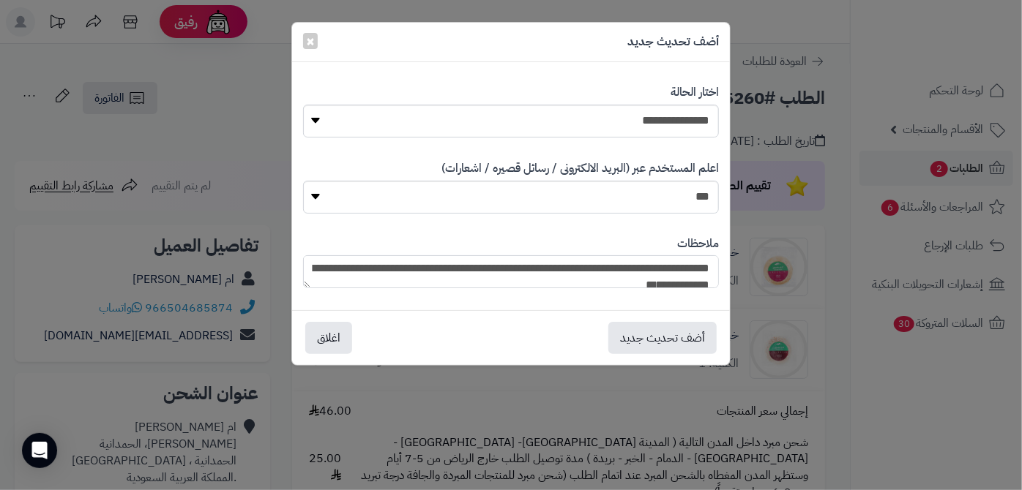
click at [499, 269] on textarea "**********" at bounding box center [511, 271] width 417 height 33
click at [449, 271] on textarea "**********" at bounding box center [511, 271] width 417 height 33
type textarea "**********"
click at [643, 331] on button "أضف تحديث جديد" at bounding box center [662, 337] width 108 height 32
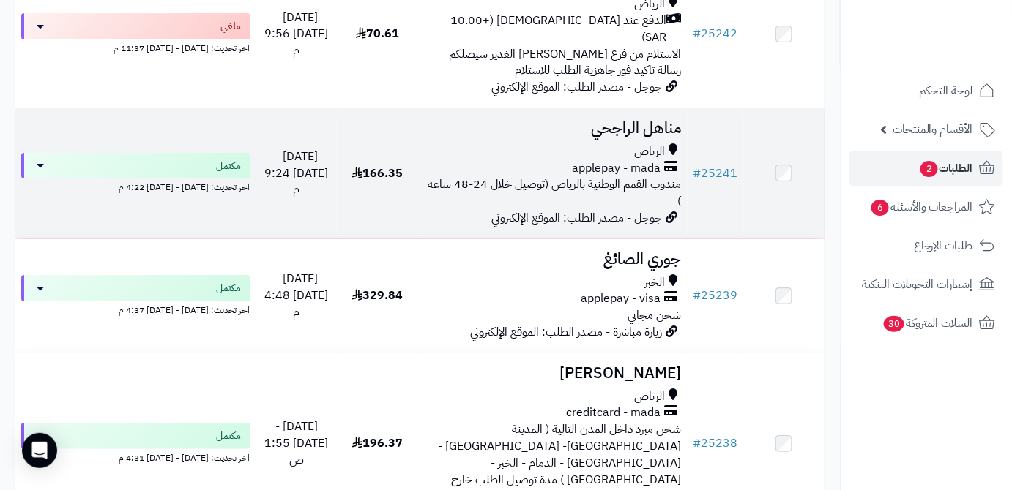
scroll to position [3923, 0]
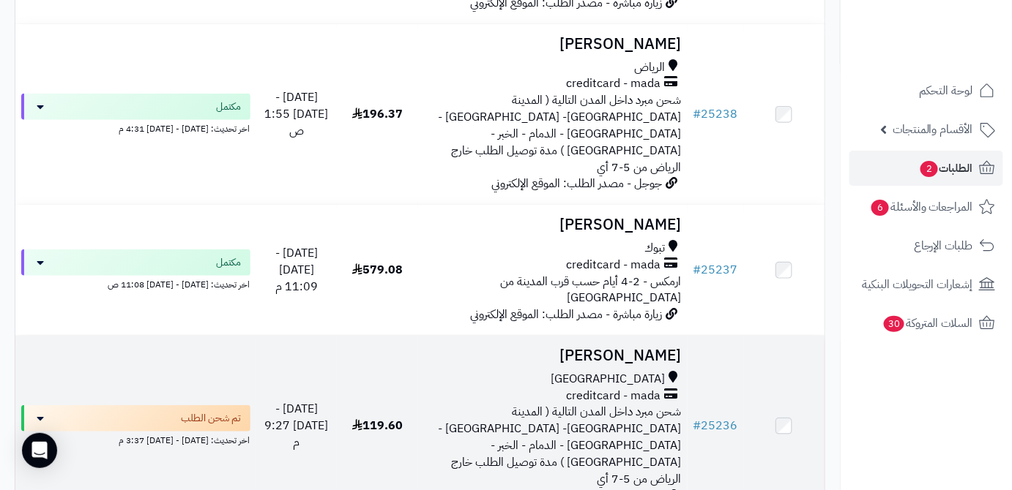
click at [624, 348] on h3 "[PERSON_NAME]" at bounding box center [553, 356] width 258 height 17
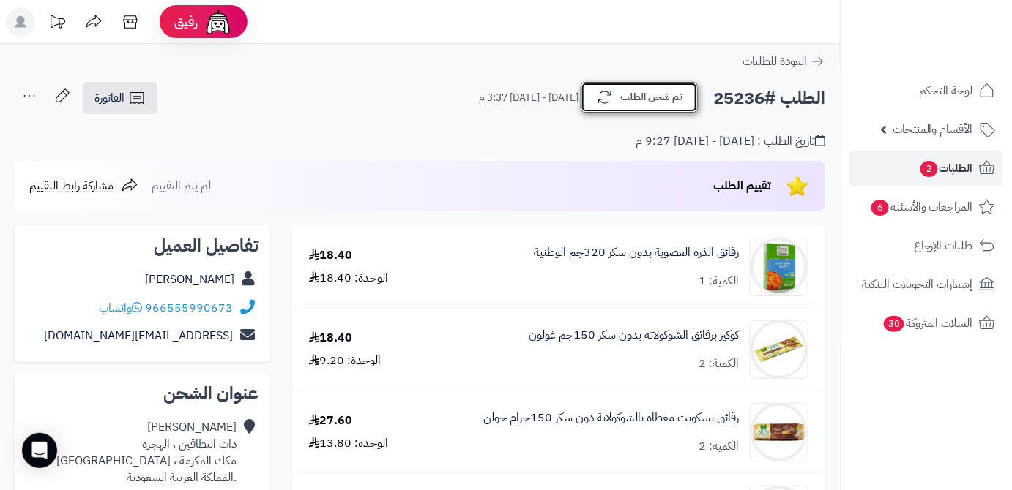
click at [662, 110] on button "تم شحن الطلب" at bounding box center [639, 97] width 117 height 31
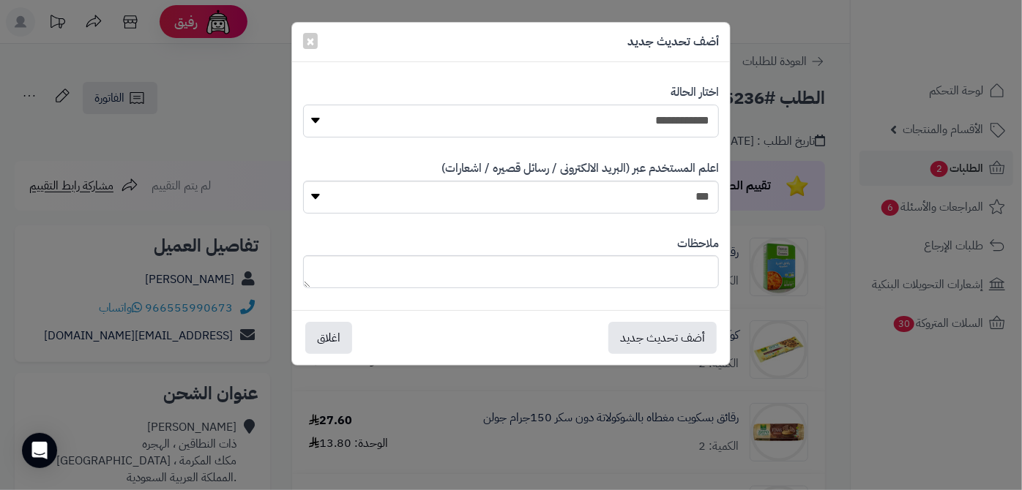
click at [666, 113] on select "**********" at bounding box center [511, 121] width 417 height 33
select select "*"
click at [303, 105] on select "**********" at bounding box center [511, 121] width 417 height 33
paste textarea "**********"
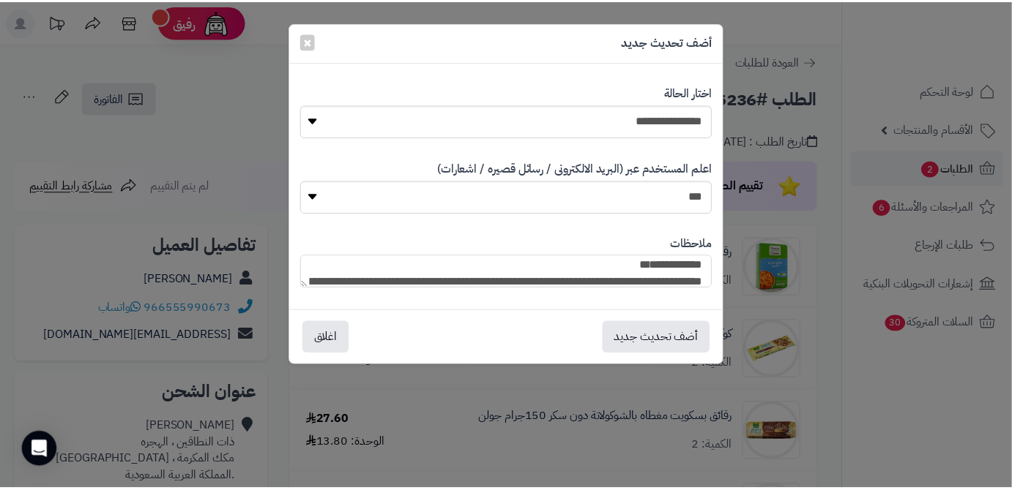
scroll to position [35, 0]
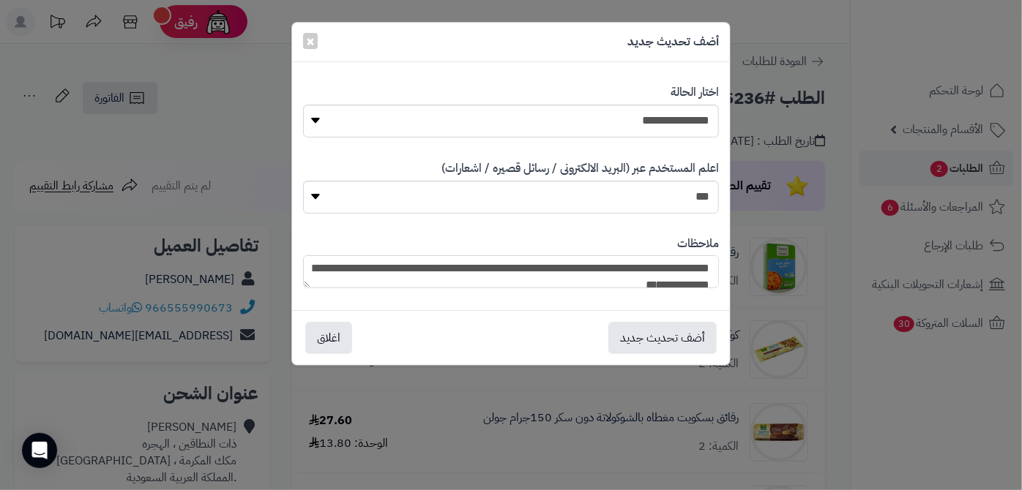
click at [496, 272] on textarea "**********" at bounding box center [511, 271] width 417 height 33
click at [439, 266] on textarea "**********" at bounding box center [511, 271] width 417 height 33
type textarea "**********"
click at [621, 328] on button "أضف تحديث جديد" at bounding box center [662, 337] width 108 height 32
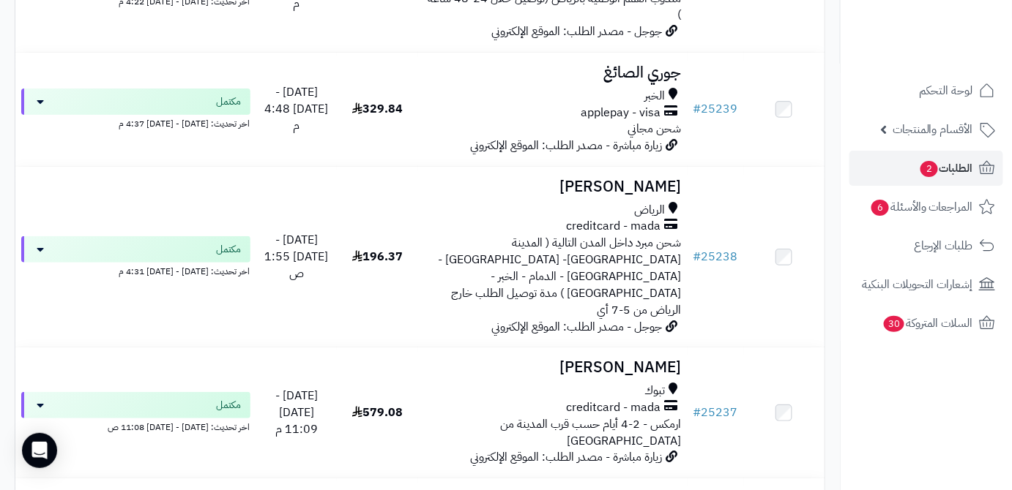
scroll to position [3923, 0]
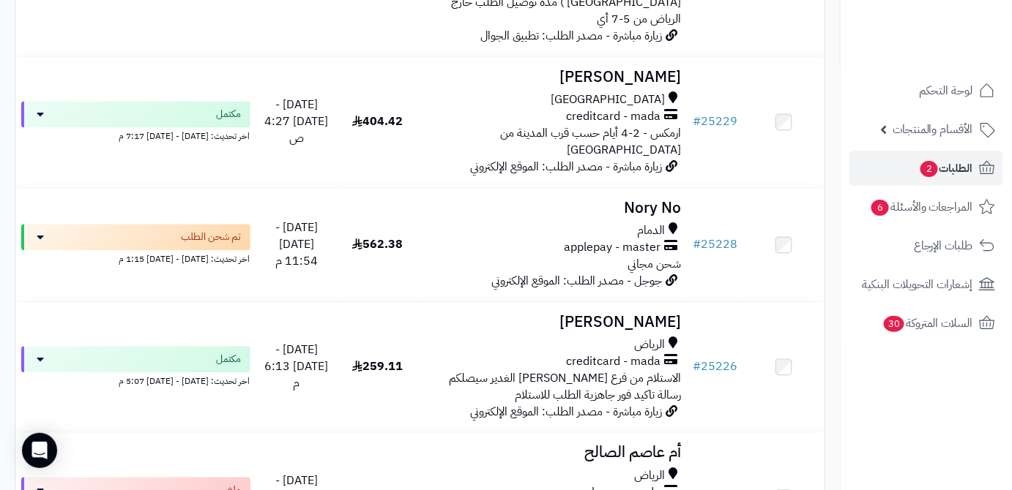
scroll to position [931, 0]
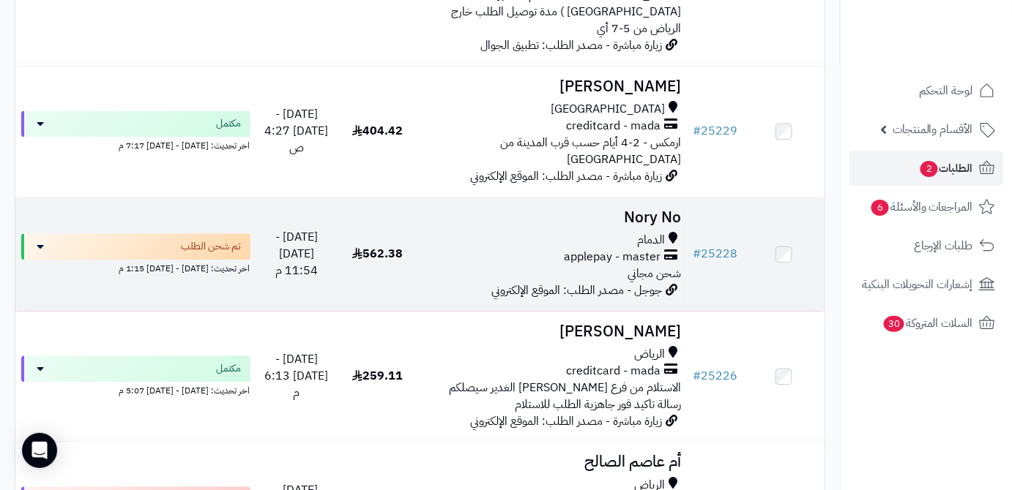
click at [630, 198] on td "Nory No الدمام applepay - master شحن مجاني جوجل - مصدر الطلب: الموقع الإلكتروني" at bounding box center [552, 254] width 269 height 113
click at [643, 209] on h3 "Nory No" at bounding box center [553, 217] width 258 height 17
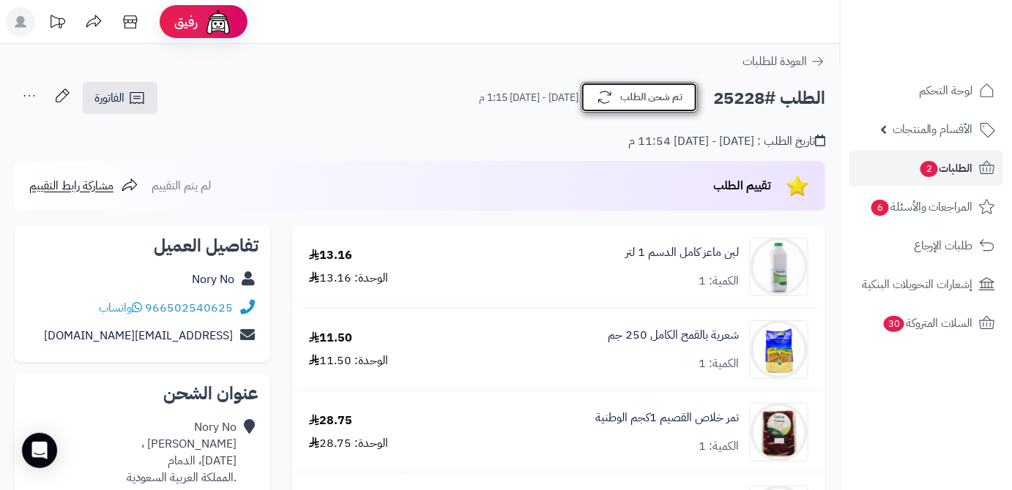
click at [651, 105] on button "تم شحن الطلب" at bounding box center [639, 97] width 117 height 31
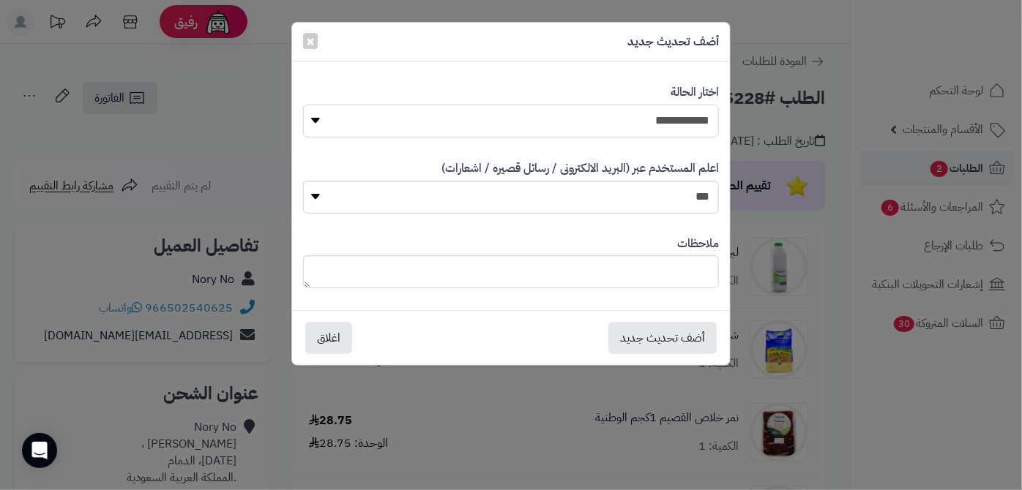
click at [653, 120] on select "**********" at bounding box center [511, 121] width 417 height 33
select select "*"
click at [303, 105] on select "**********" at bounding box center [511, 121] width 417 height 33
paste textarea "**********"
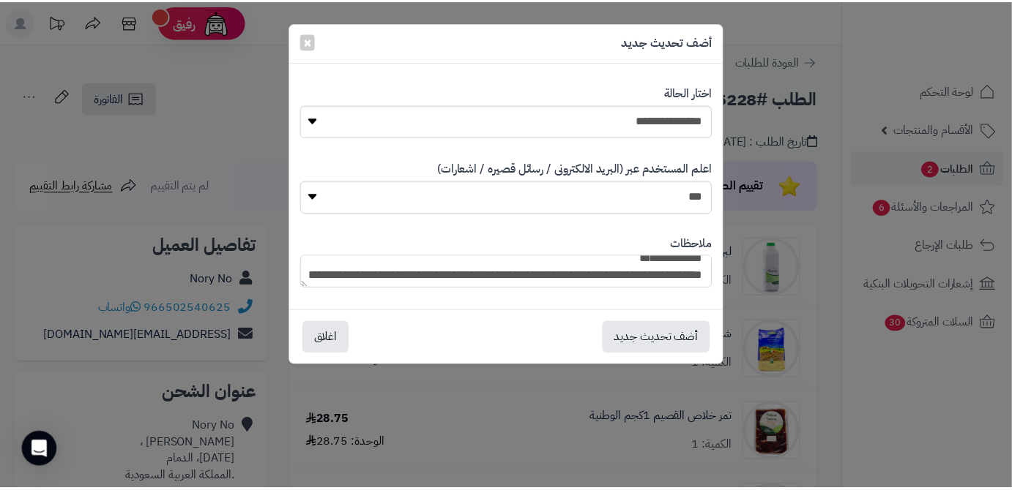
scroll to position [35, 0]
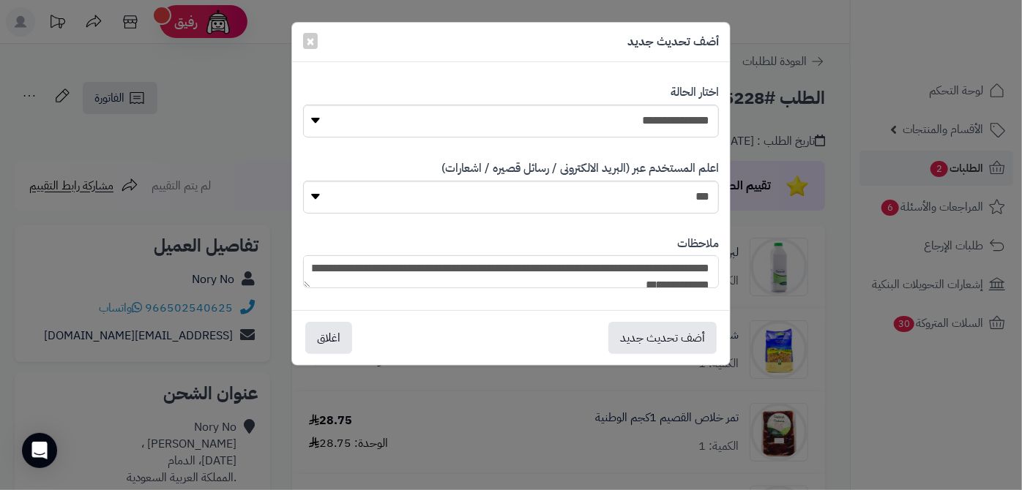
click at [509, 269] on textarea "**********" at bounding box center [511, 271] width 417 height 33
click at [444, 269] on textarea "**********" at bounding box center [511, 271] width 417 height 33
type textarea "**********"
click at [648, 332] on button "أضف تحديث جديد" at bounding box center [662, 337] width 108 height 32
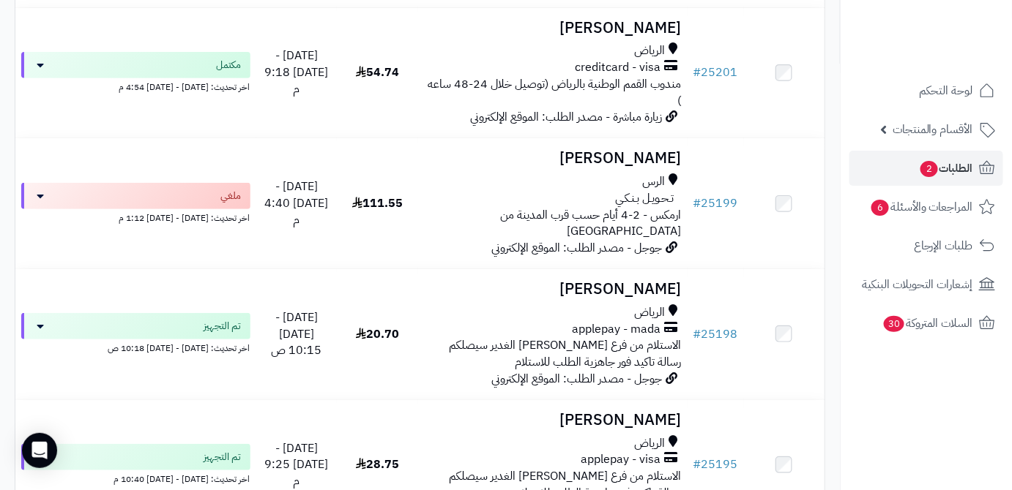
scroll to position [3900, 0]
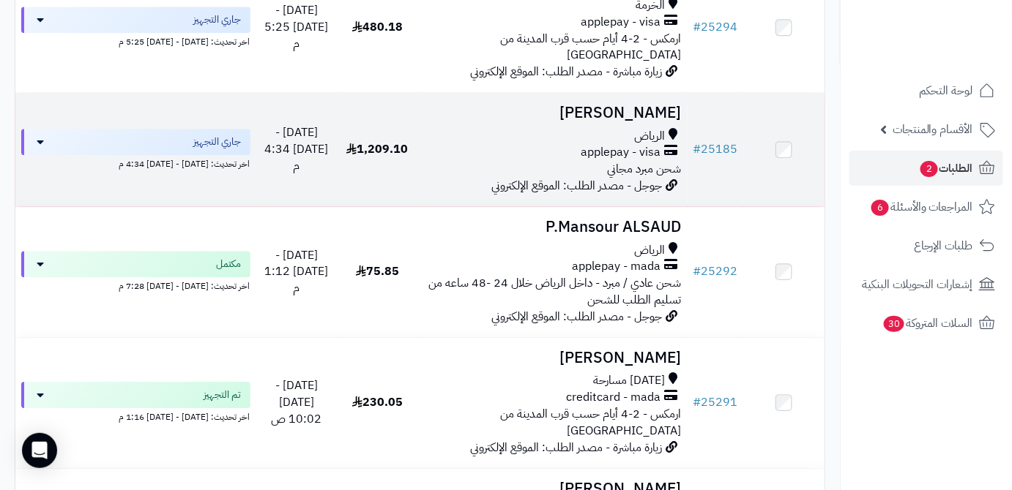
scroll to position [1331, 0]
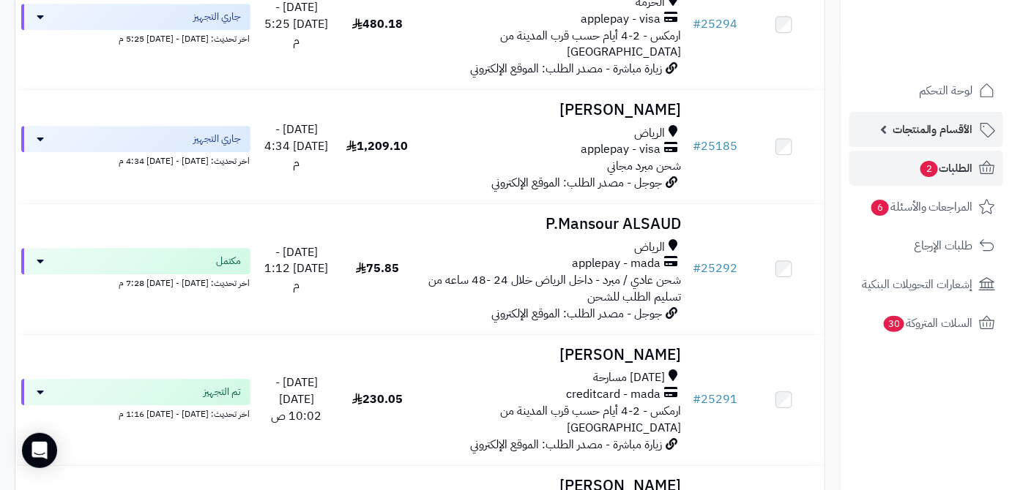
click at [947, 123] on span "الأقسام والمنتجات" at bounding box center [932, 129] width 81 height 20
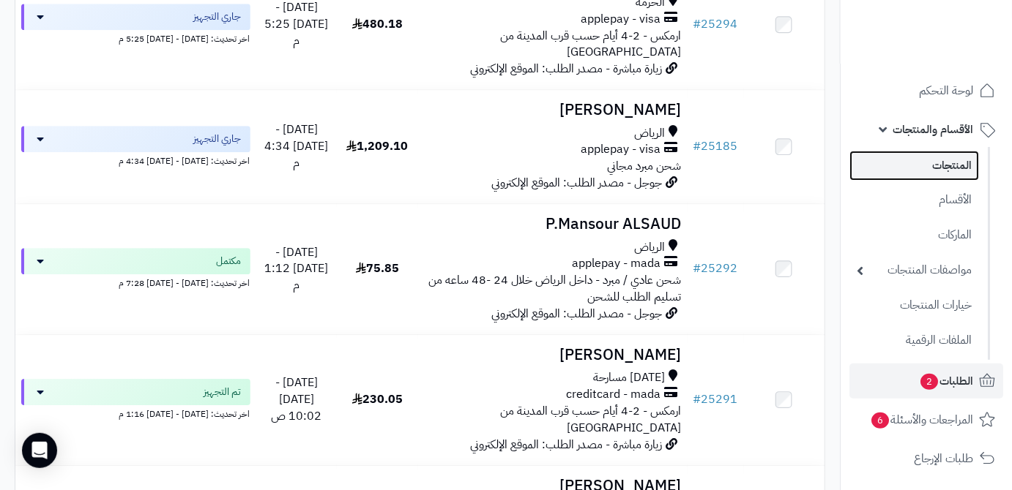
click at [949, 166] on link "المنتجات" at bounding box center [914, 166] width 130 height 30
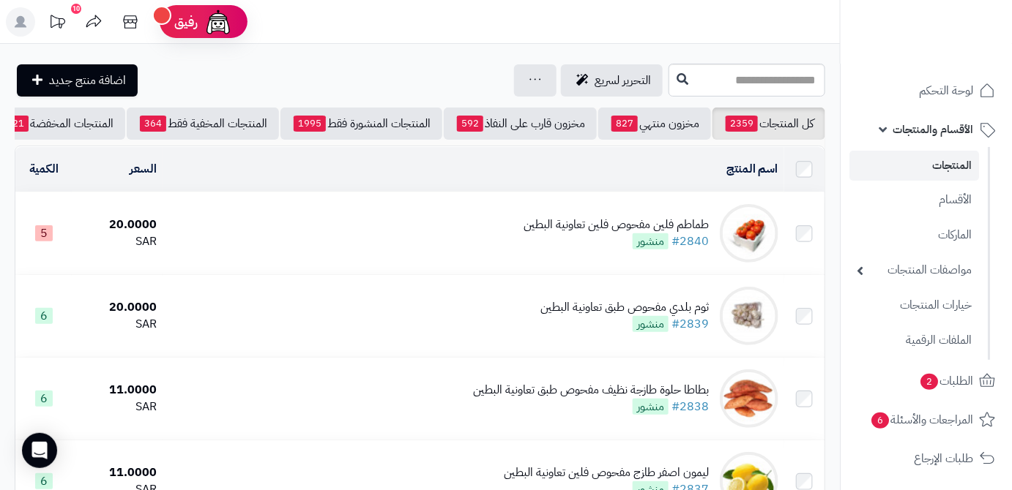
scroll to position [0, -154]
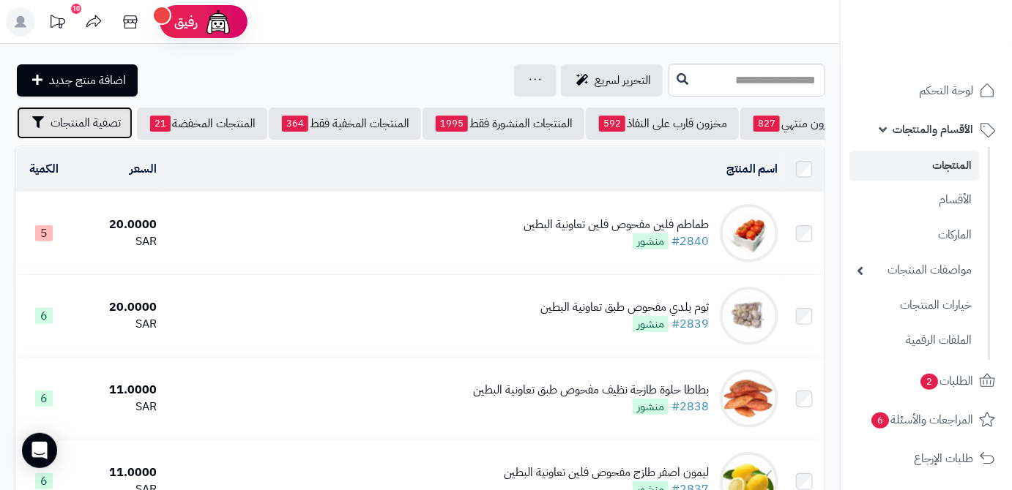
click at [56, 129] on span "تصفية المنتجات" at bounding box center [86, 123] width 70 height 18
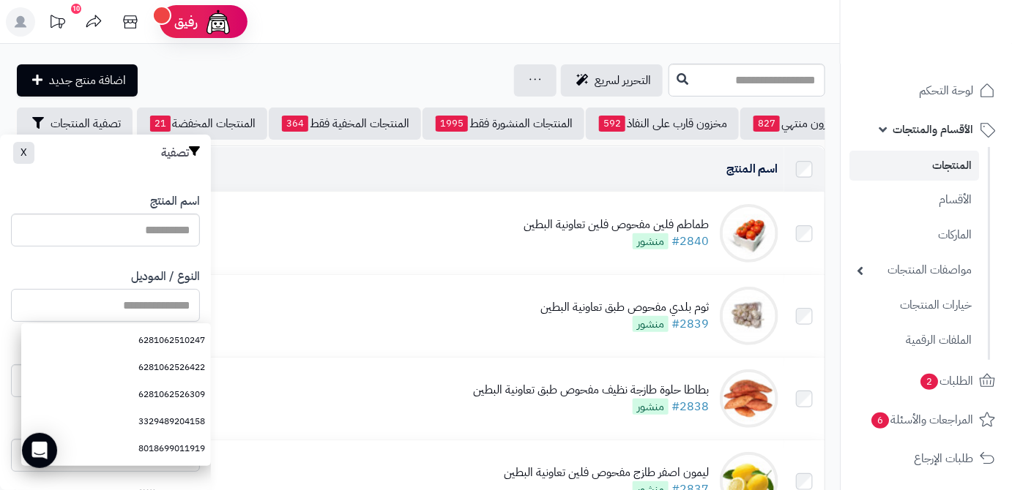
paste input "**********"
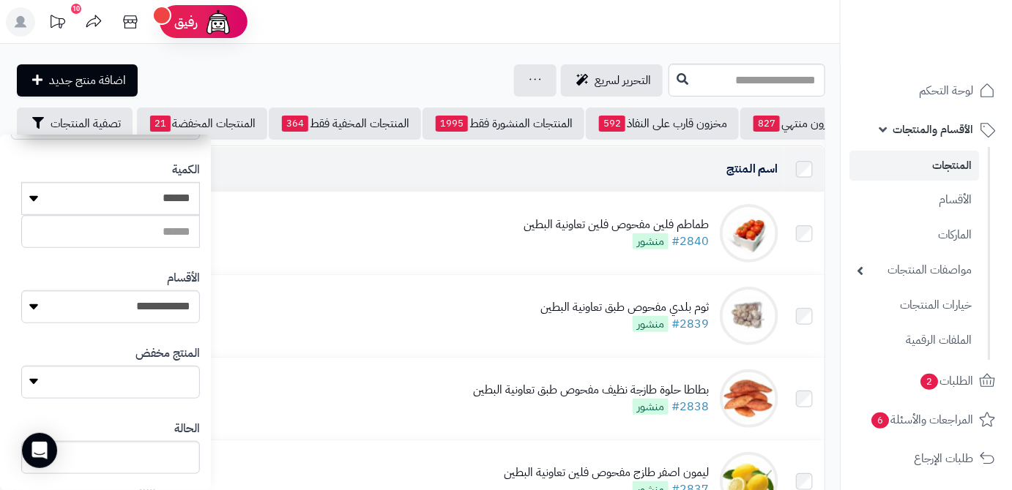
scroll to position [404, 0]
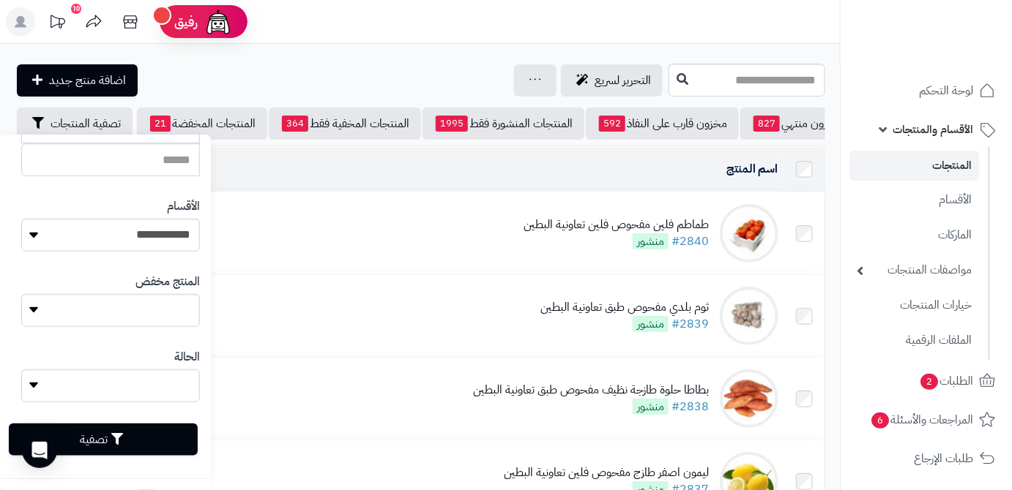
type input "**********"
click at [141, 442] on button "تصفية" at bounding box center [103, 440] width 189 height 32
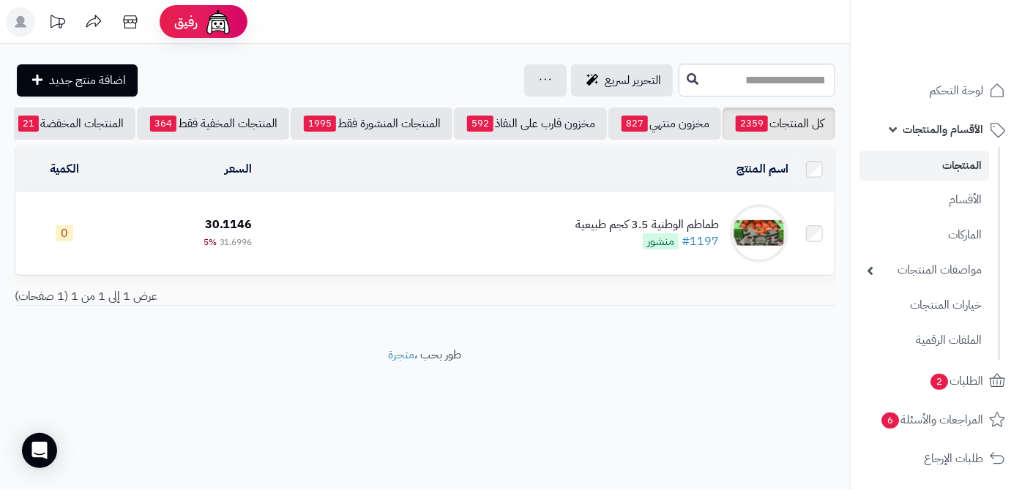
click at [612, 222] on td "طماطم الوطنية 3.5 كجم طبيعية #1197 منشور" at bounding box center [526, 234] width 536 height 82
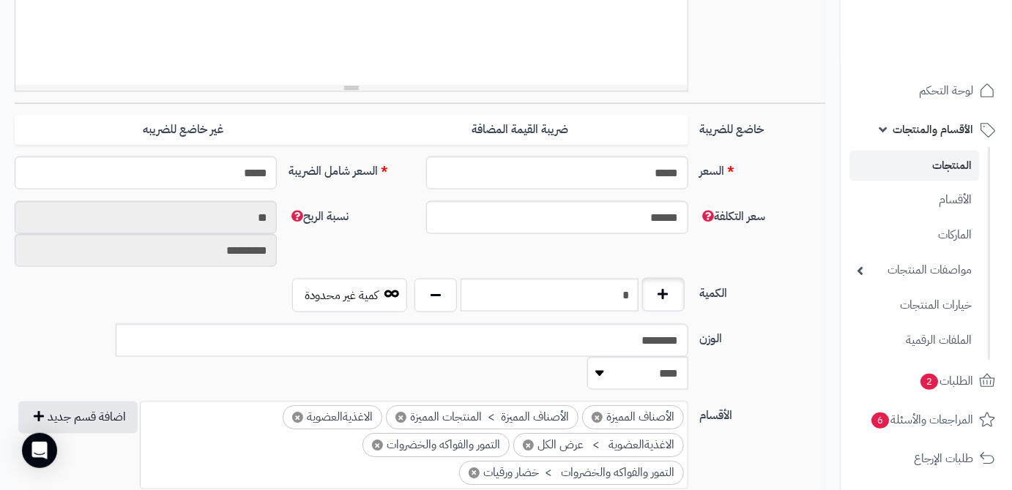
scroll to position [665, 0]
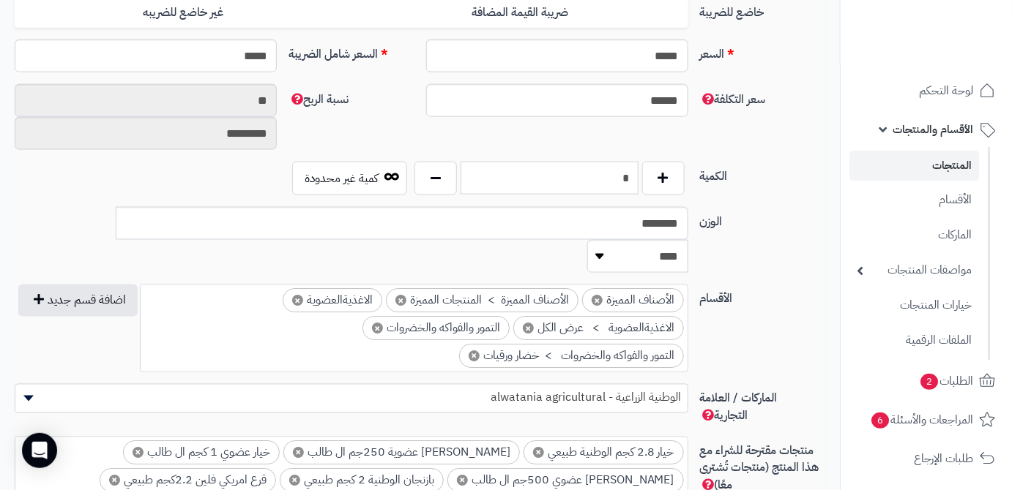
click at [621, 168] on input "*" at bounding box center [549, 178] width 178 height 33
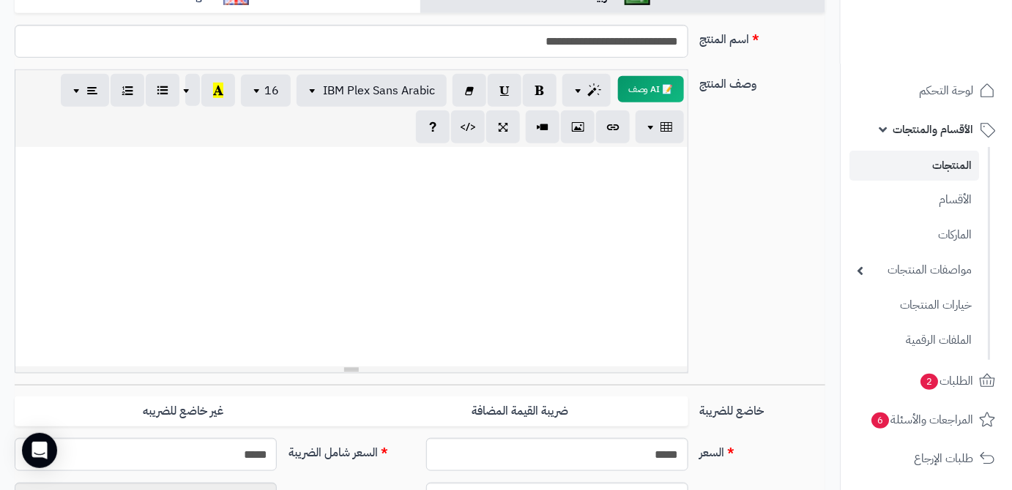
scroll to position [0, 0]
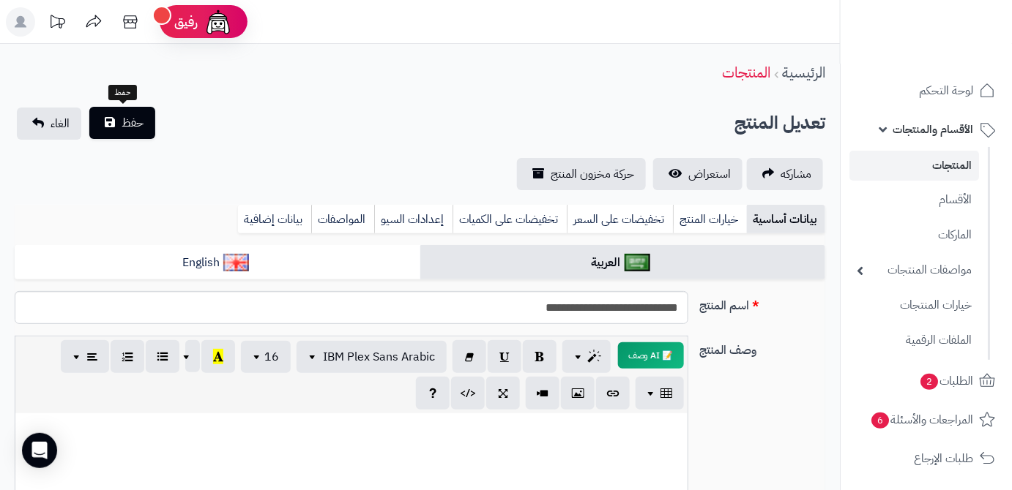
type input "*"
click at [130, 126] on span "حفظ" at bounding box center [133, 123] width 22 height 18
